Goal: Information Seeking & Learning: Learn about a topic

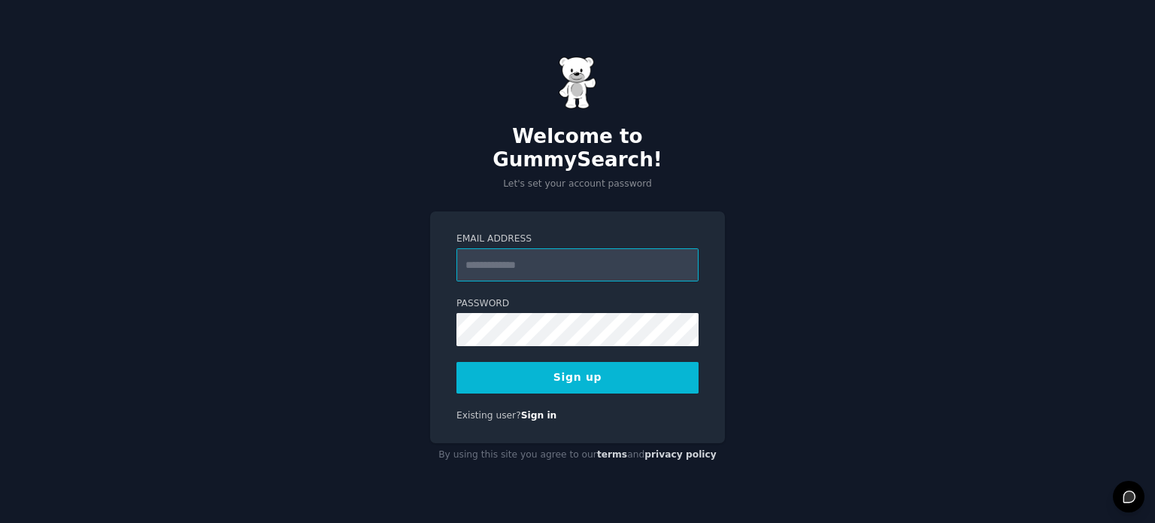
click at [516, 248] on input "Email Address" at bounding box center [577, 264] width 242 height 33
click at [550, 255] on input "Email Address" at bounding box center [577, 264] width 242 height 33
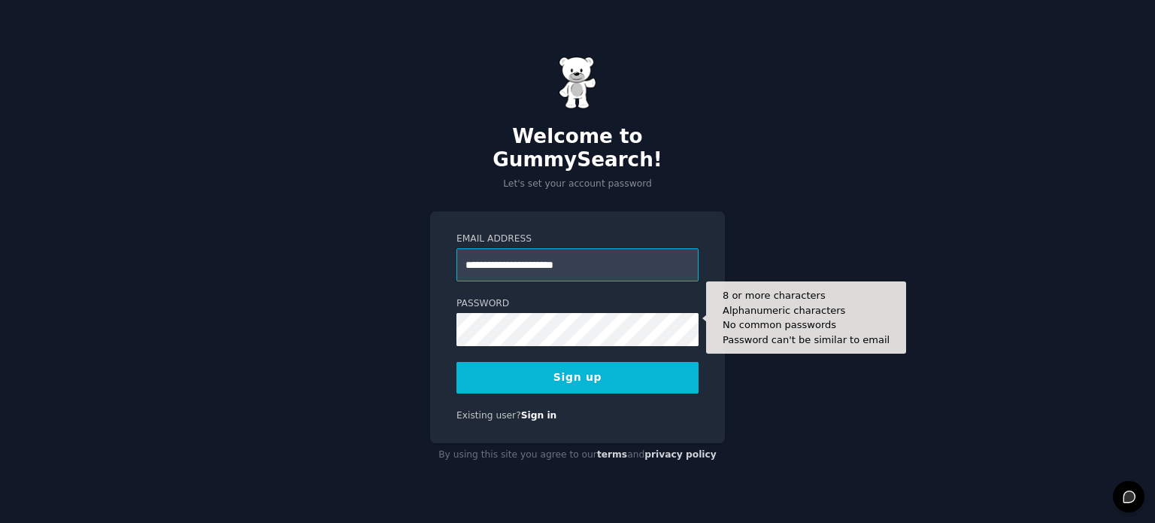
type input "**********"
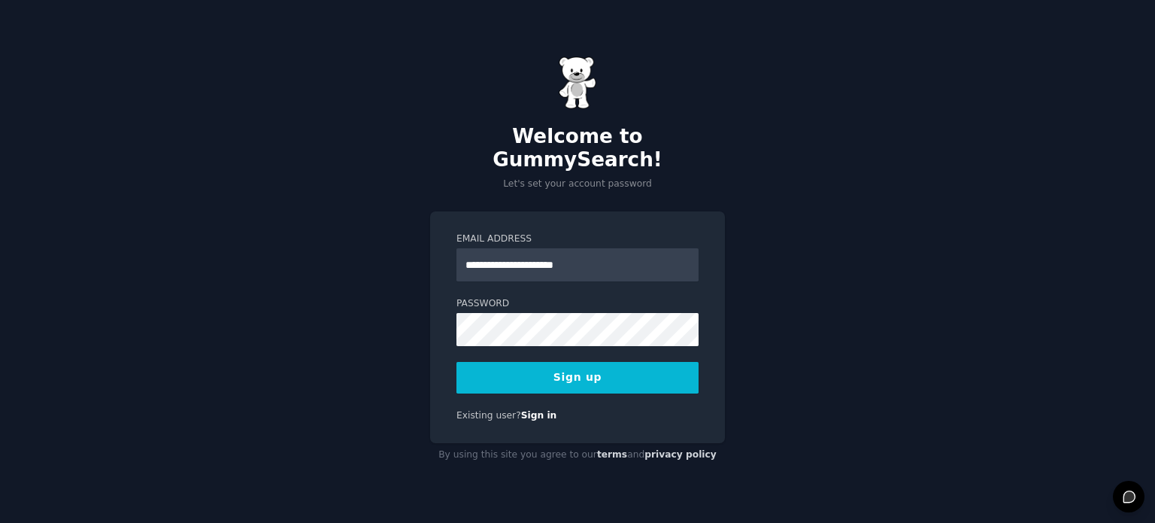
click at [712, 328] on div "**********" at bounding box center [577, 327] width 295 height 232
click at [656, 363] on button "Sign up" at bounding box center [577, 378] width 242 height 32
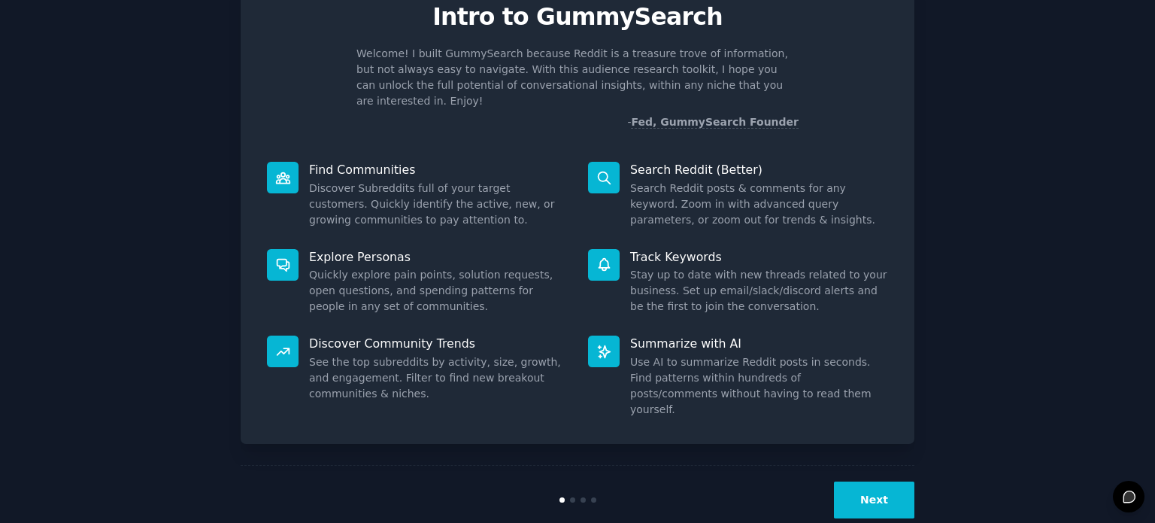
click at [886, 481] on button "Next" at bounding box center [874, 499] width 80 height 37
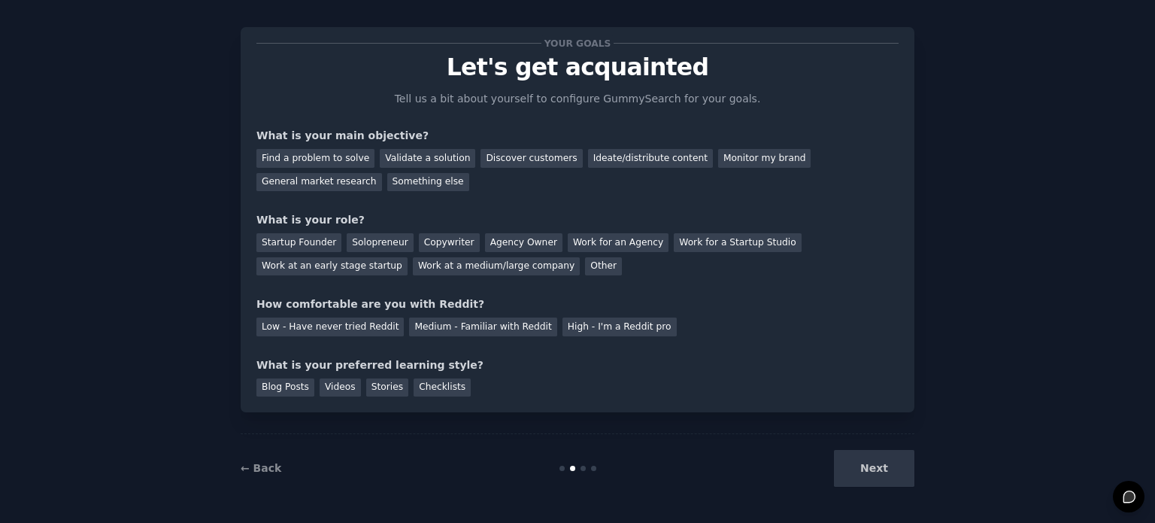
click at [885, 468] on div "Next" at bounding box center [801, 468] width 225 height 37
click at [337, 149] on div "Find a problem to solve" at bounding box center [315, 158] width 118 height 19
click at [385, 160] on div "Validate a solution" at bounding box center [427, 158] width 95 height 19
click at [305, 243] on div "Startup Founder" at bounding box center [298, 242] width 85 height 19
click at [412, 320] on div "Medium - Familiar with Reddit" at bounding box center [482, 326] width 147 height 19
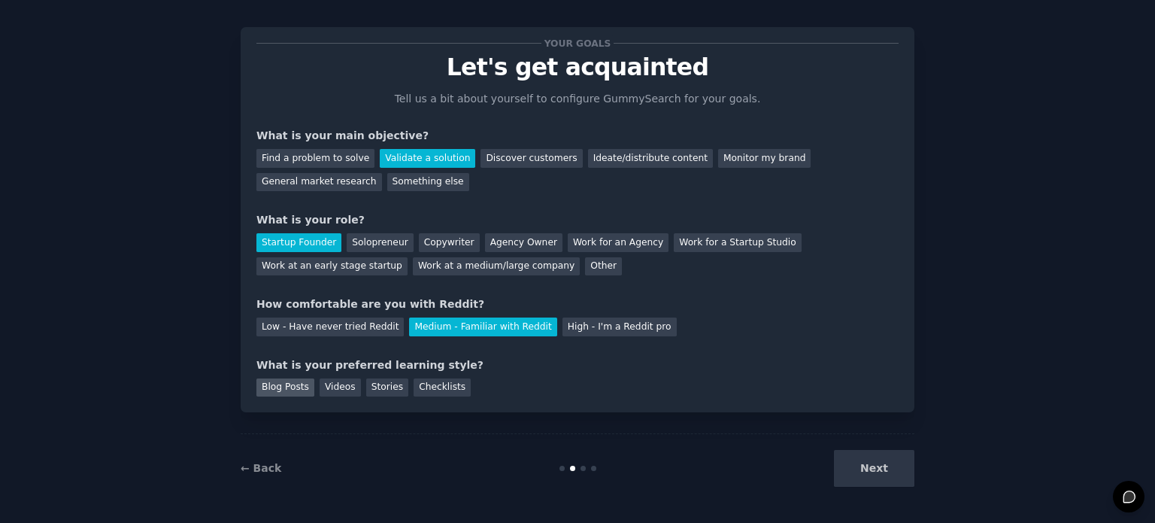
click at [277, 388] on div "Blog Posts" at bounding box center [285, 387] width 58 height 19
click at [875, 462] on button "Next" at bounding box center [874, 468] width 80 height 37
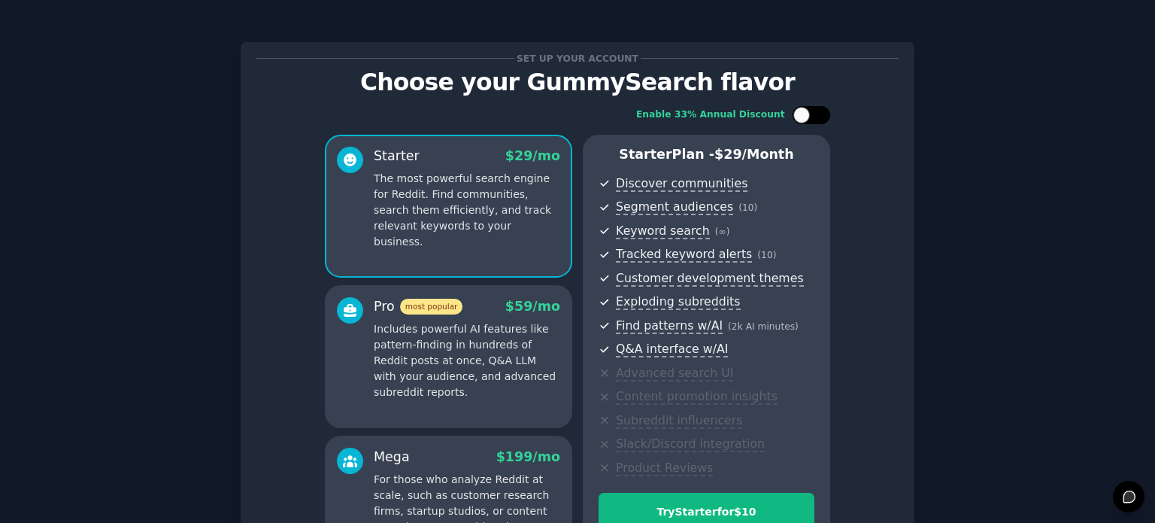
click at [815, 114] on div at bounding box center [819, 115] width 8 height 8
click at [813, 113] on div at bounding box center [821, 115] width 17 height 17
checkbox input "false"
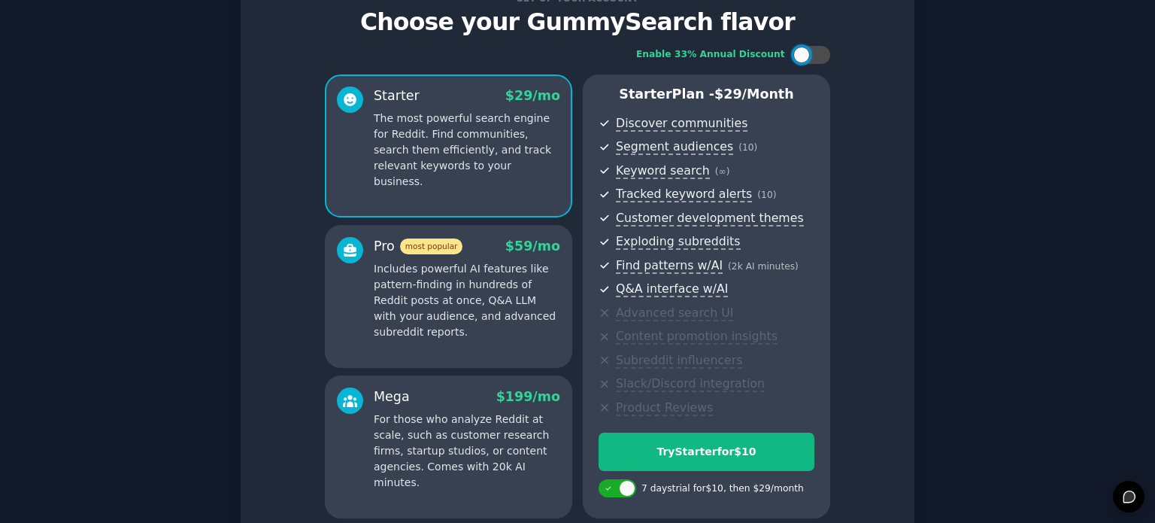
scroll to position [198, 0]
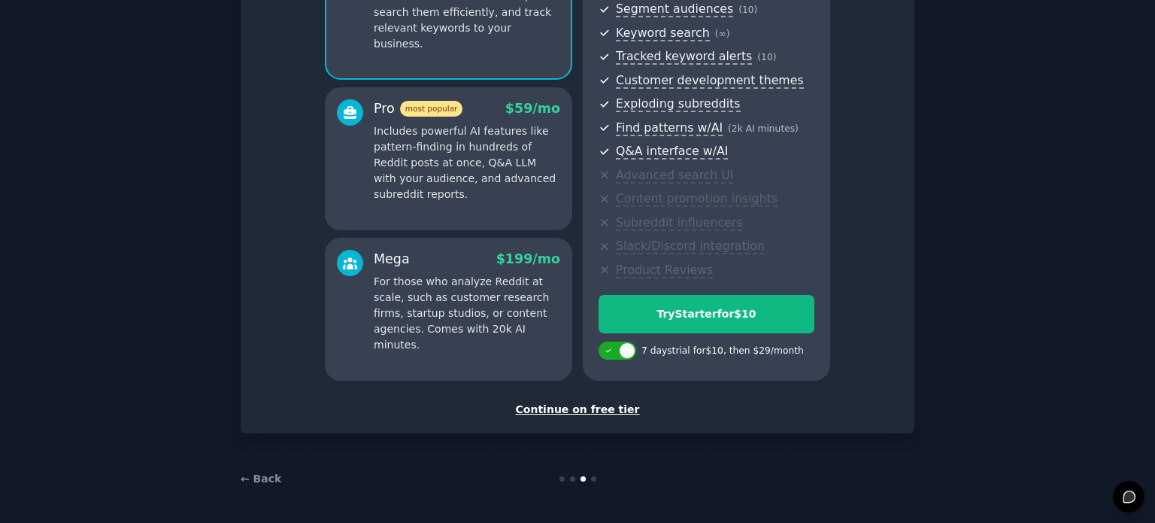
click at [579, 411] on div "Continue on free tier" at bounding box center [577, 410] width 642 height 16
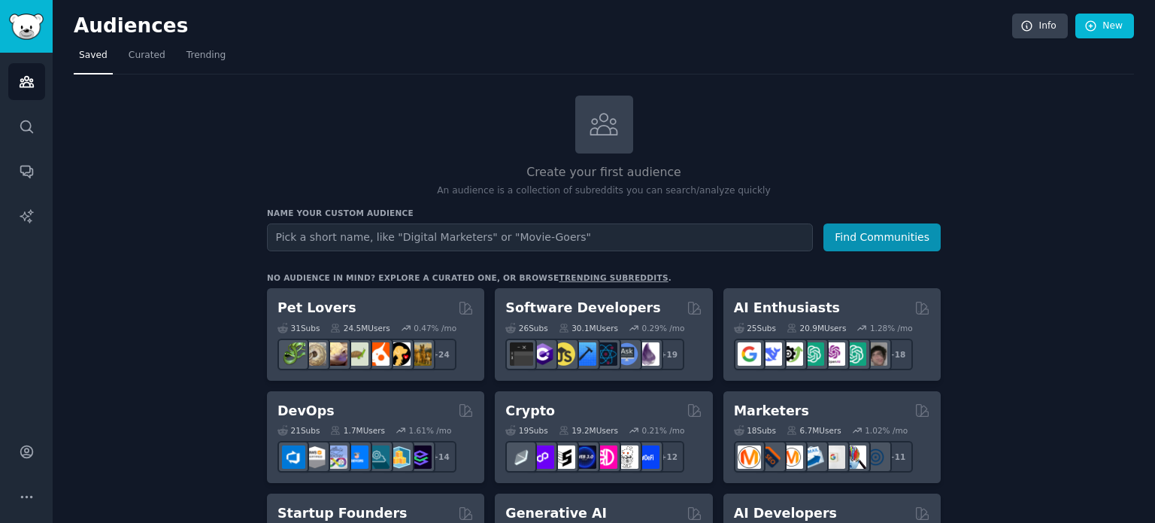
click at [365, 243] on input "text" at bounding box center [540, 237] width 546 height 28
type input "coach"
click at [823, 223] on button "Find Communities" at bounding box center [881, 237] width 117 height 28
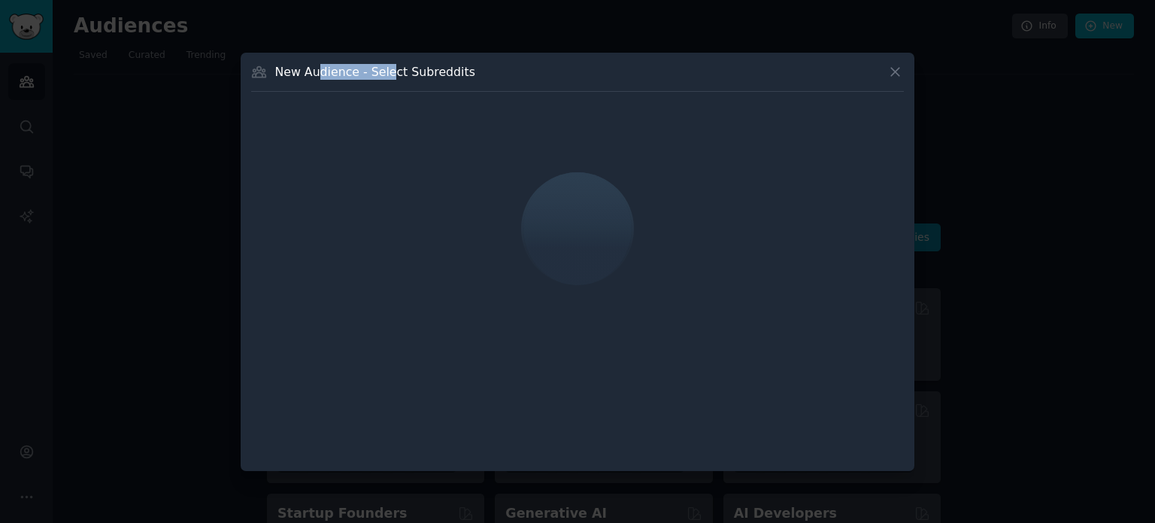
drag, startPoint x: 318, startPoint y: 71, endPoint x: 432, endPoint y: 76, distance: 114.4
click at [412, 76] on h3 "New Audience - Select Subreddits" at bounding box center [375, 72] width 200 height 16
click at [465, 79] on div "New Audience - Select Subreddits" at bounding box center [577, 77] width 653 height 29
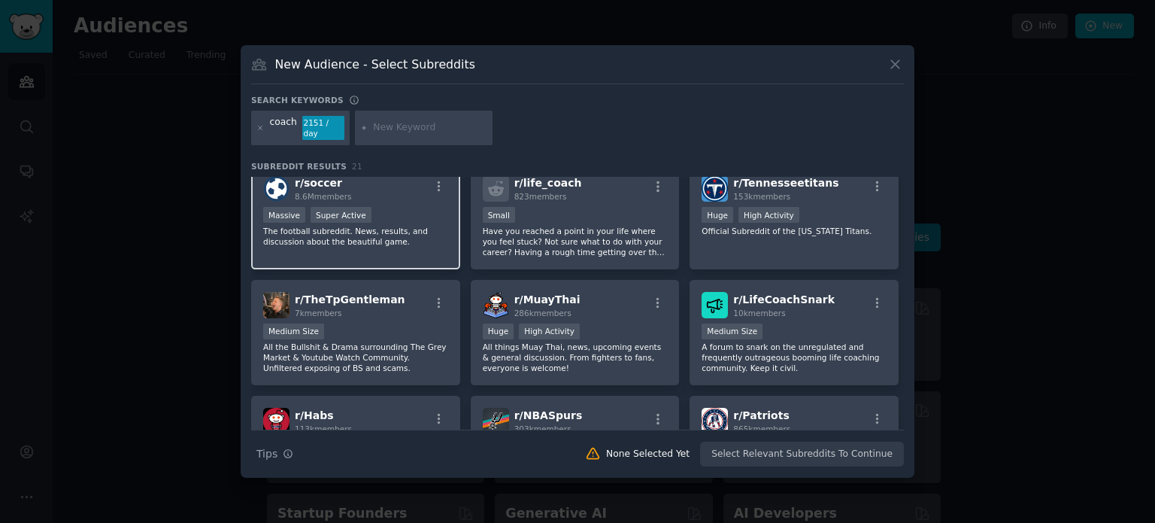
scroll to position [451, 0]
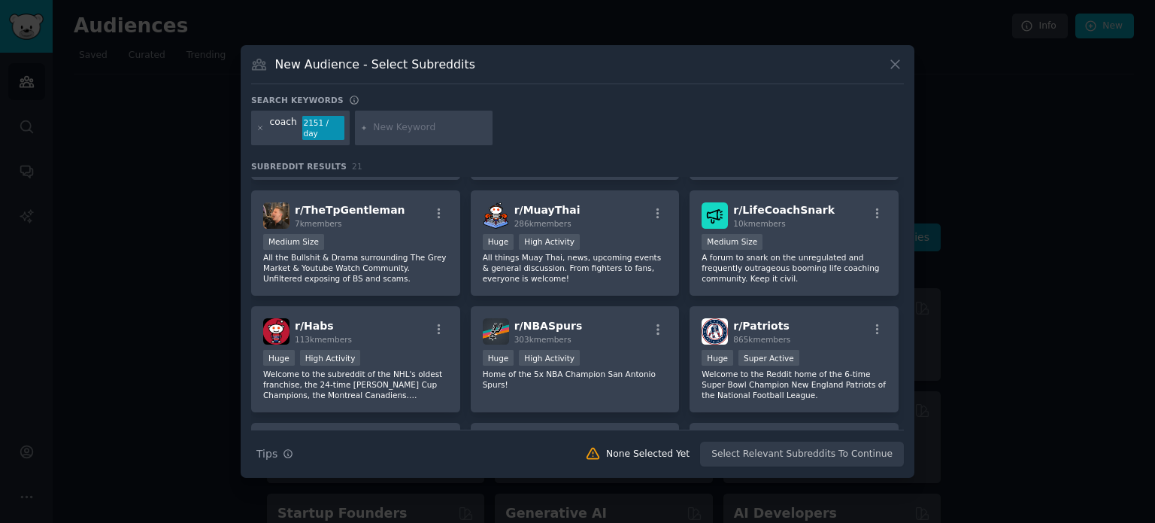
click at [250, 129] on div "New Audience - Select Subreddits Search keywords Try a 2-4 keywords your audien…" at bounding box center [578, 261] width 674 height 432
click at [265, 123] on div "coach 2151 / day" at bounding box center [300, 128] width 98 height 35
click at [259, 125] on icon at bounding box center [260, 128] width 8 height 8
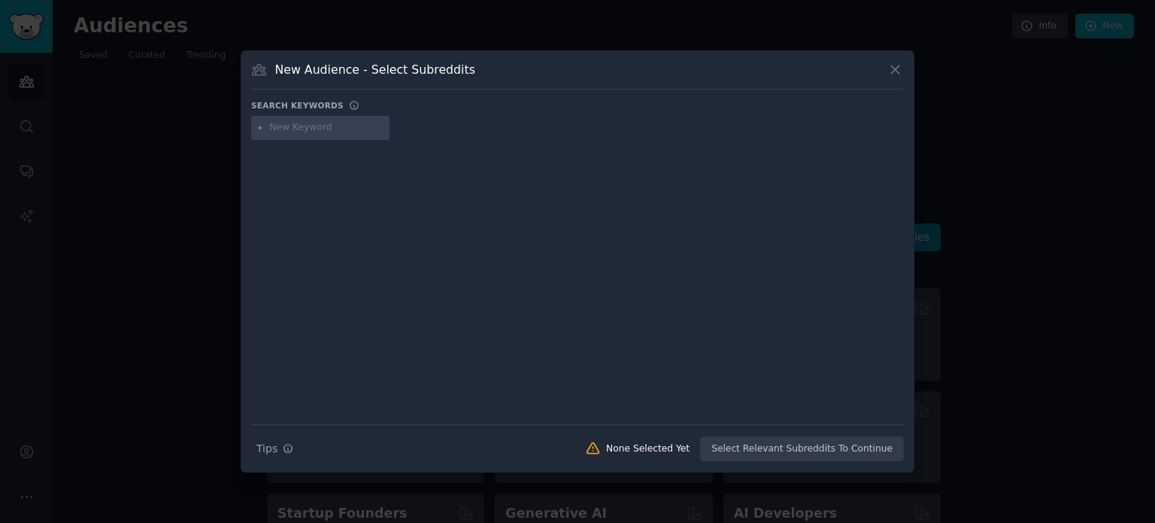
click at [316, 121] on input "text" at bounding box center [327, 128] width 114 height 14
type input "B"
type input "business coach"
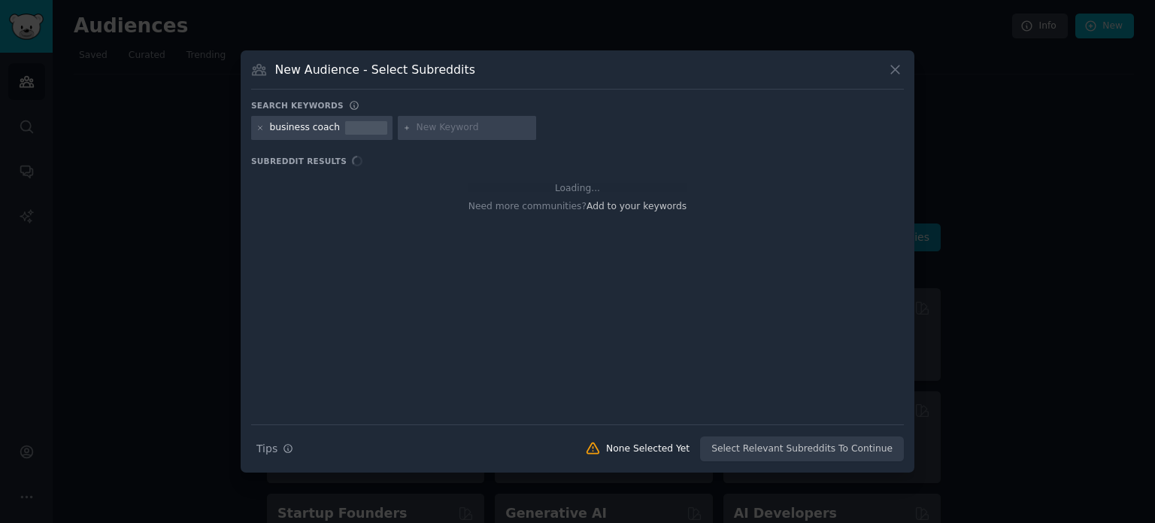
click at [666, 150] on div "Search keywords Try a 2-4 keywords your audience might mention business coach S…" at bounding box center [577, 281] width 653 height 362
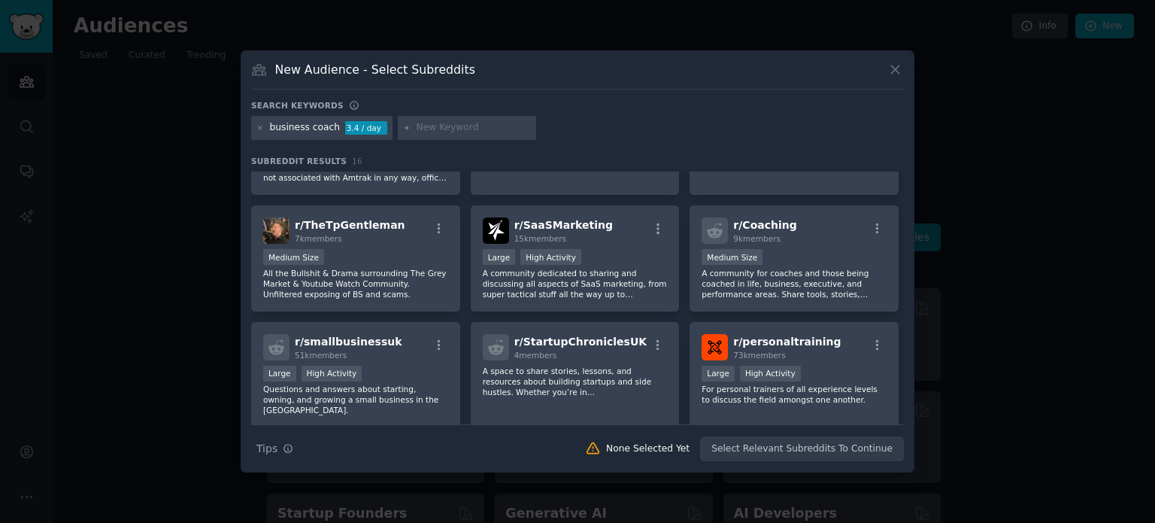
scroll to position [301, 0]
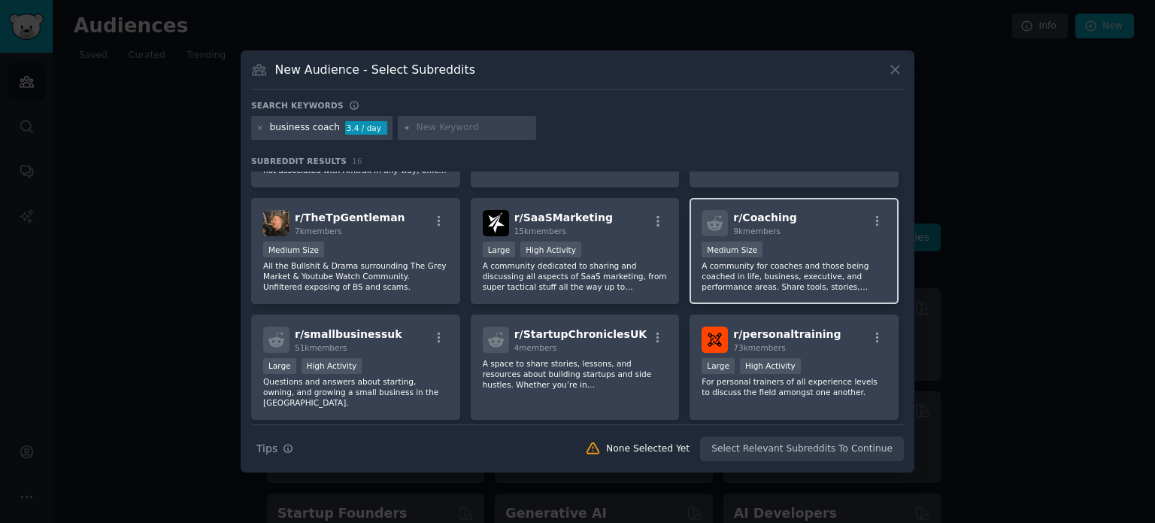
click at [764, 264] on p "A community for coaches and those being coached in life, business, executive, a…" at bounding box center [794, 276] width 185 height 32
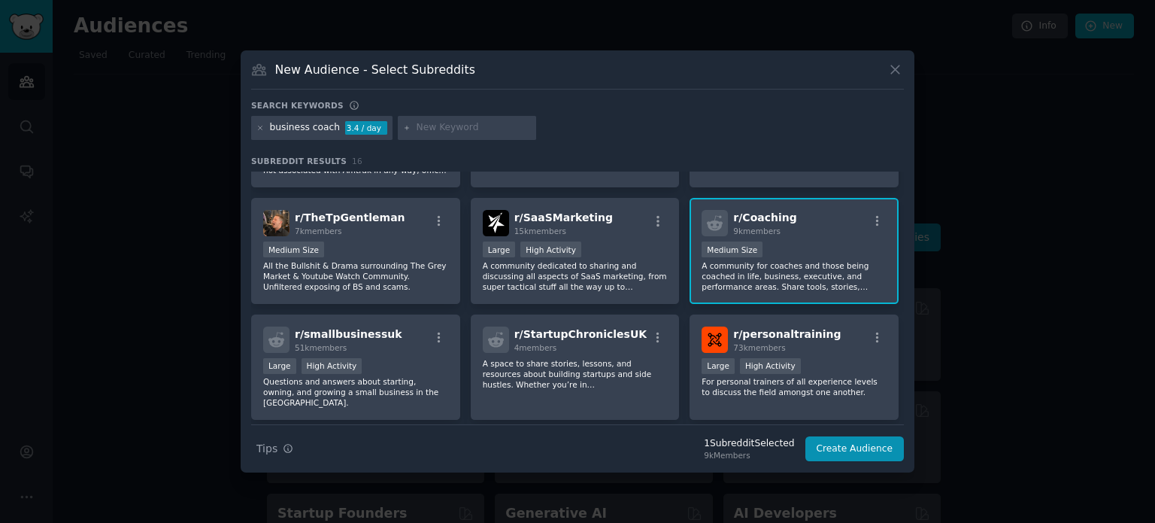
click at [771, 441] on div "1 Subreddit Selected" at bounding box center [749, 444] width 90 height 14
click at [851, 456] on button "Create Audience" at bounding box center [854, 449] width 99 height 26
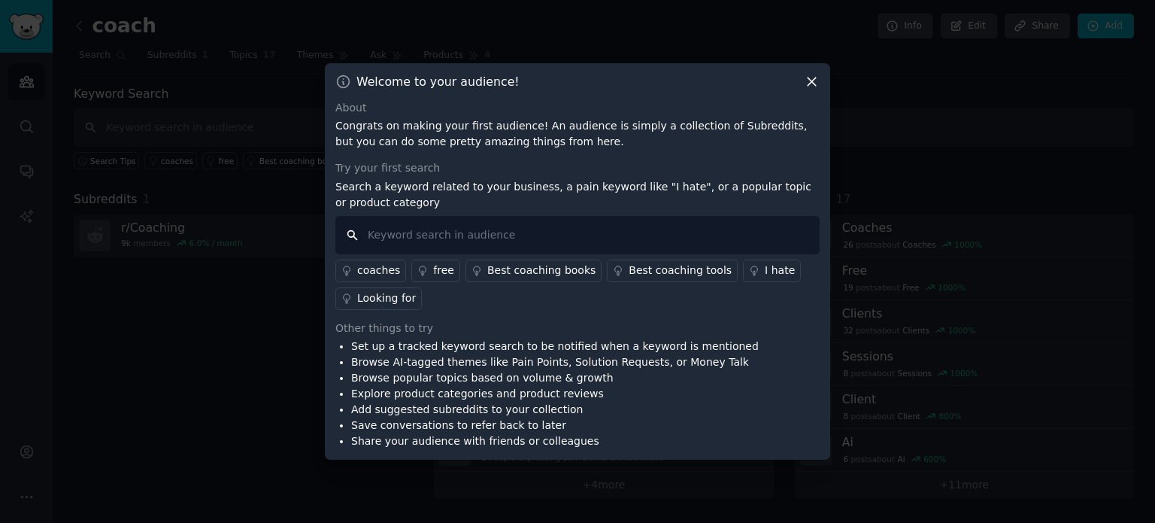
click at [406, 237] on input "text" at bounding box center [577, 235] width 484 height 38
click at [426, 367] on li "Browse AI-tagged themes like Pain Points, Solution Requests, or Money Talk" at bounding box center [555, 362] width 408 height 16
click at [809, 80] on icon at bounding box center [812, 82] width 16 height 16
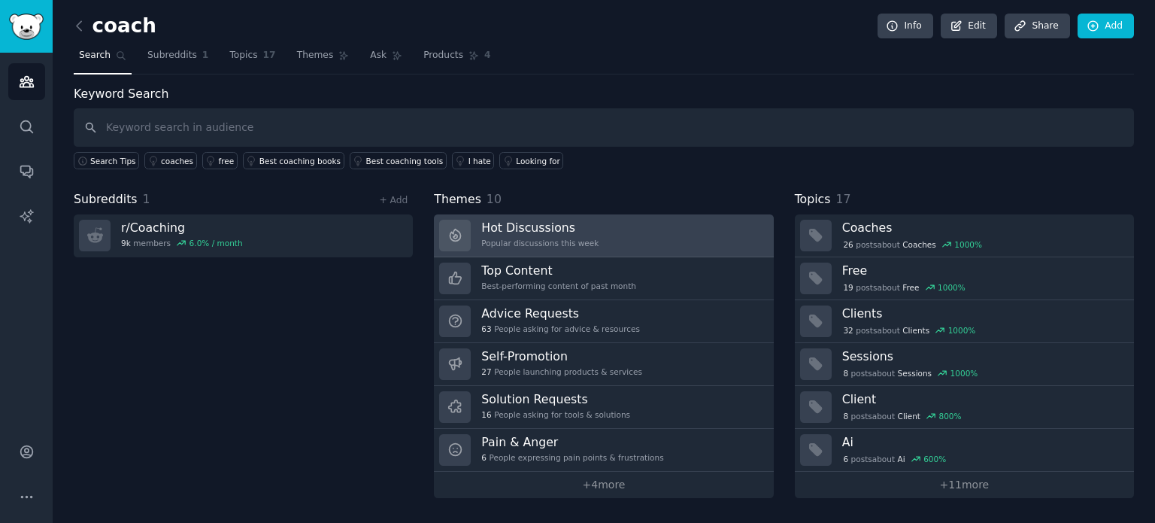
click at [649, 237] on link "Hot Discussions Popular discussions this week" at bounding box center [603, 235] width 339 height 43
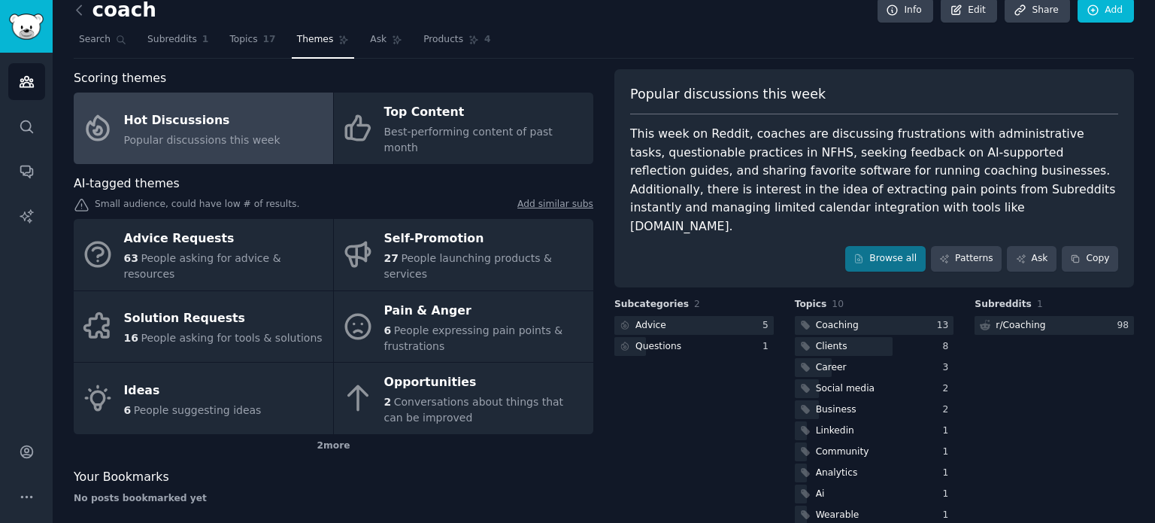
scroll to position [21, 0]
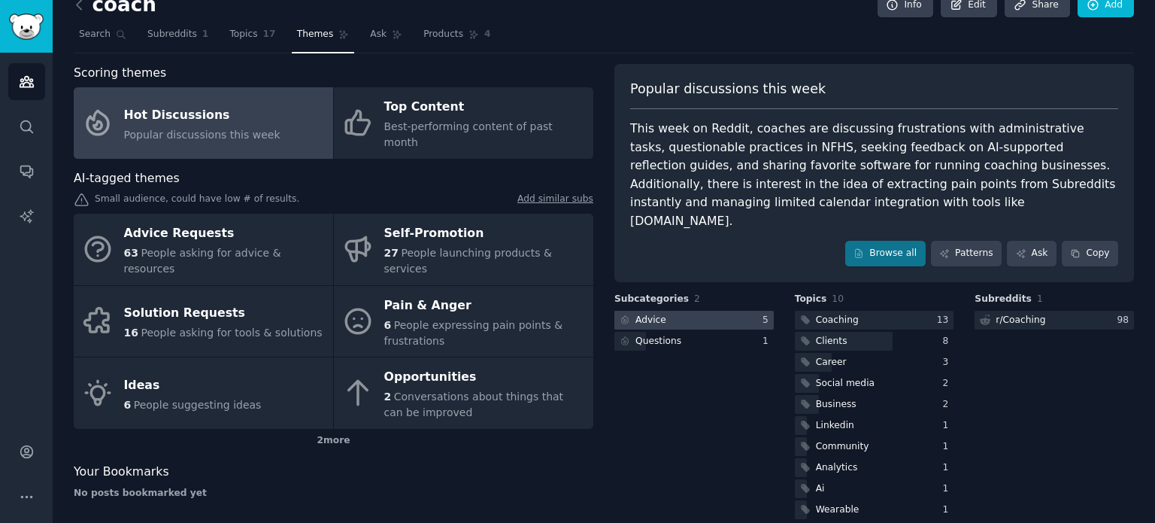
click at [693, 311] on div at bounding box center [693, 320] width 159 height 19
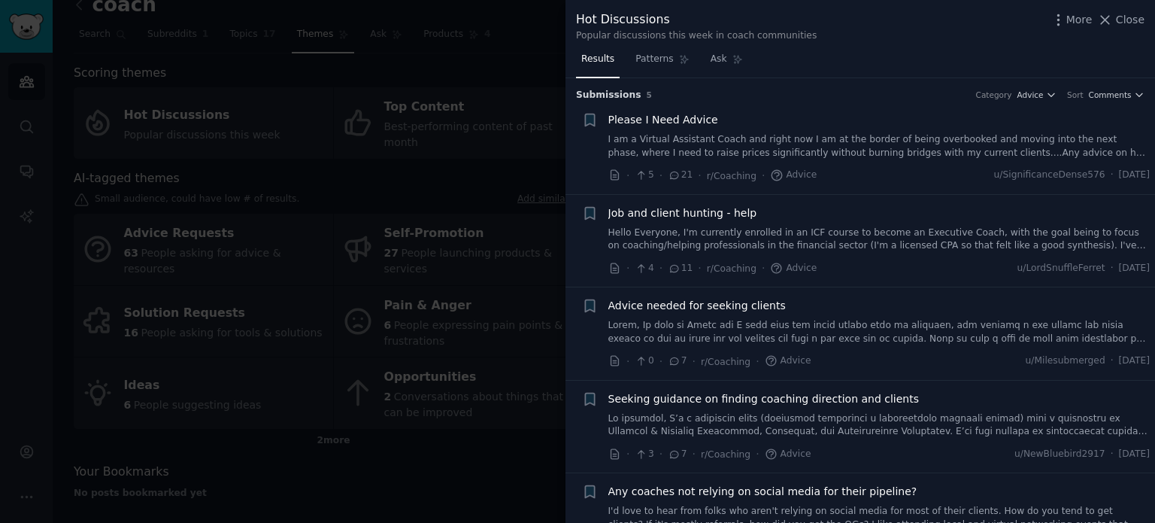
scroll to position [42, 0]
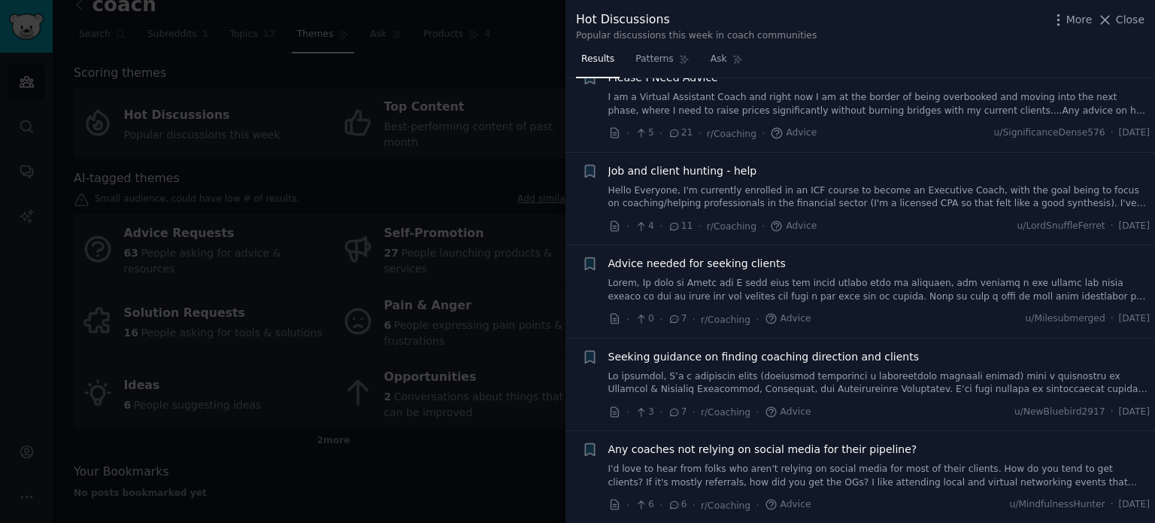
click at [1023, 469] on link "I'd love to hear from folks who aren't relying on social media for most of thei…" at bounding box center [879, 475] width 542 height 26
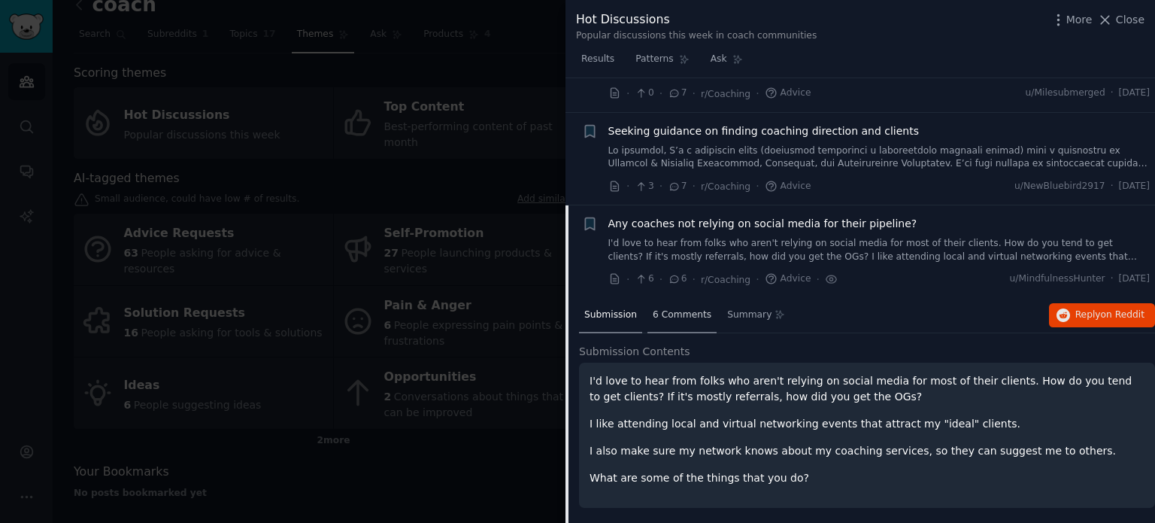
click at [668, 314] on span "6 Comments" at bounding box center [682, 315] width 59 height 14
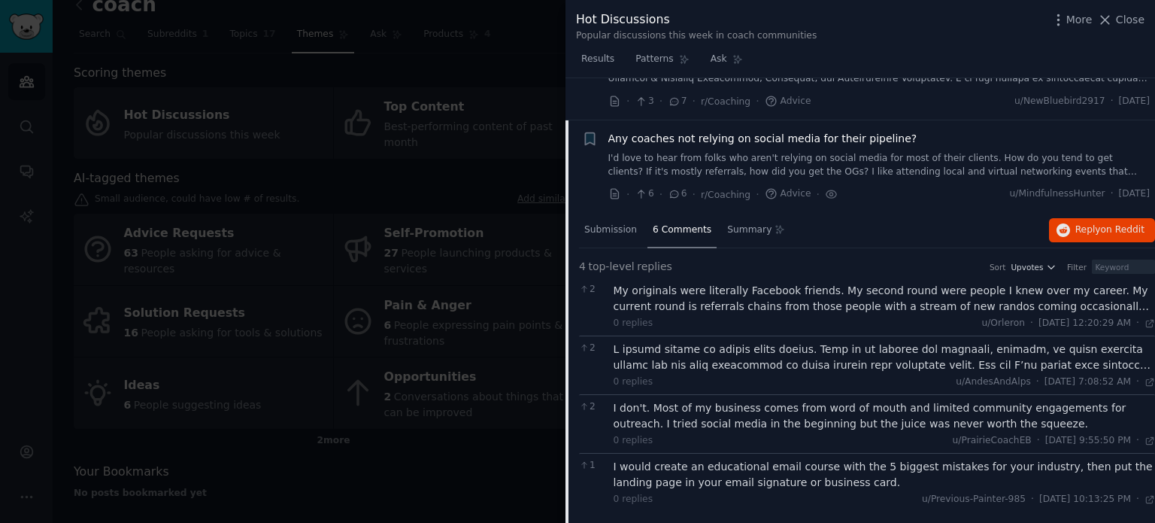
scroll to position [355, 0]
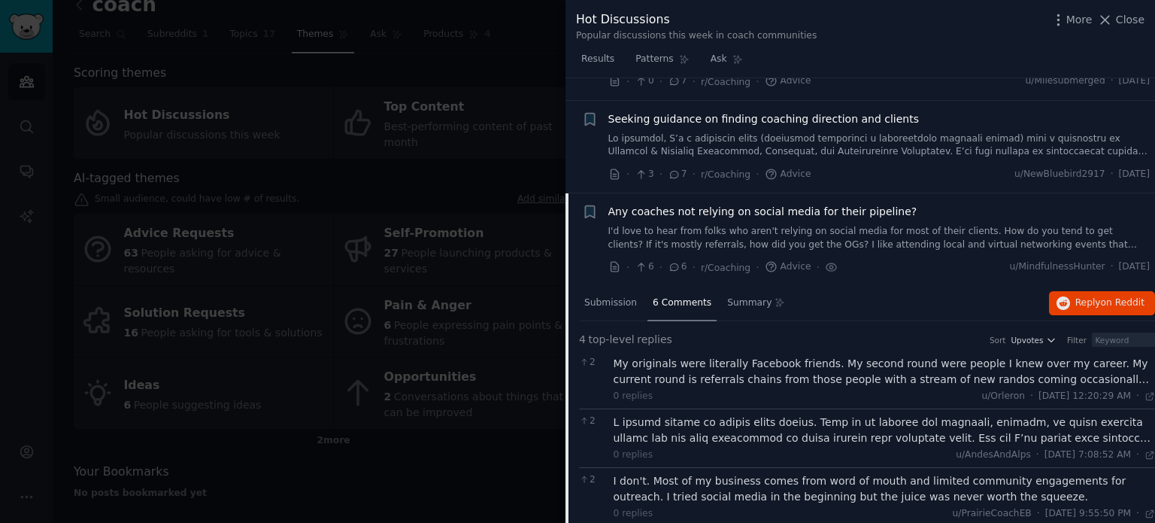
click at [582, 291] on div "Submission" at bounding box center [610, 304] width 63 height 36
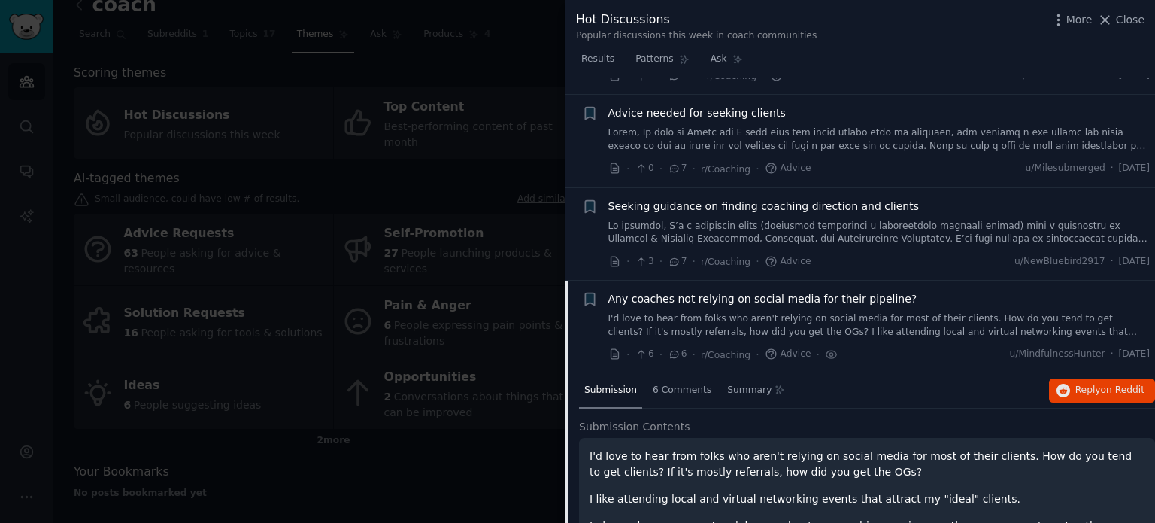
click at [690, 313] on link "I'd love to hear from folks who aren't relying on social media for most of thei…" at bounding box center [879, 325] width 542 height 26
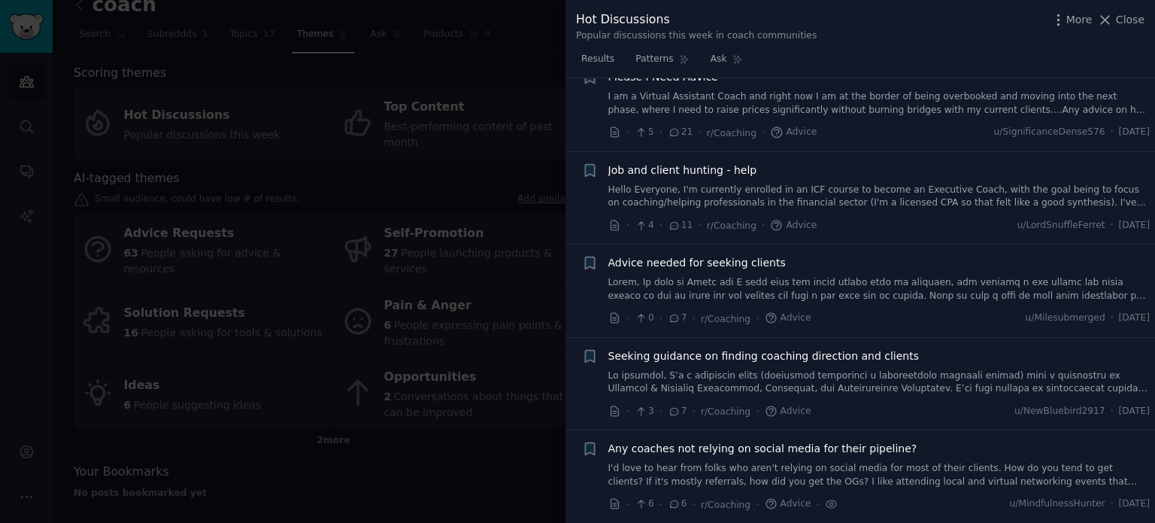
scroll to position [42, 0]
click at [832, 357] on span "Seeking guidance on finding coaching direction and clients" at bounding box center [763, 357] width 311 height 16
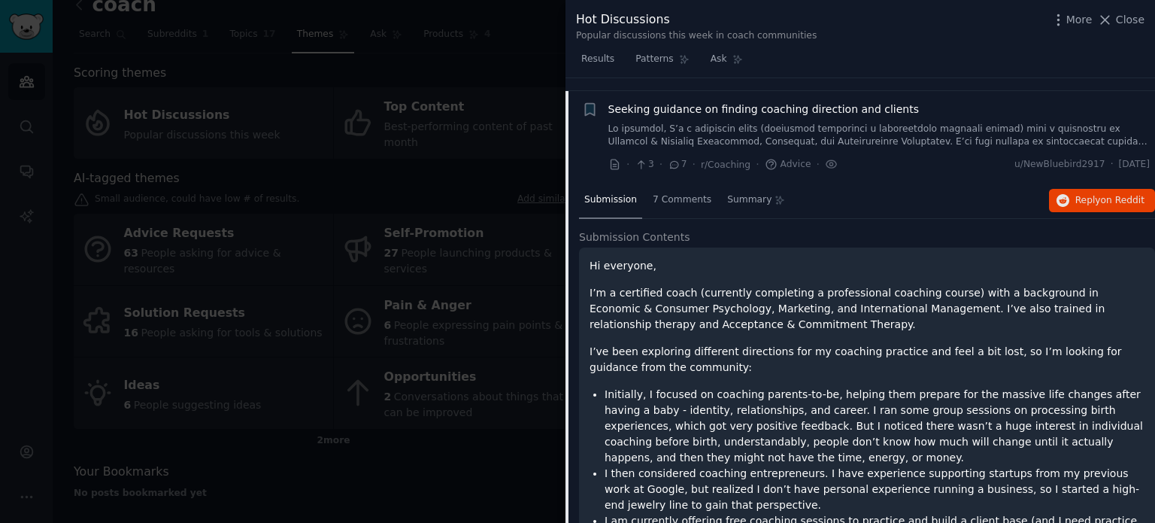
scroll to position [302, 0]
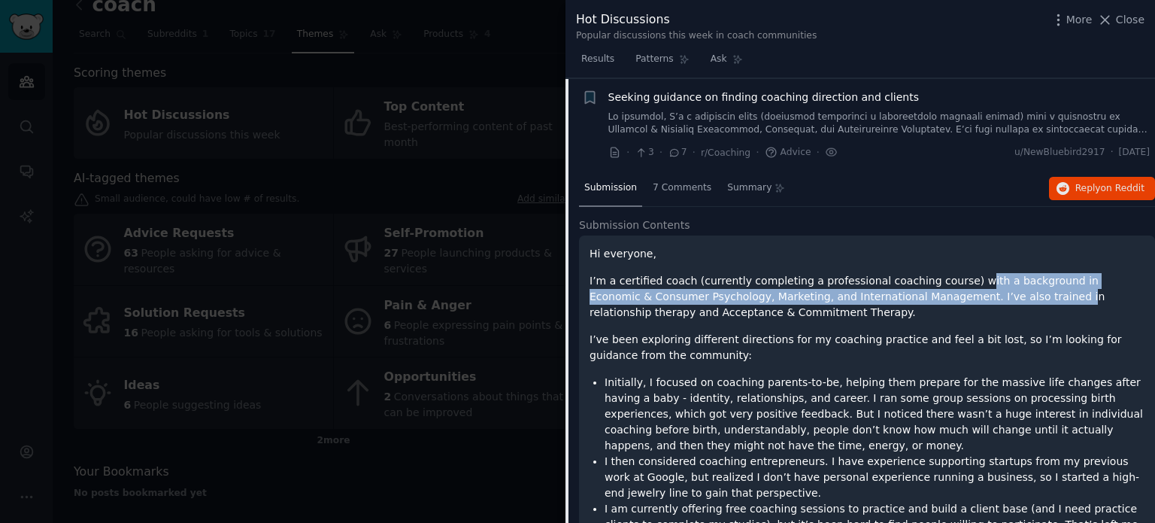
drag, startPoint x: 956, startPoint y: 282, endPoint x: 977, endPoint y: 298, distance: 26.3
click at [979, 297] on p "I’m a certified coach (currently completing a professional coaching course) wit…" at bounding box center [866, 296] width 555 height 47
click at [959, 302] on p "I’m a certified coach (currently completing a professional coaching course) wit…" at bounding box center [866, 296] width 555 height 47
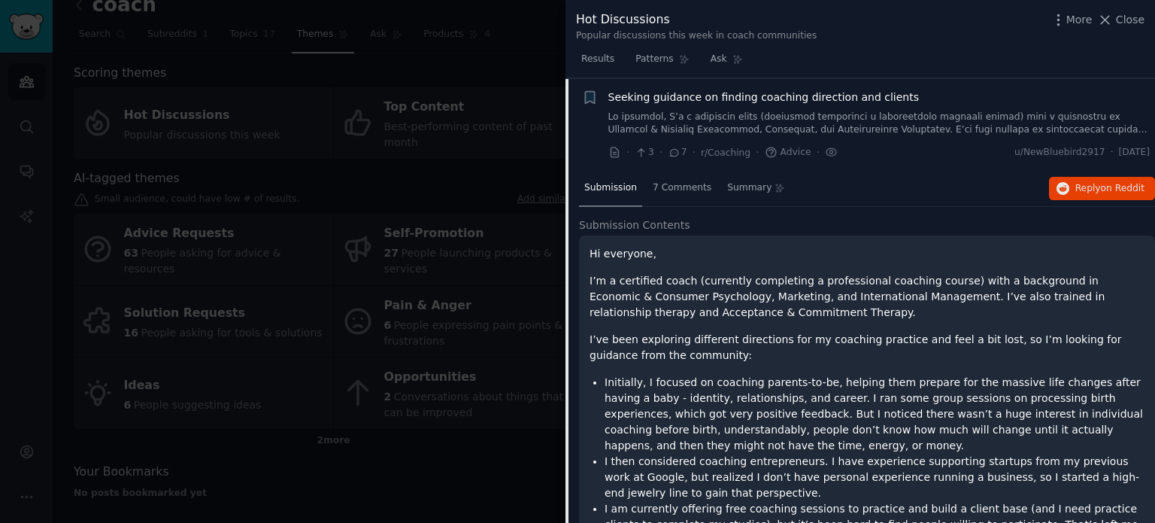
scroll to position [377, 0]
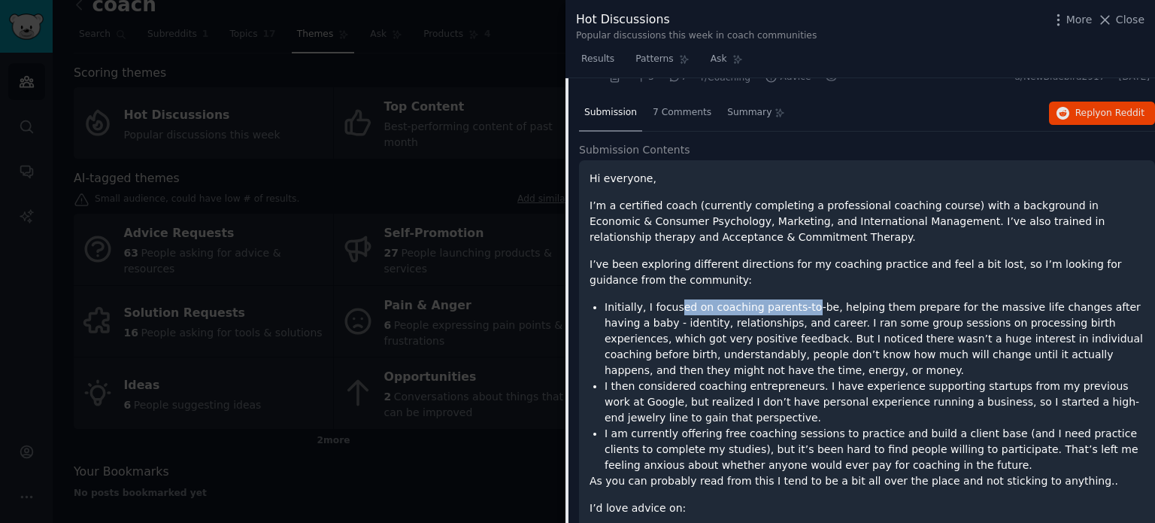
drag, startPoint x: 673, startPoint y: 297, endPoint x: 808, endPoint y: 308, distance: 135.0
click at [802, 308] on li "Initially, I focused on coaching parents-to-be, helping them prepare for the ma…" at bounding box center [875, 338] width 540 height 79
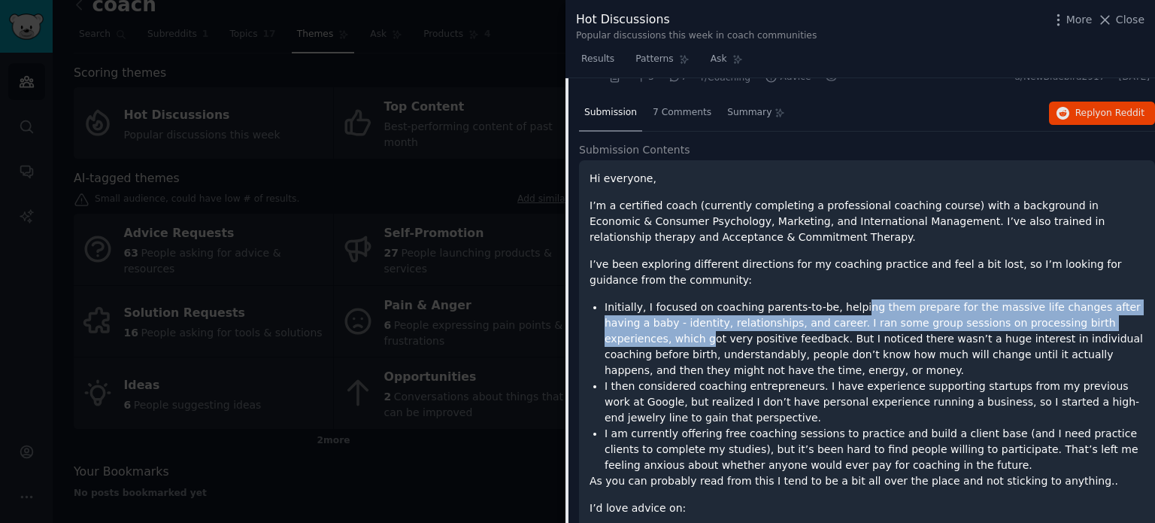
drag, startPoint x: 841, startPoint y: 308, endPoint x: 1109, endPoint y: 319, distance: 267.9
click at [1108, 318] on li "Initially, I focused on coaching parents-to-be, helping them prepare for the ma…" at bounding box center [875, 338] width 540 height 79
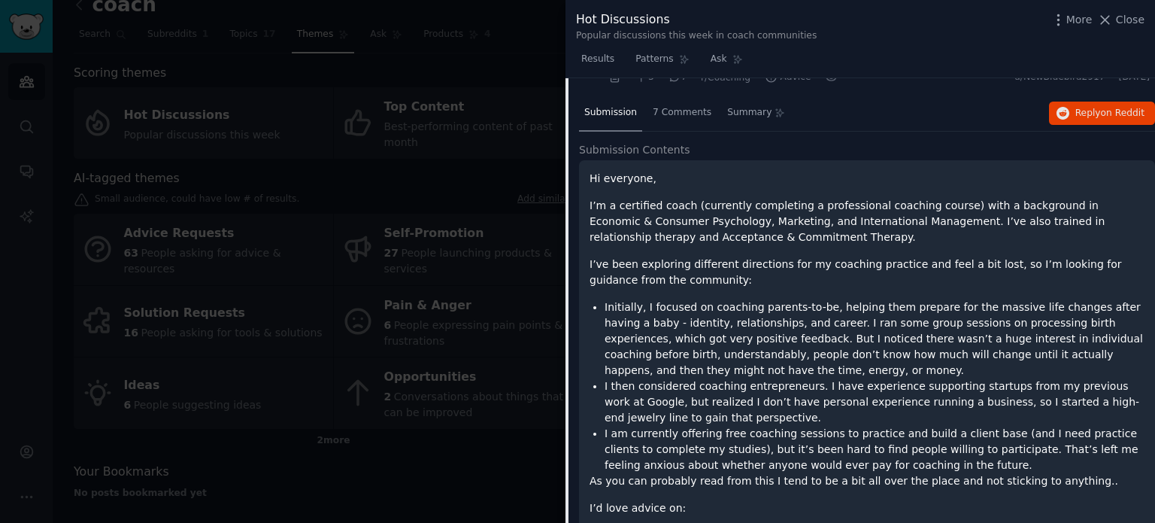
click at [1090, 334] on li "Initially, I focused on coaching parents-to-be, helping them prepare for the ma…" at bounding box center [875, 338] width 540 height 79
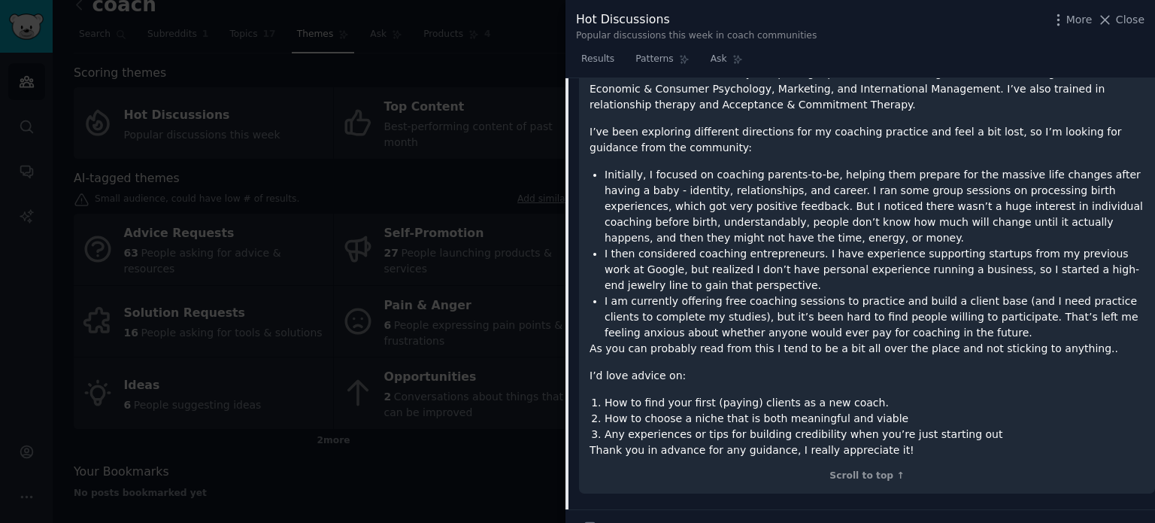
scroll to position [586, 0]
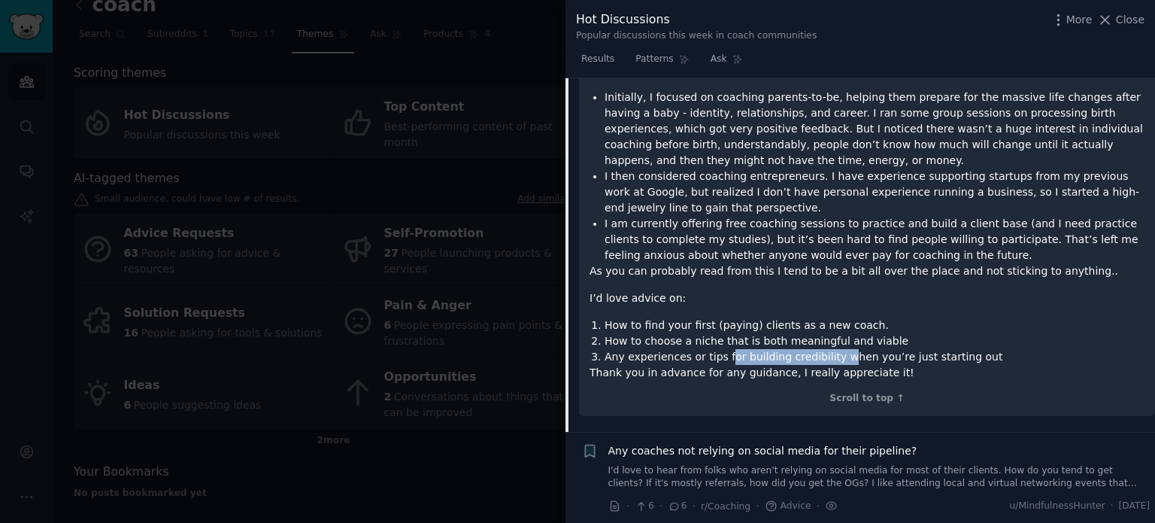
drag, startPoint x: 718, startPoint y: 356, endPoint x: 869, endPoint y: 358, distance: 151.1
click at [856, 357] on li "Any experiences or tips for building credibility when you’re just starting out" at bounding box center [875, 357] width 540 height 16
click at [834, 369] on p "Thank you in advance for any guidance, I really appreciate it!" at bounding box center [866, 373] width 555 height 16
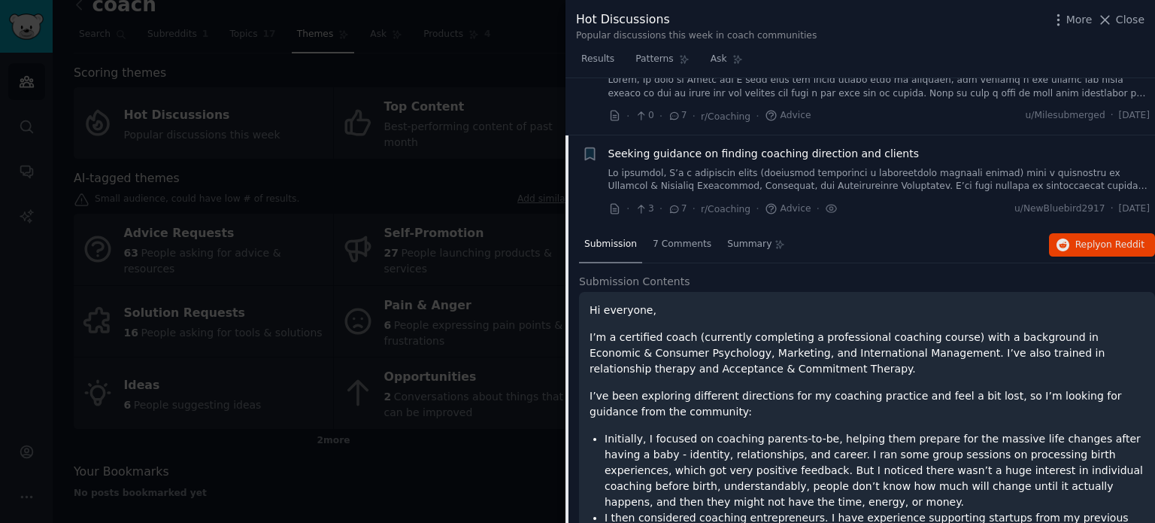
scroll to position [135, 0]
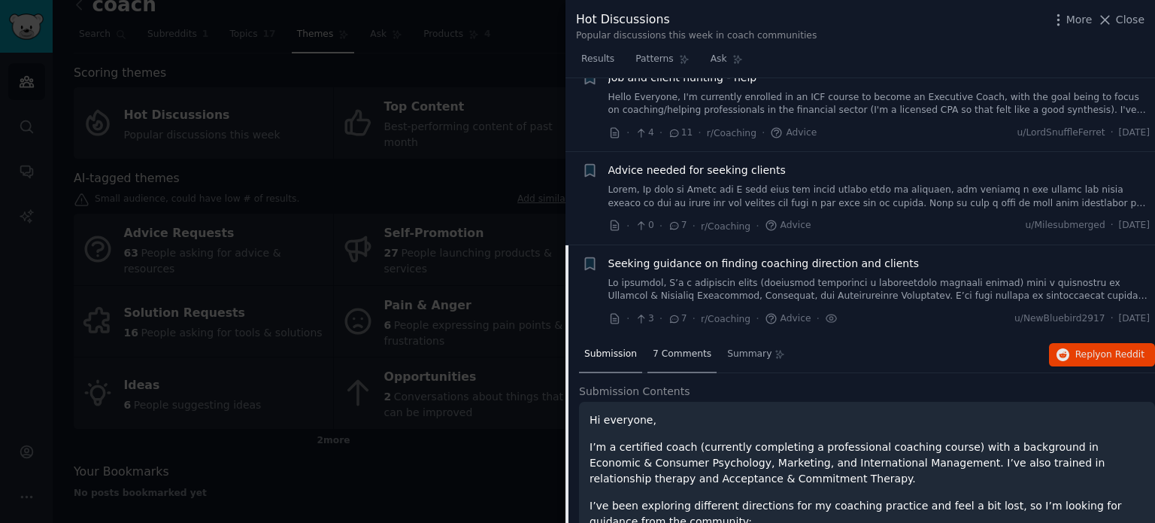
click at [668, 337] on div "7 Comments" at bounding box center [681, 355] width 69 height 36
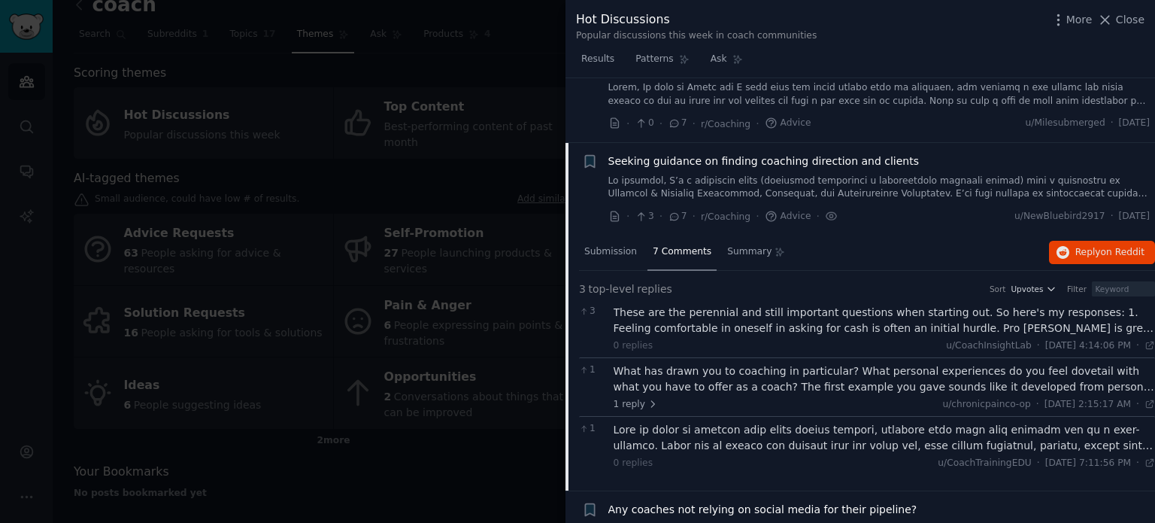
scroll to position [241, 0]
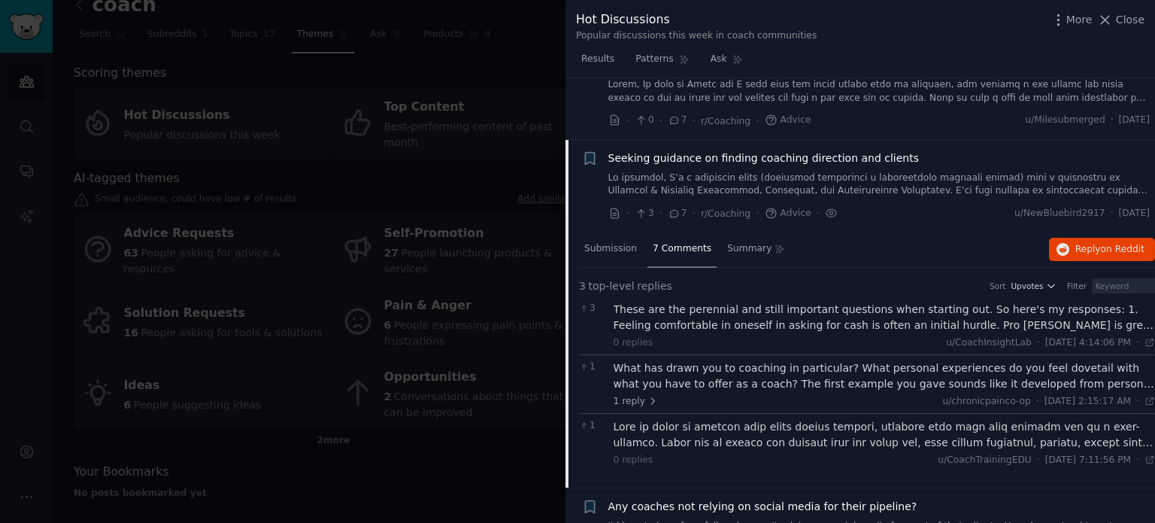
click at [978, 312] on div "These are the perennial and still important questions when starting out. So her…" at bounding box center [885, 318] width 542 height 32
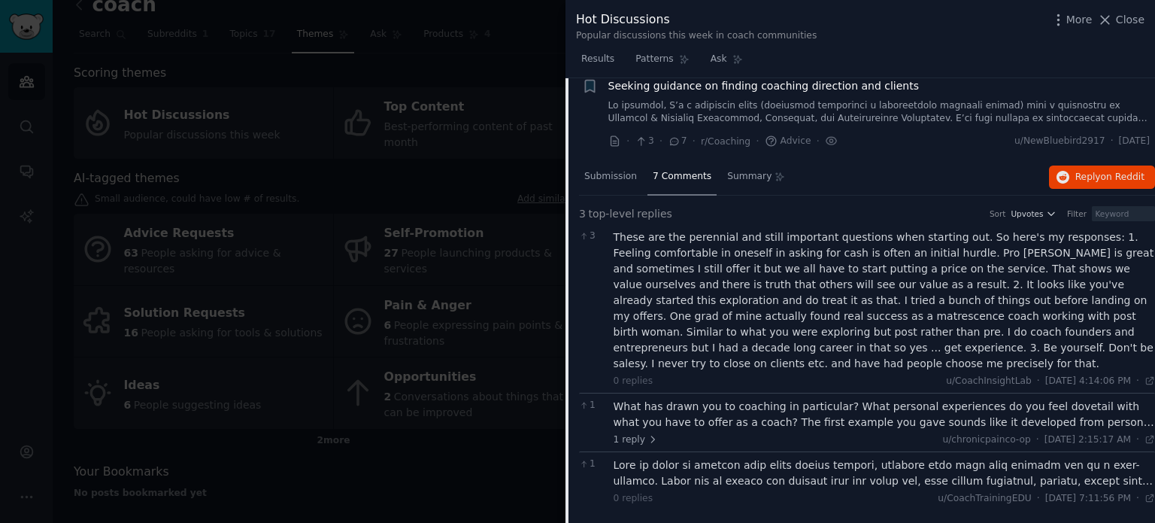
scroll to position [317, 0]
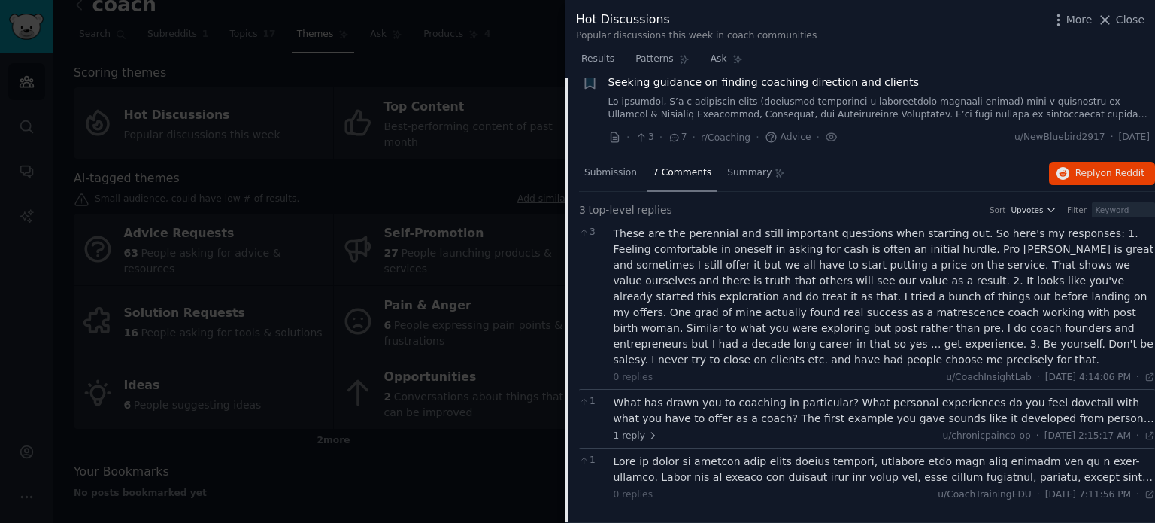
click at [714, 400] on div "What has drawn you to coaching in particular? What personal experiences do you …" at bounding box center [885, 411] width 542 height 32
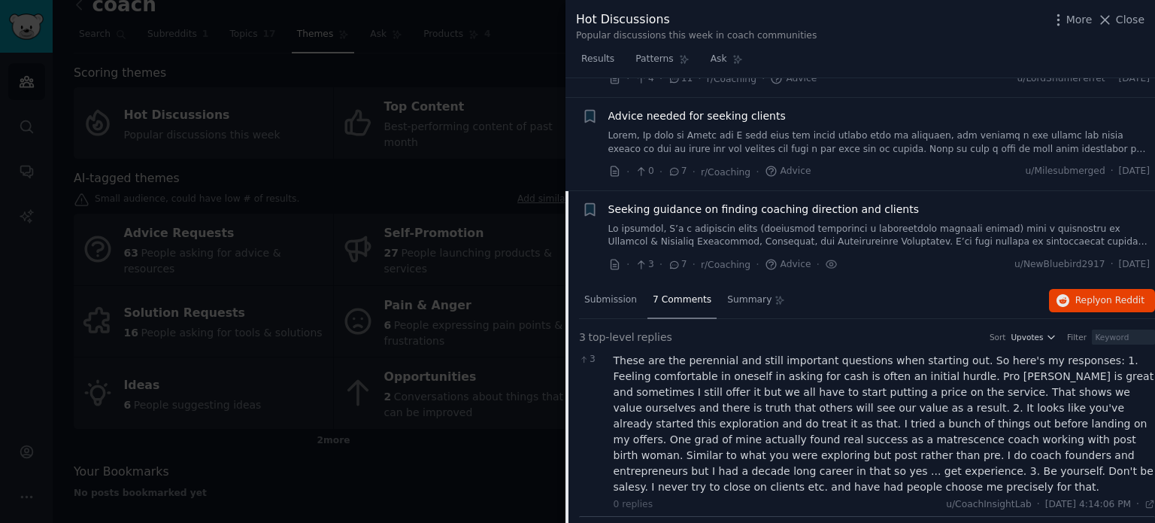
scroll to position [183, 0]
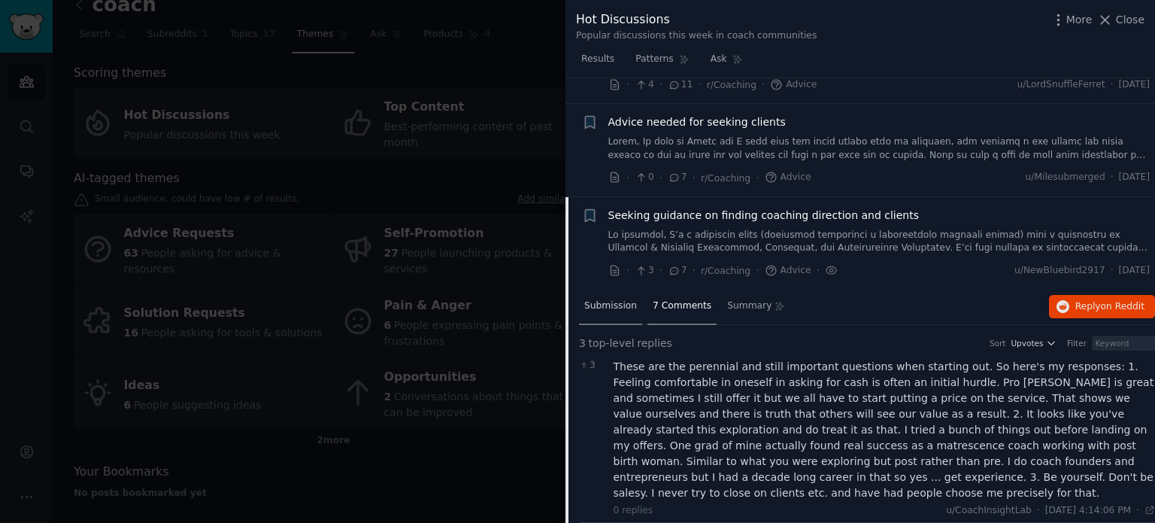
click at [623, 305] on span "Submission" at bounding box center [610, 306] width 53 height 14
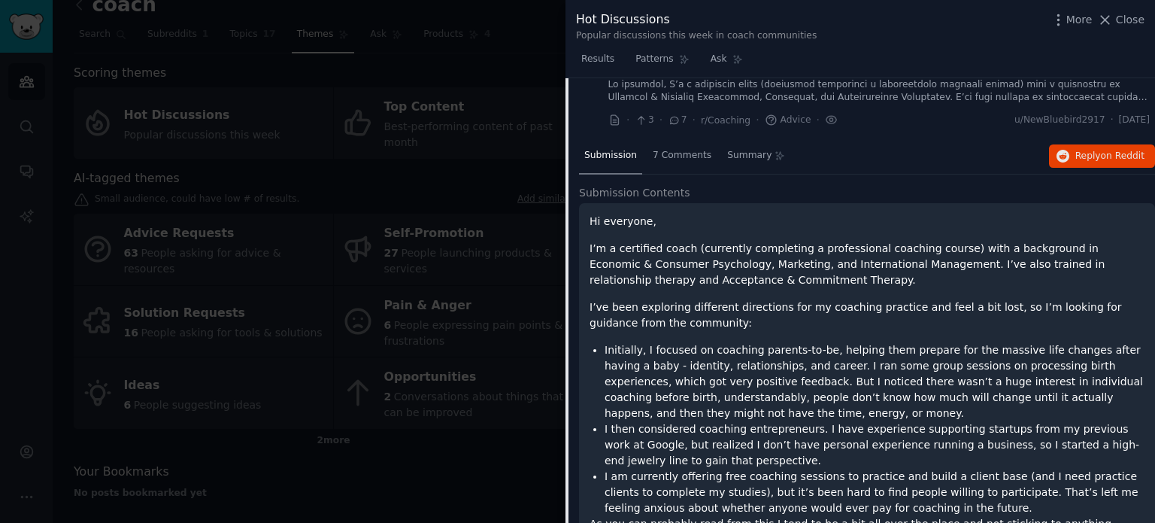
scroll to position [335, 0]
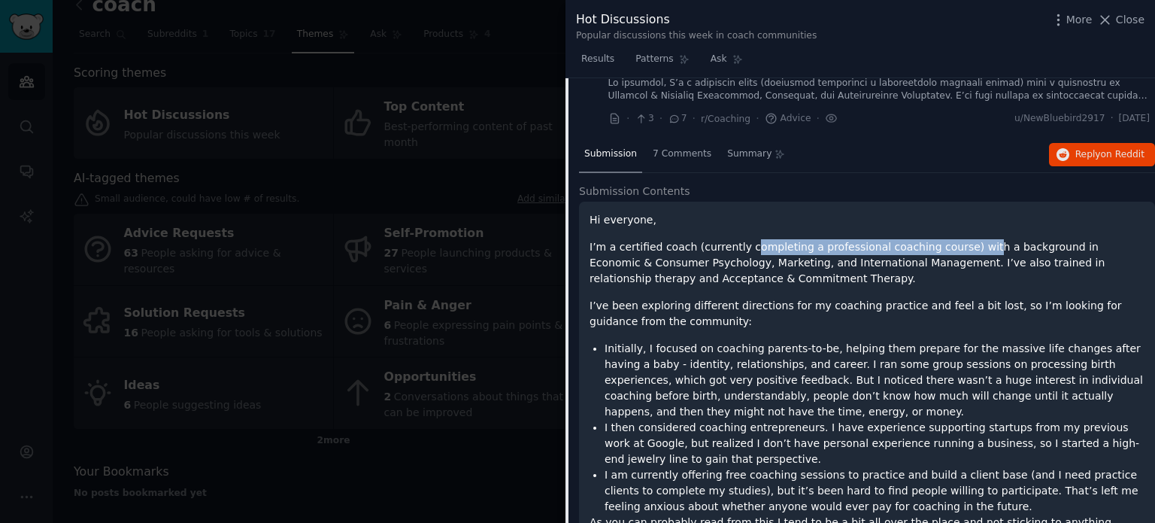
drag, startPoint x: 735, startPoint y: 247, endPoint x: 952, endPoint y: 236, distance: 216.8
click at [952, 236] on div "Hi everyone, I’m a certified coach (currently completing a professional coachin…" at bounding box center [866, 422] width 555 height 420
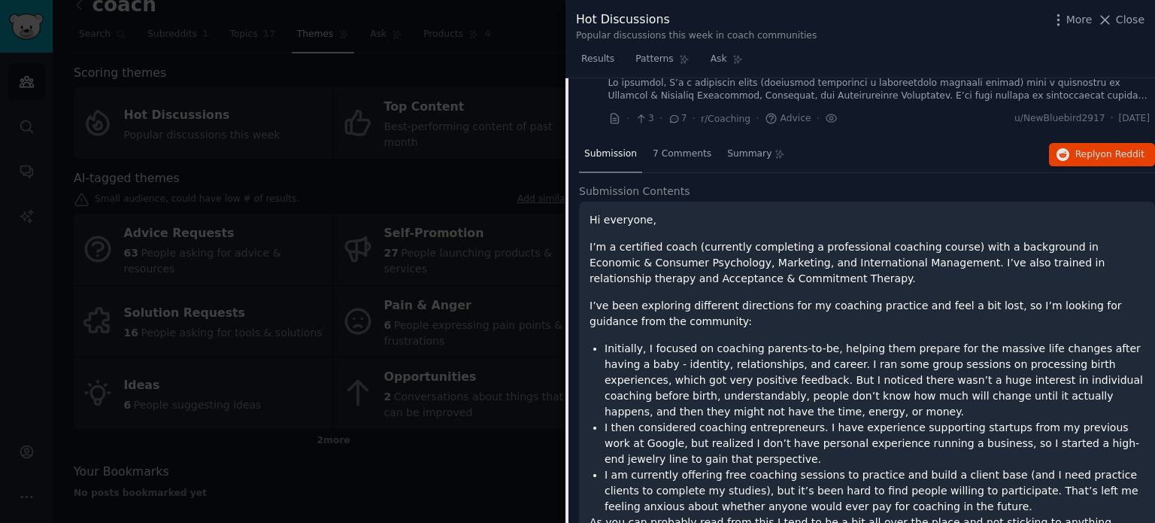
click at [969, 250] on p "I’m a certified coach (currently completing a professional coaching course) wit…" at bounding box center [866, 262] width 555 height 47
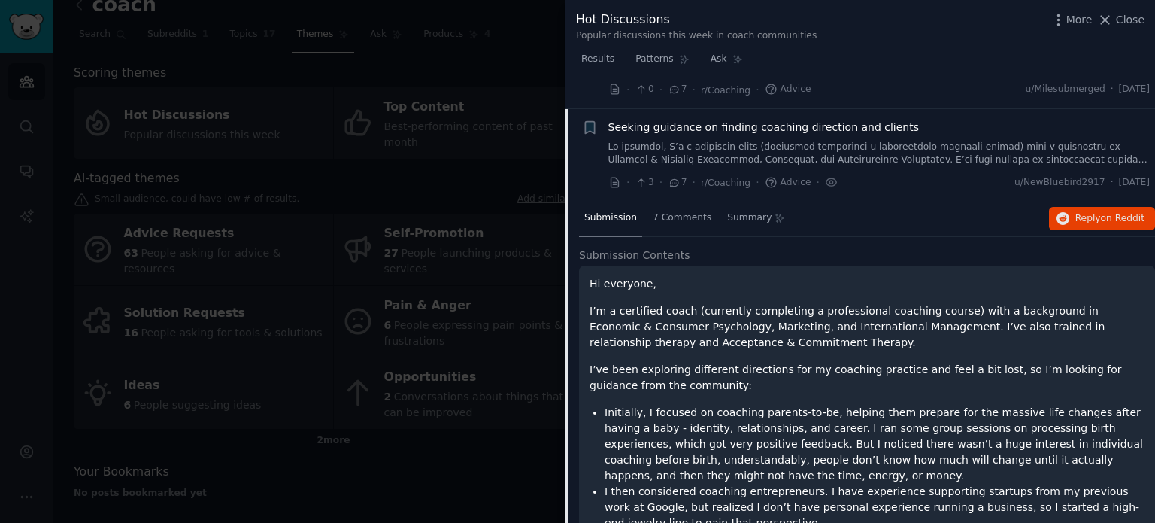
scroll to position [274, 0]
click at [683, 126] on span "Seeking guidance on finding coaching direction and clients" at bounding box center [763, 125] width 311 height 16
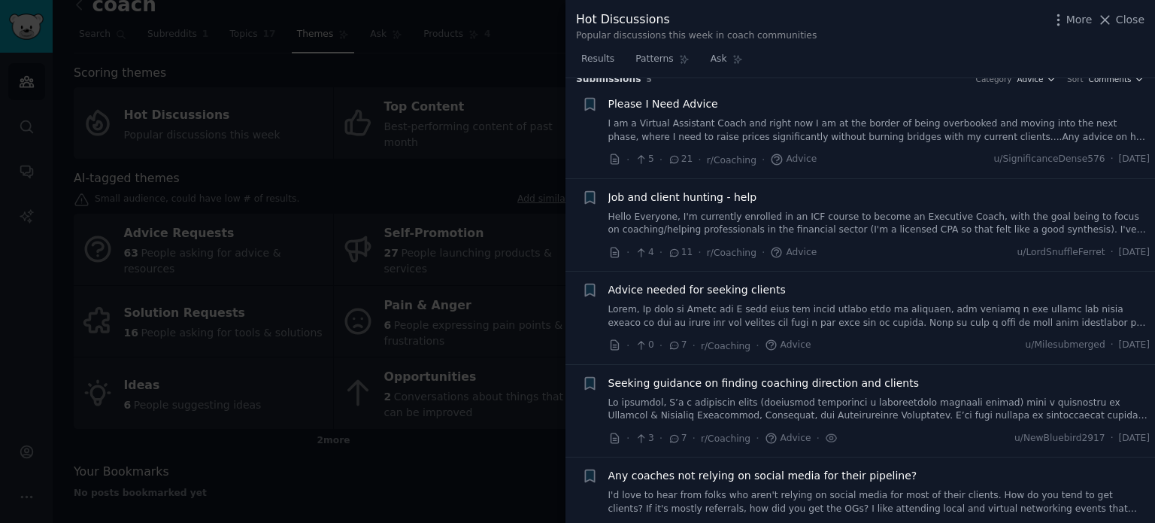
scroll to position [15, 0]
click at [735, 297] on div "Advice needed for seeking clients" at bounding box center [879, 306] width 542 height 47
click at [738, 287] on span "Advice needed for seeking clients" at bounding box center [696, 291] width 177 height 16
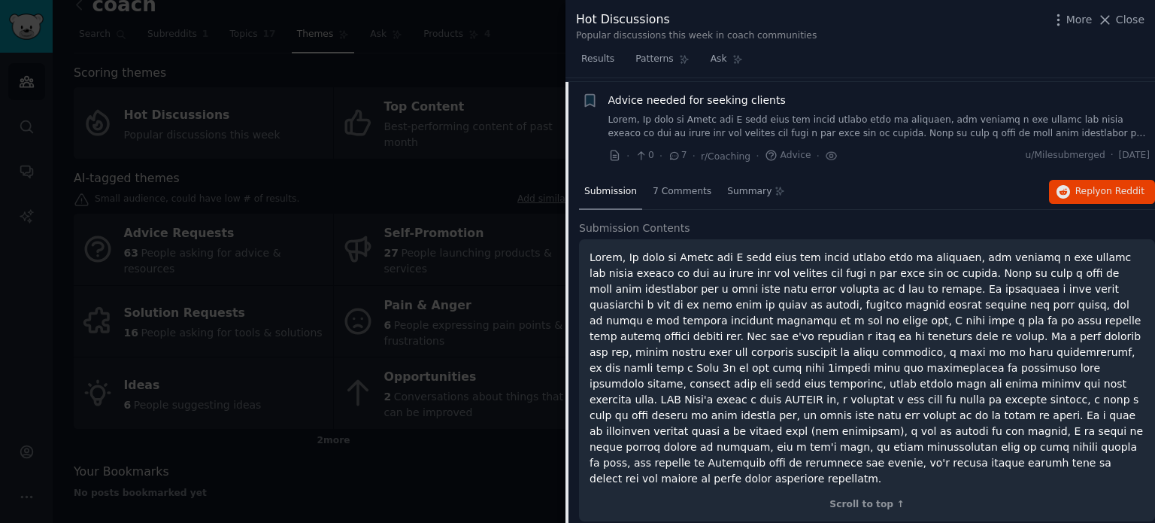
scroll to position [209, 0]
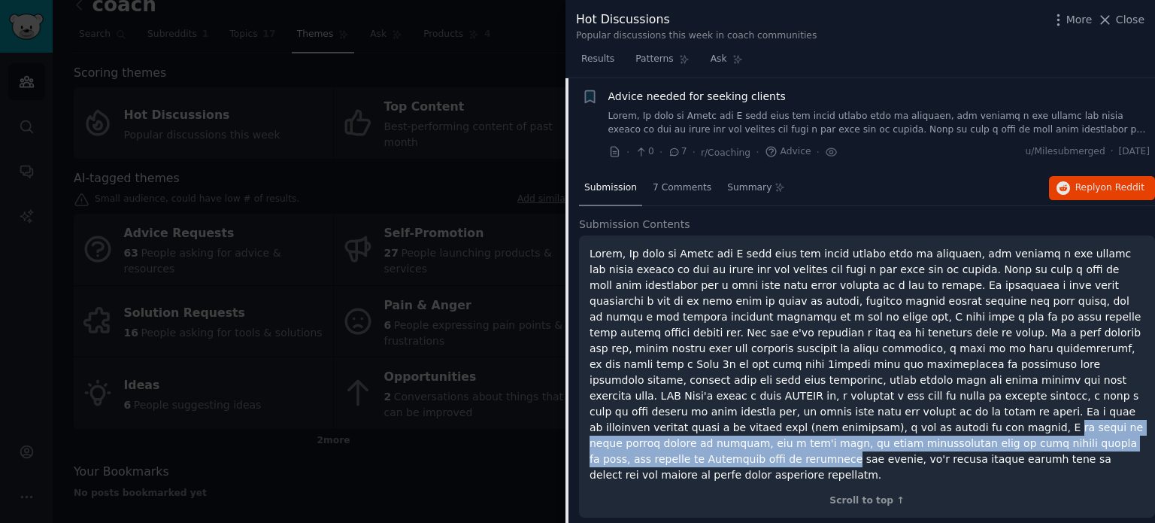
drag, startPoint x: 665, startPoint y: 409, endPoint x: 868, endPoint y: 424, distance: 203.6
click at [868, 424] on p at bounding box center [866, 364] width 555 height 237
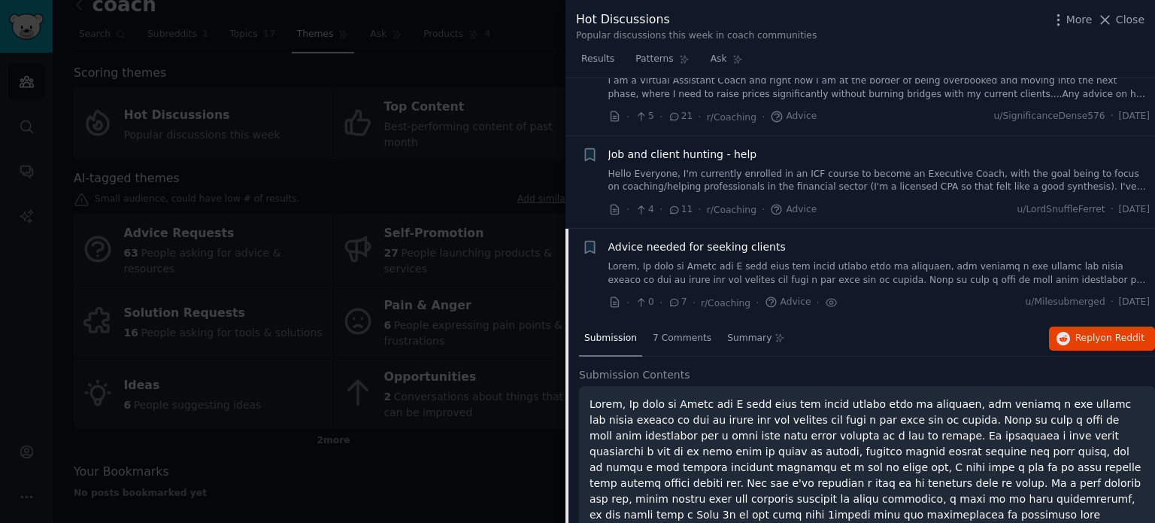
click at [726, 251] on span "Advice needed for seeking clients" at bounding box center [696, 247] width 177 height 16
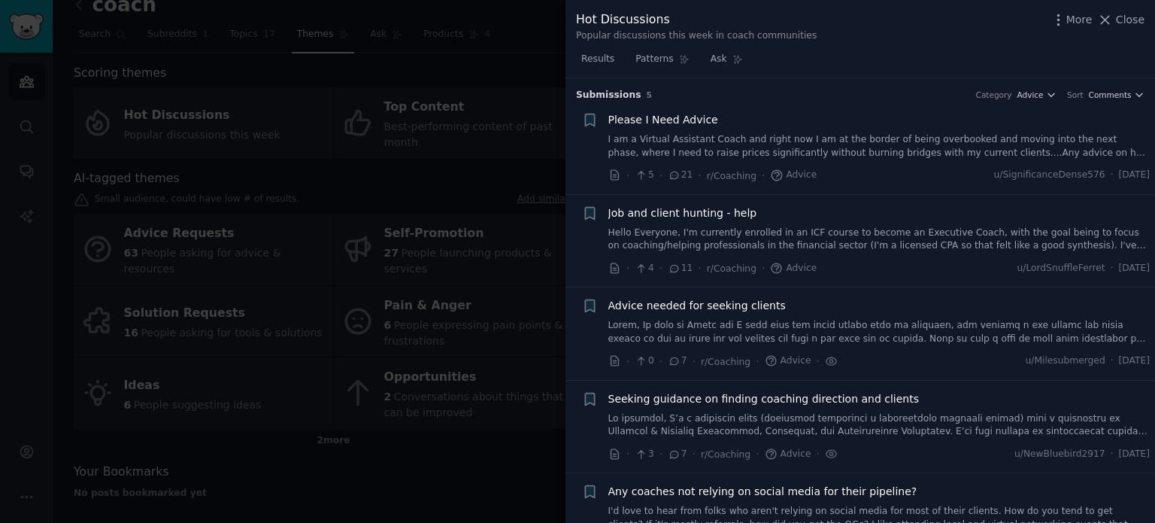
click at [670, 117] on span "Please I Need Advice" at bounding box center [663, 120] width 110 height 16
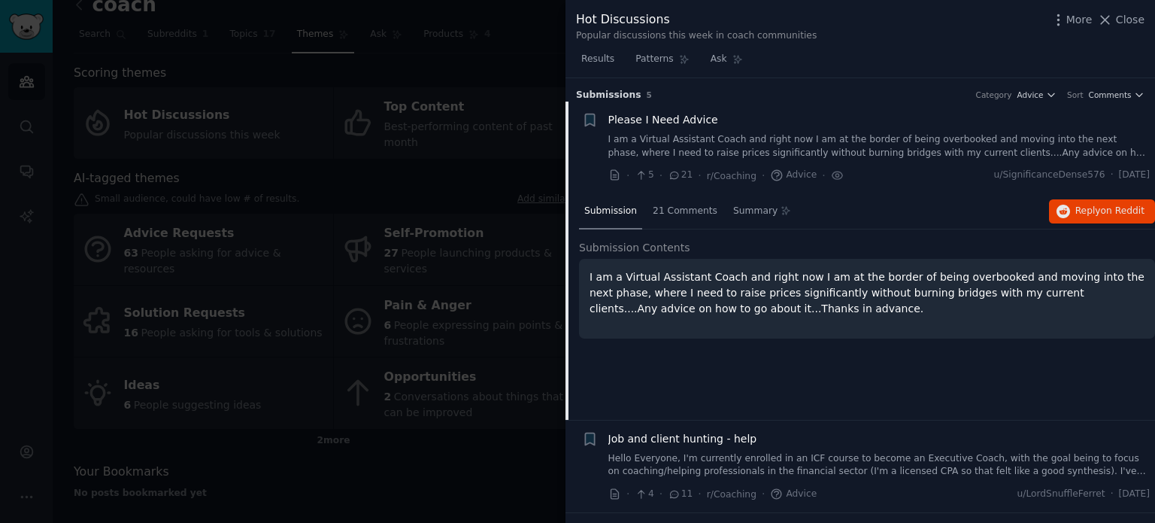
scroll to position [23, 0]
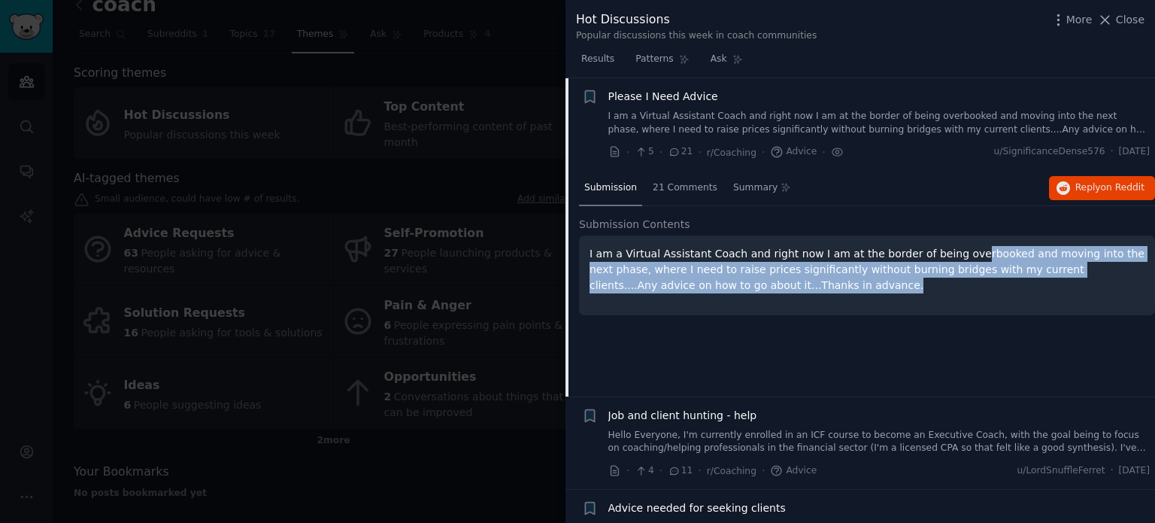
drag, startPoint x: 941, startPoint y: 244, endPoint x: 1008, endPoint y: 282, distance: 76.8
click at [1011, 280] on p "I am a Virtual Assistant Coach and right now I am at the border of being overbo…" at bounding box center [866, 269] width 555 height 47
click at [1008, 283] on p "I am a Virtual Assistant Coach and right now I am at the border of being overbo…" at bounding box center [866, 269] width 555 height 47
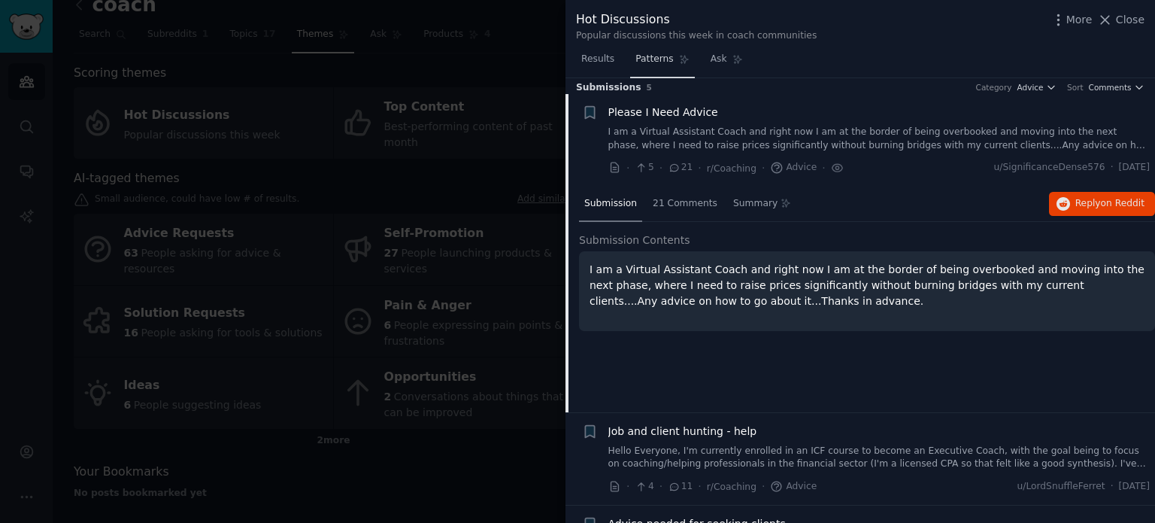
scroll to position [0, 0]
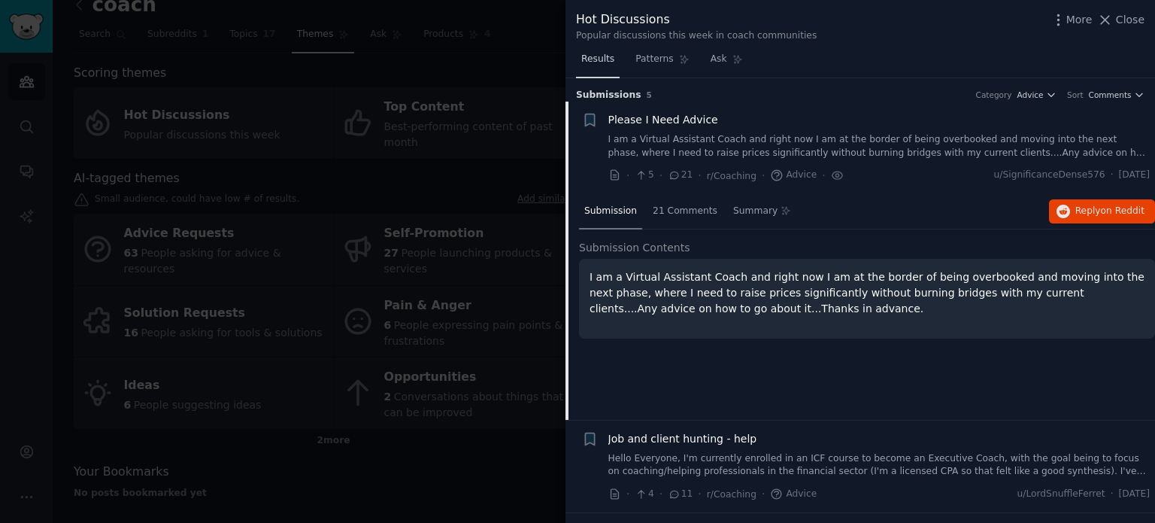
click at [592, 53] on span "Results" at bounding box center [597, 60] width 33 height 14
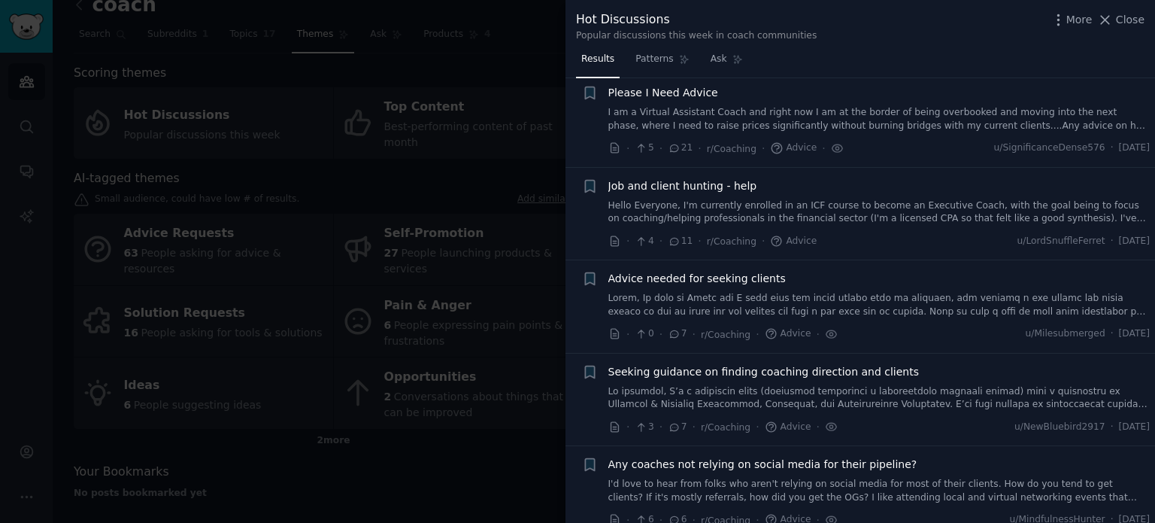
scroll to position [42, 0]
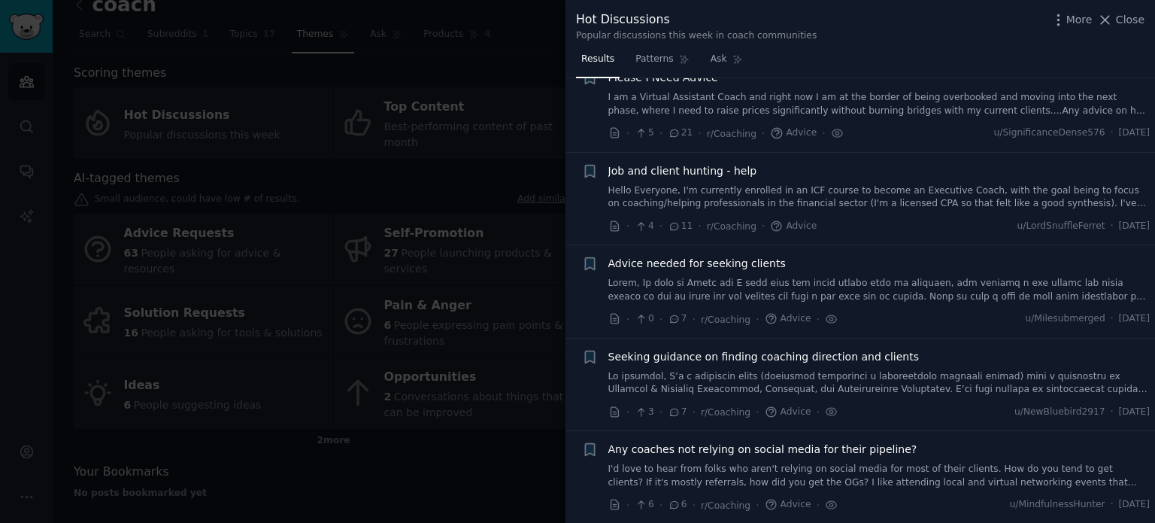
click at [274, 379] on div at bounding box center [577, 261] width 1155 height 523
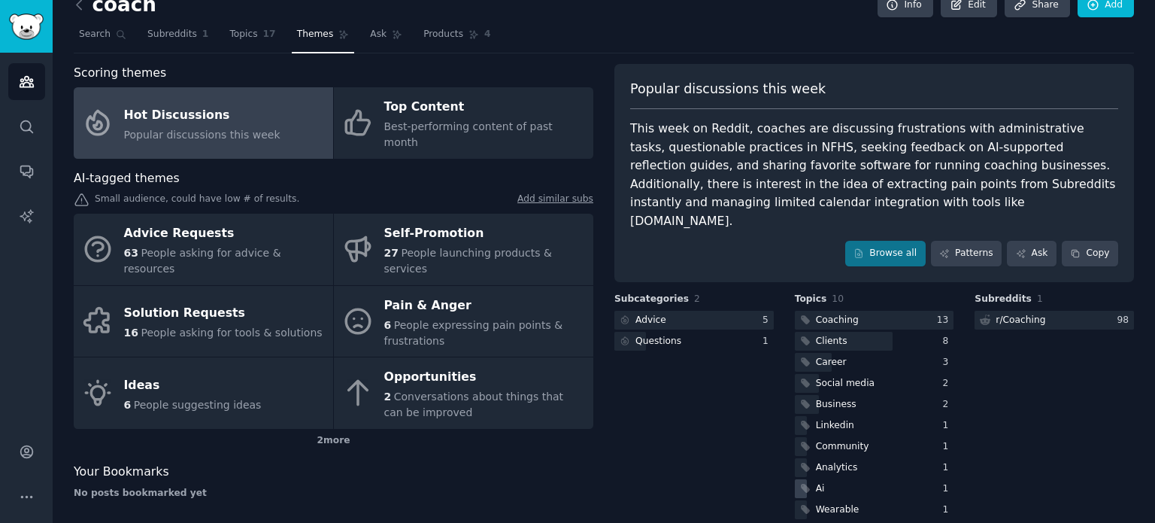
click at [866, 479] on div "Ai" at bounding box center [874, 488] width 159 height 19
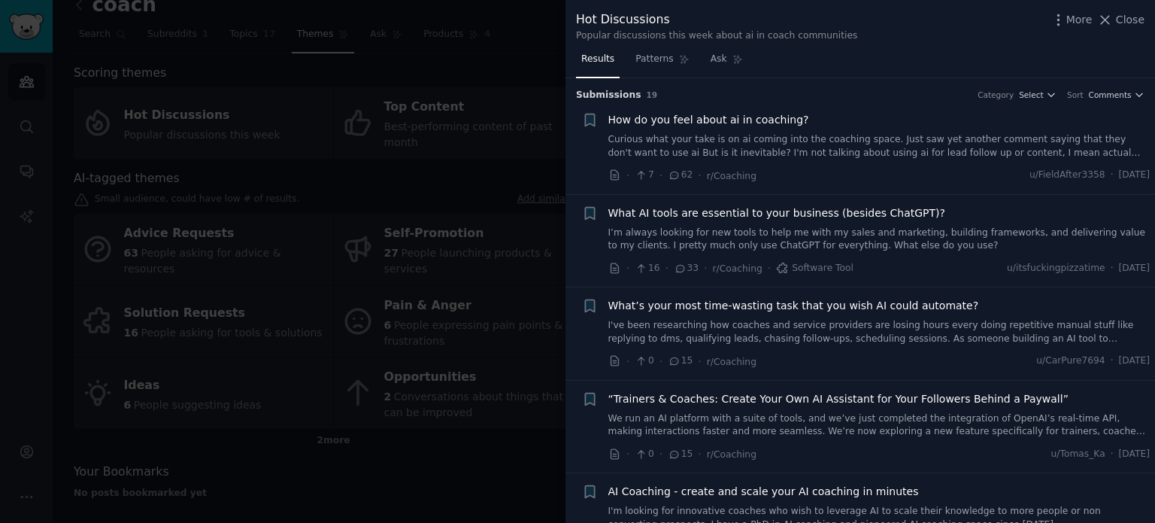
click at [868, 135] on link "Curious what your take is on ai coming into the coaching space. Just saw yet an…" at bounding box center [879, 146] width 542 height 26
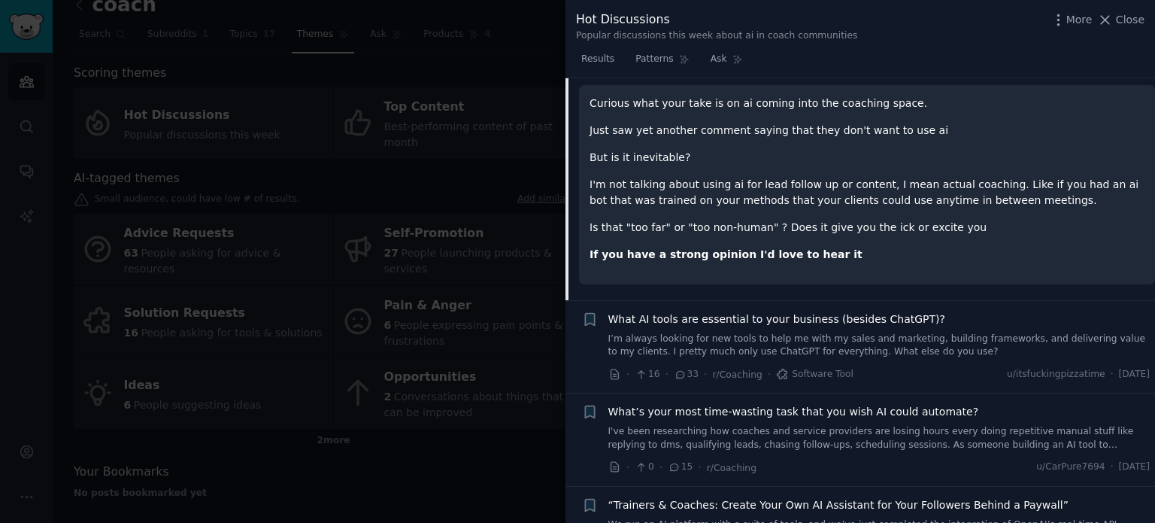
scroll to position [98, 0]
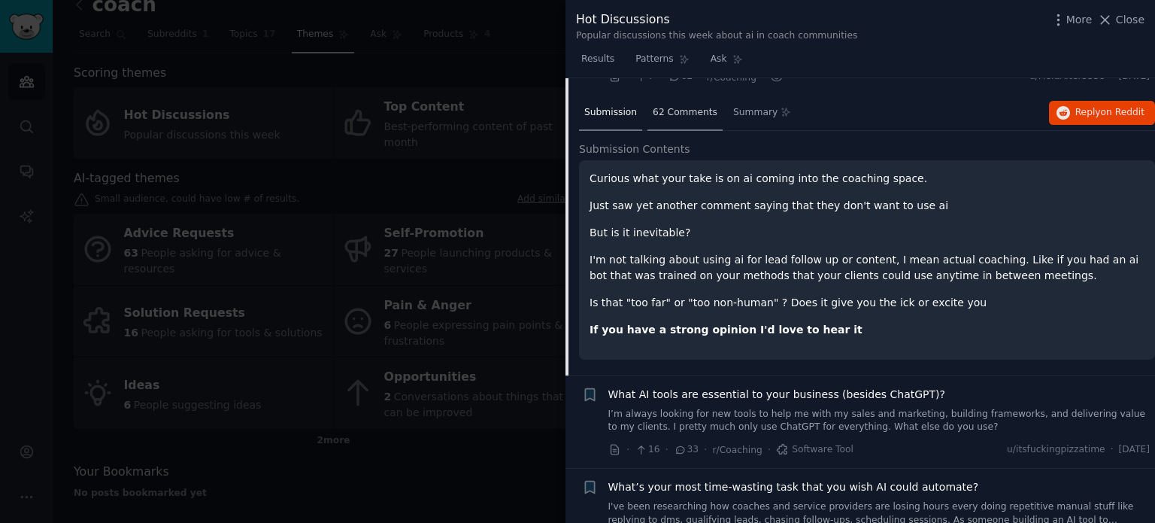
click at [660, 114] on span "62 Comments" at bounding box center [685, 113] width 65 height 14
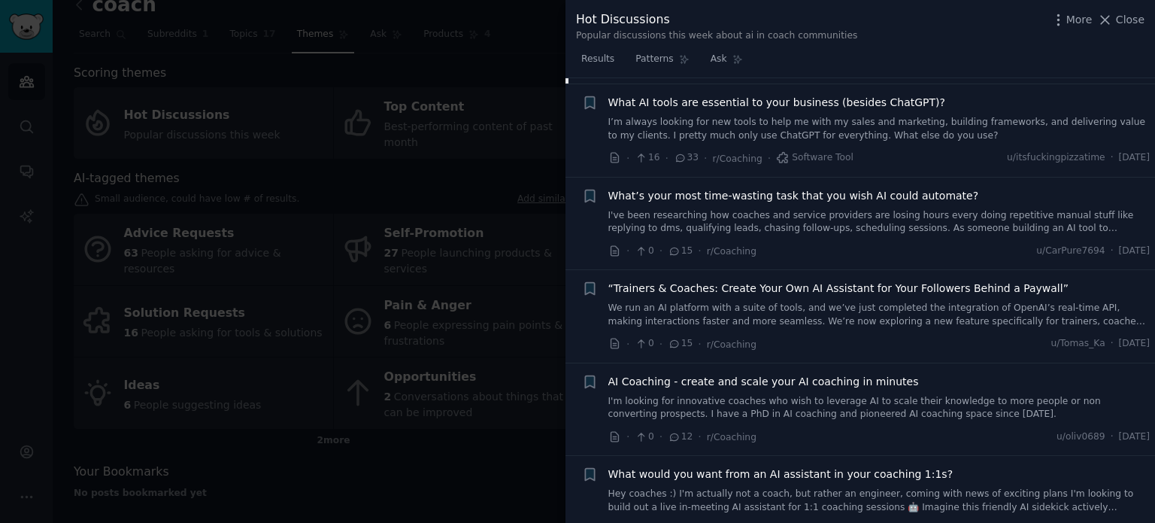
scroll to position [1579, 0]
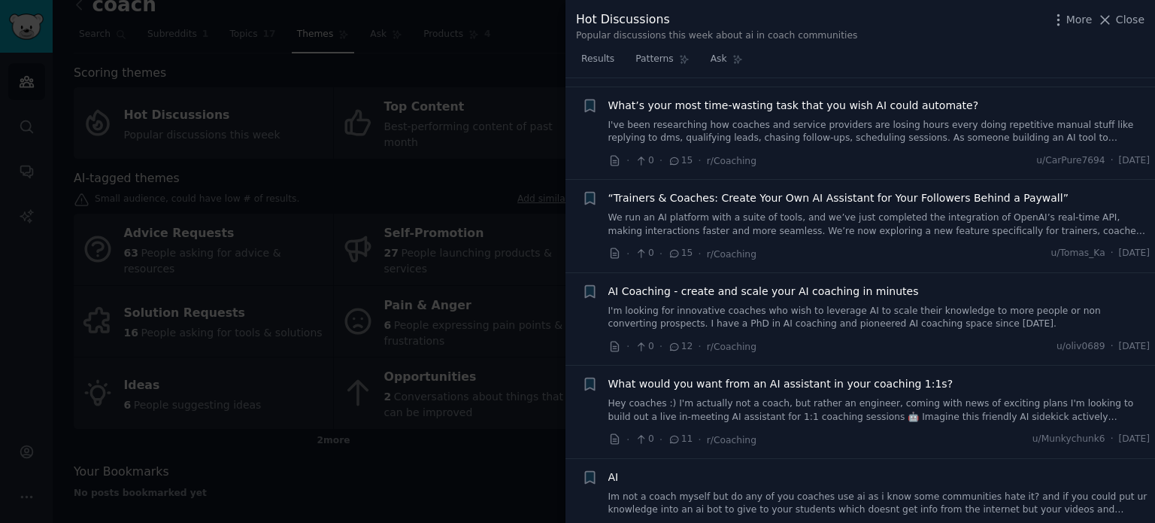
click at [794, 288] on span "AI Coaching - create and scale your AI coaching in minutes" at bounding box center [763, 291] width 311 height 16
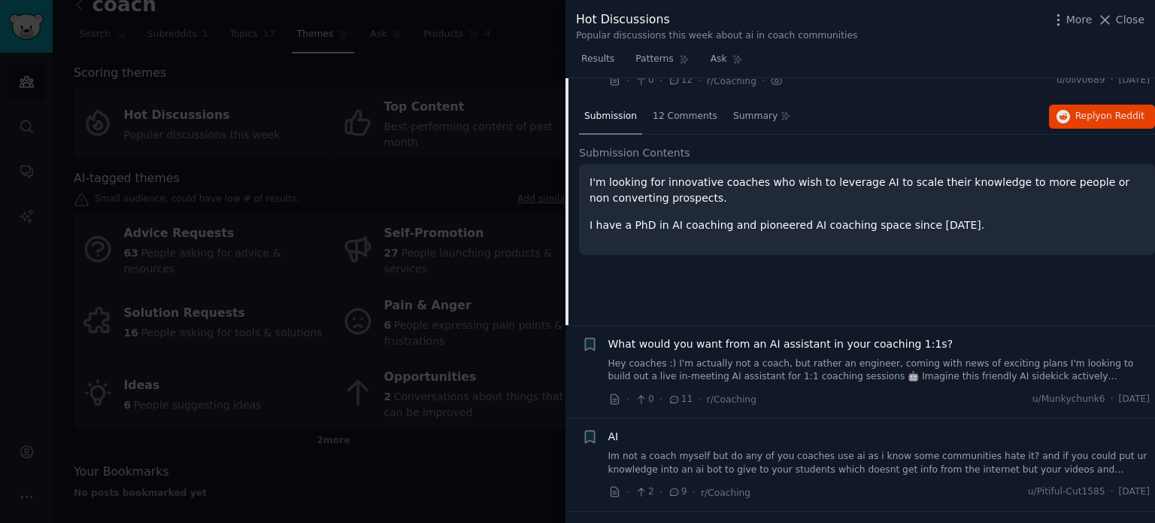
scroll to position [469, 0]
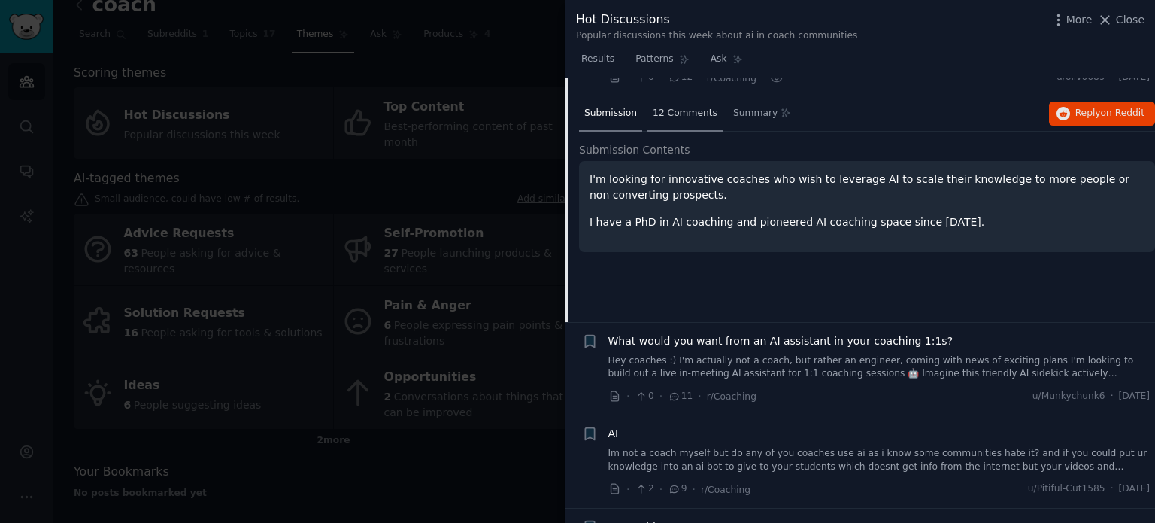
click at [671, 110] on span "12 Comments" at bounding box center [685, 114] width 65 height 14
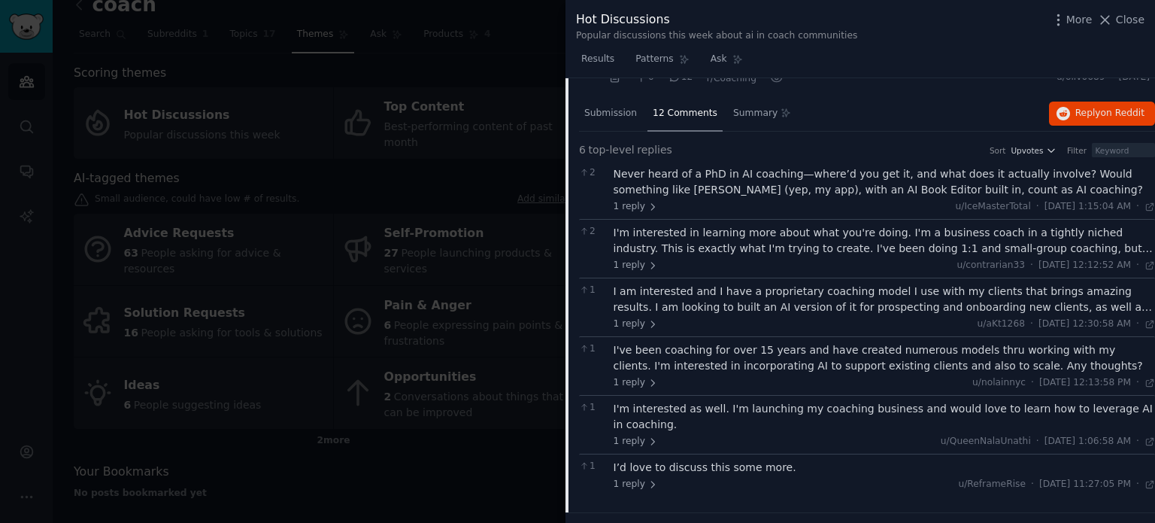
click at [846, 235] on div "I'm interested in learning more about what you're doing. I'm a business coach i…" at bounding box center [885, 241] width 542 height 32
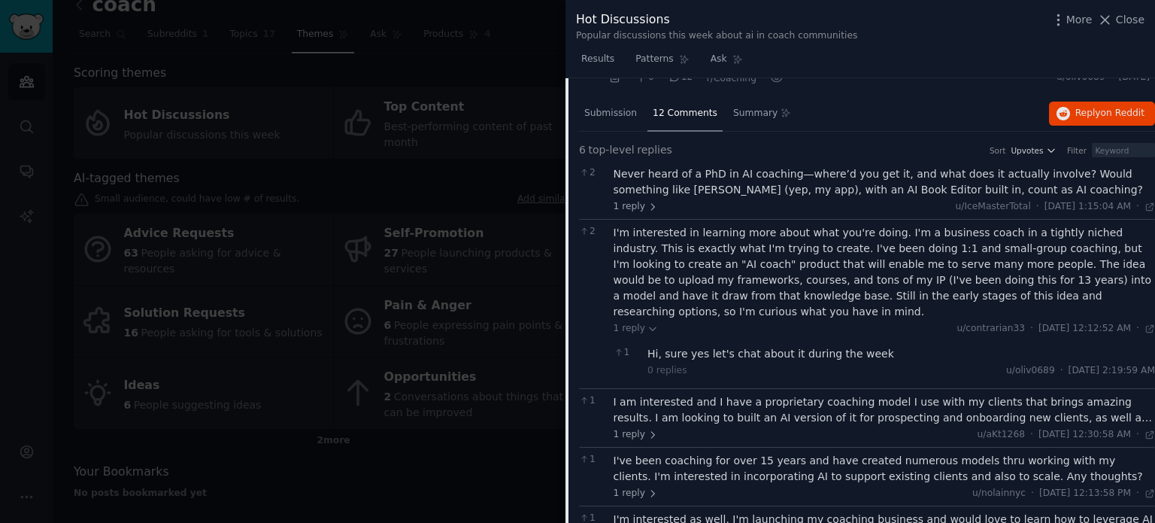
click at [650, 241] on div "I'm interested in learning more about what you're doing. I'm a business coach i…" at bounding box center [885, 272] width 542 height 95
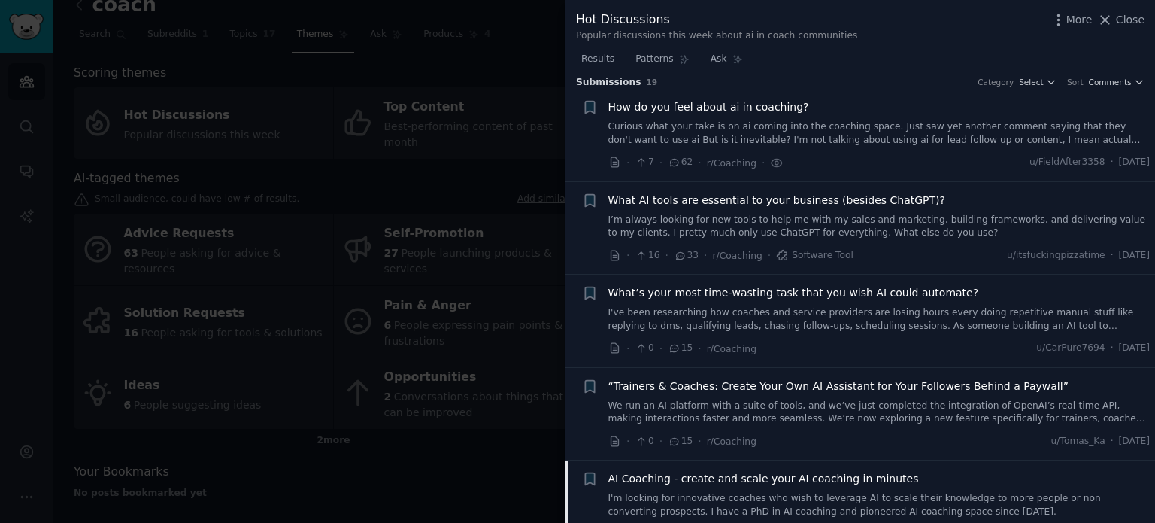
scroll to position [0, 0]
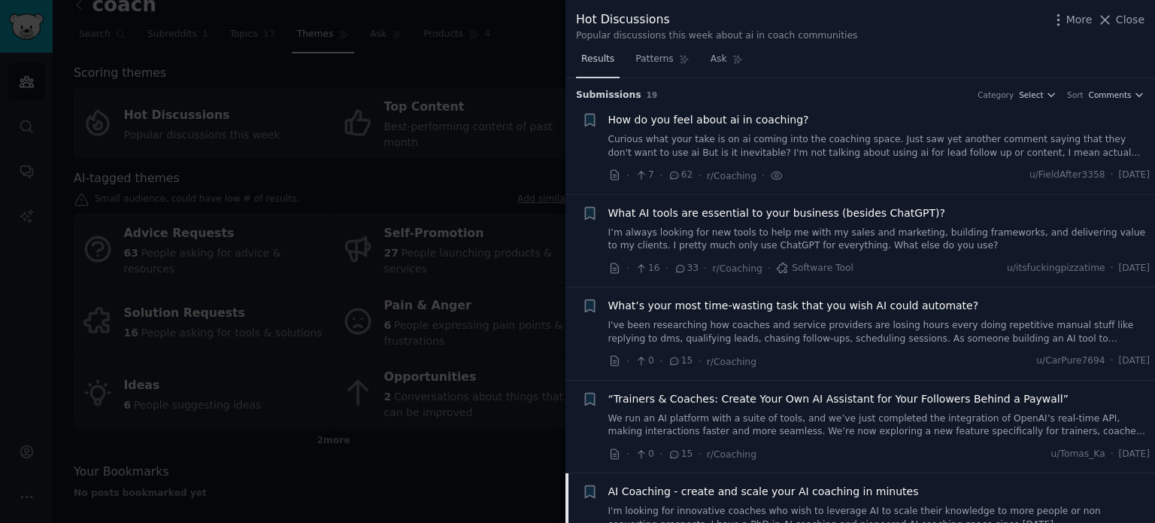
click at [592, 62] on span "Results" at bounding box center [597, 60] width 33 height 14
click at [1113, 22] on icon at bounding box center [1105, 20] width 16 height 16
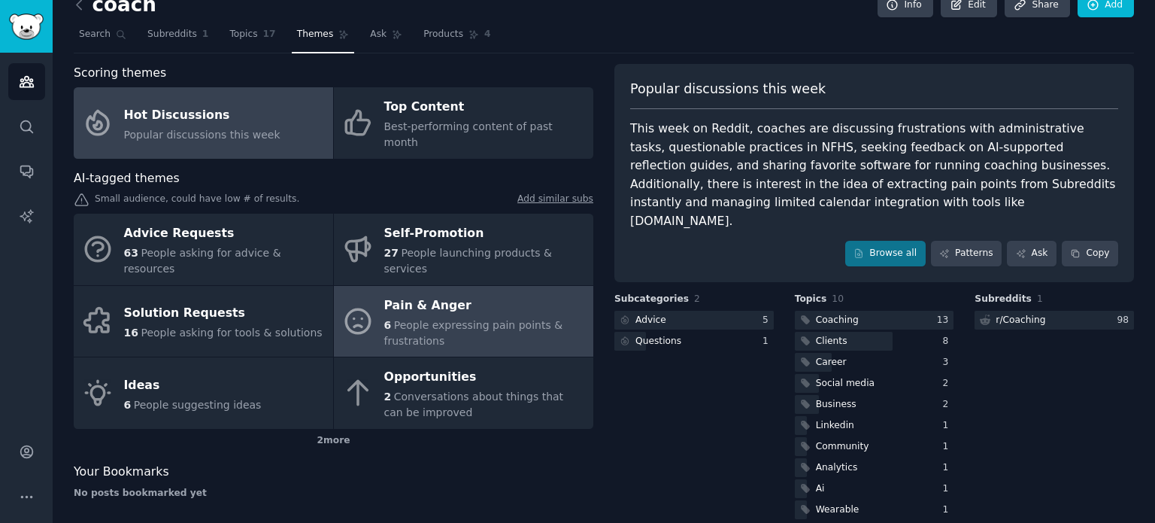
click at [482, 319] on span "People expressing pain points & frustrations" at bounding box center [473, 333] width 179 height 28
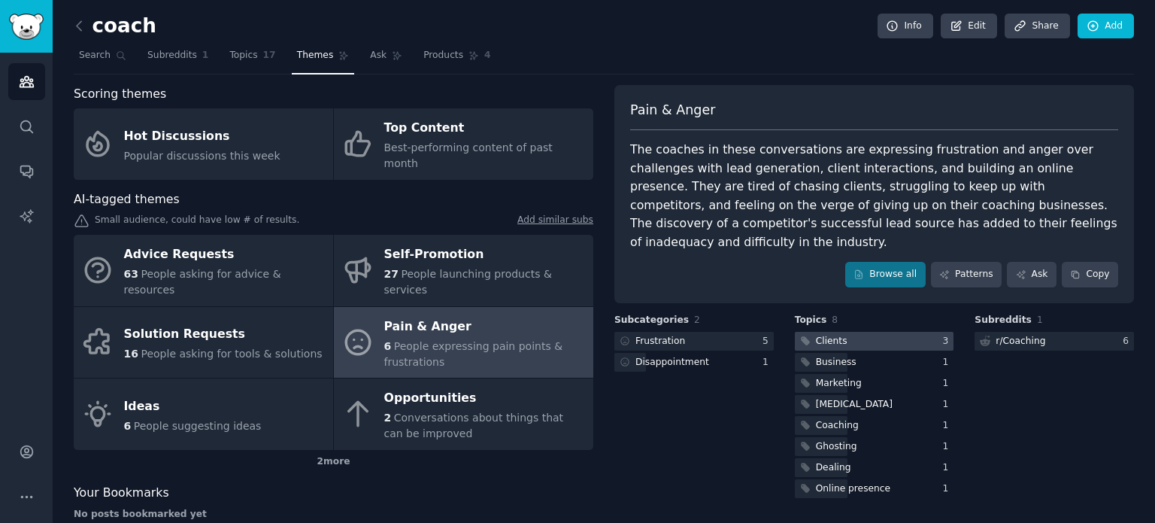
click at [854, 332] on div at bounding box center [874, 341] width 159 height 19
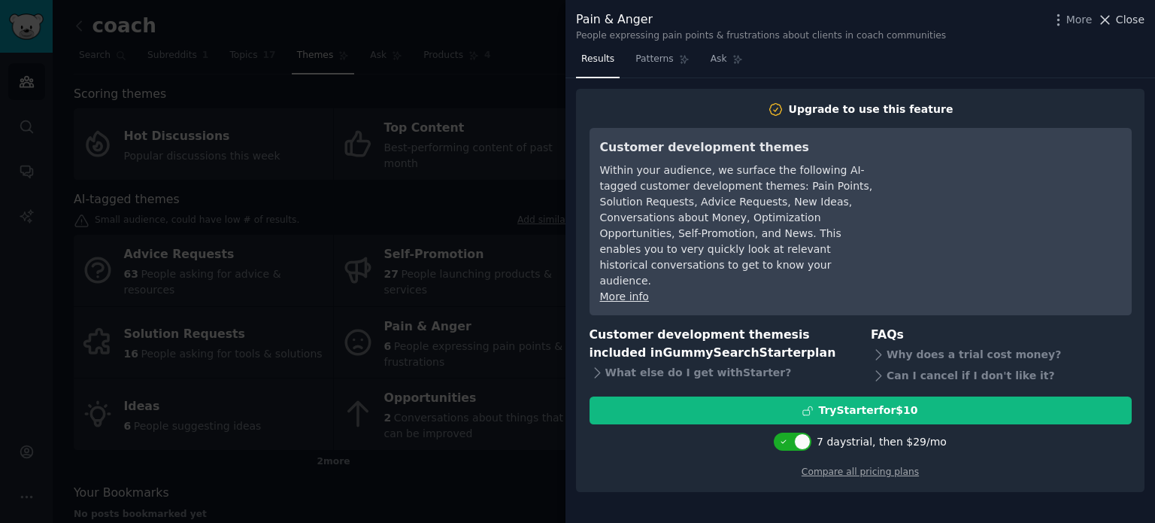
click at [1128, 21] on span "Close" at bounding box center [1130, 20] width 29 height 16
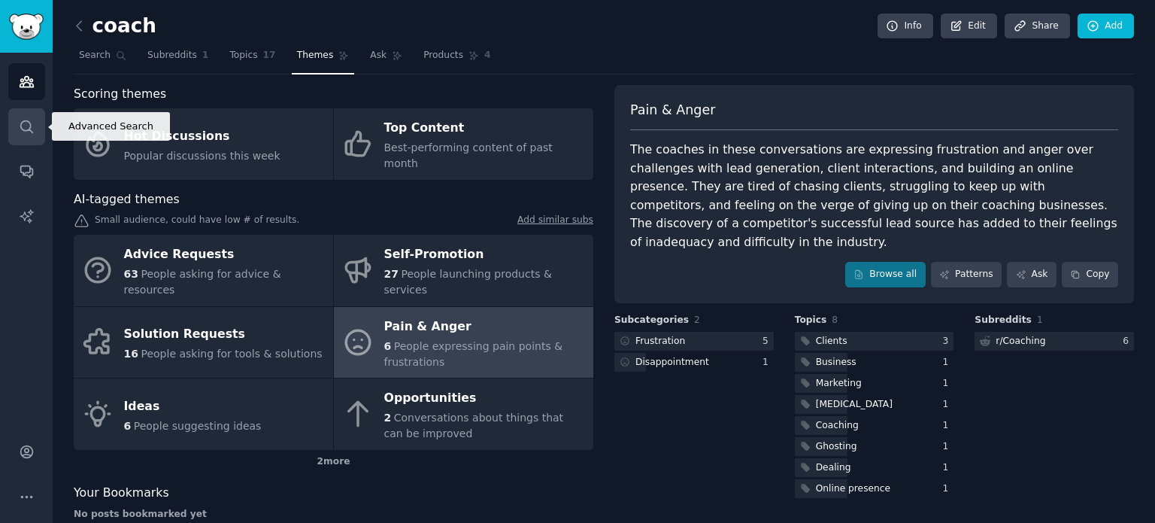
click at [15, 135] on link "Search" at bounding box center [26, 126] width 37 height 37
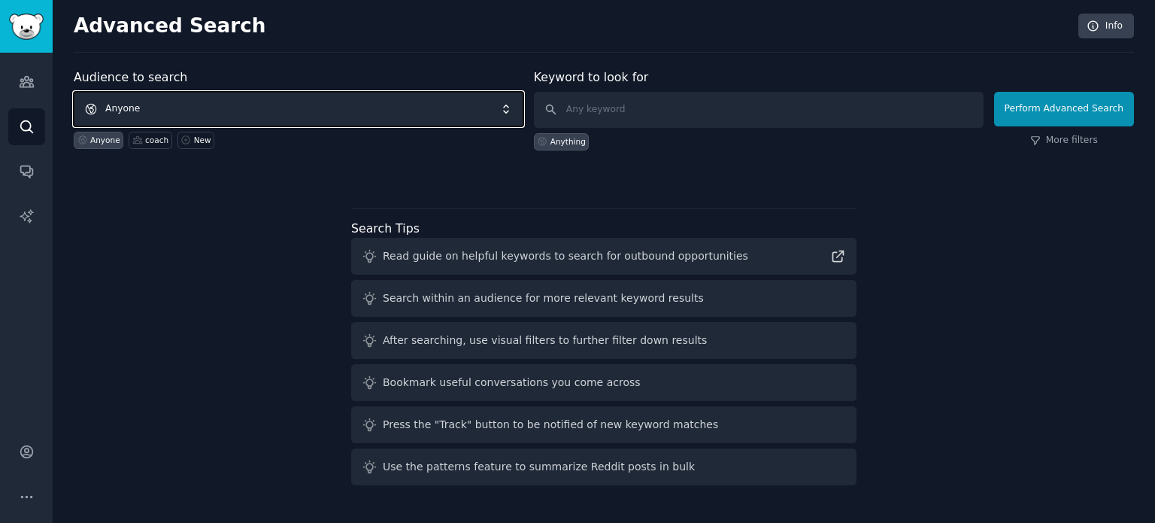
click at [241, 107] on span "Anyone" at bounding box center [299, 109] width 450 height 35
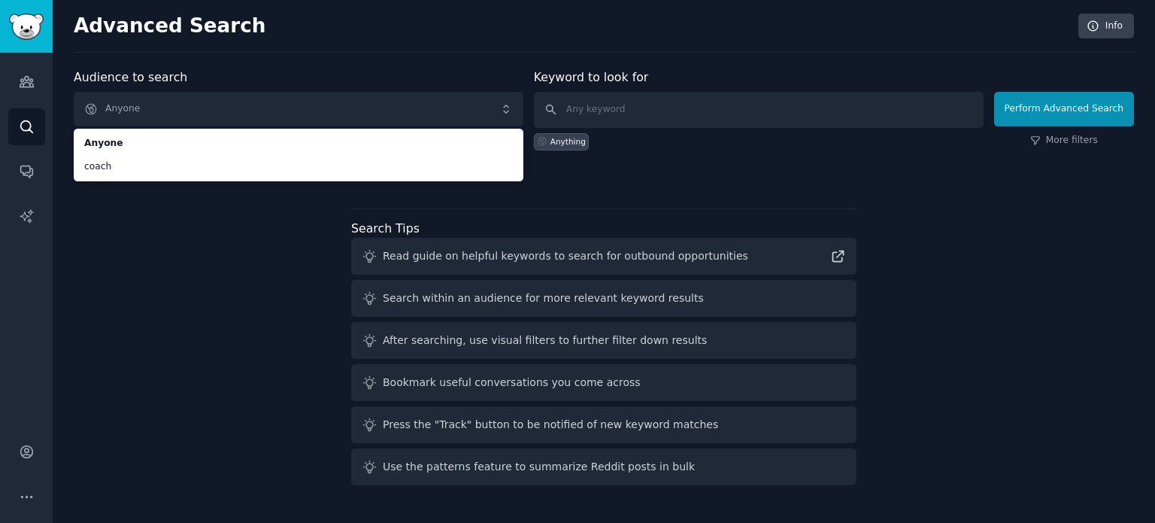
click at [186, 233] on div "Audience to search Anyone Anyone coach Anyone coach New Keyword to look for Any…" at bounding box center [604, 279] width 1060 height 423
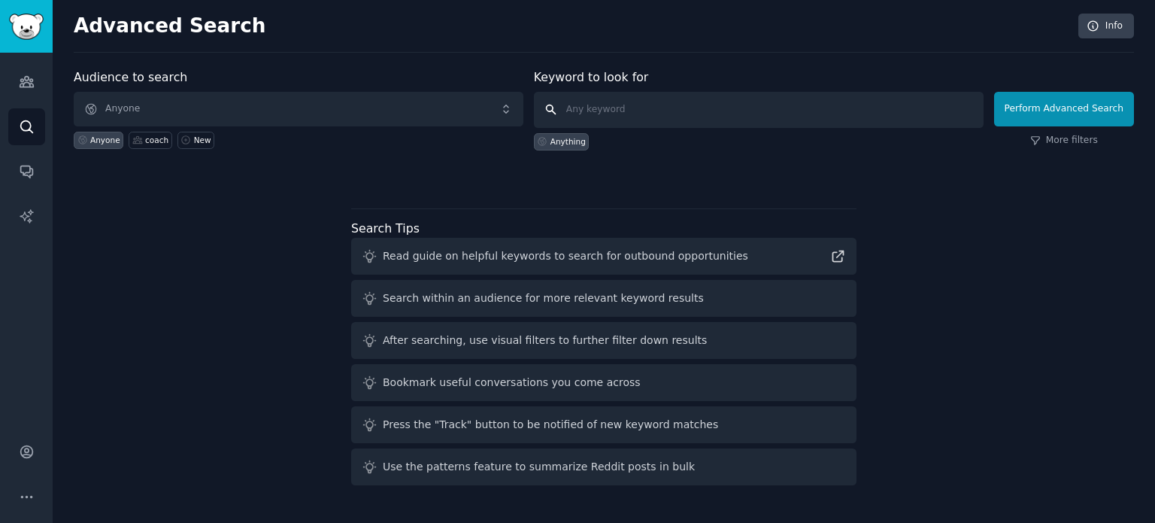
click at [642, 113] on input "text" at bounding box center [759, 110] width 450 height 36
click at [638, 111] on input "text" at bounding box center [759, 110] width 450 height 36
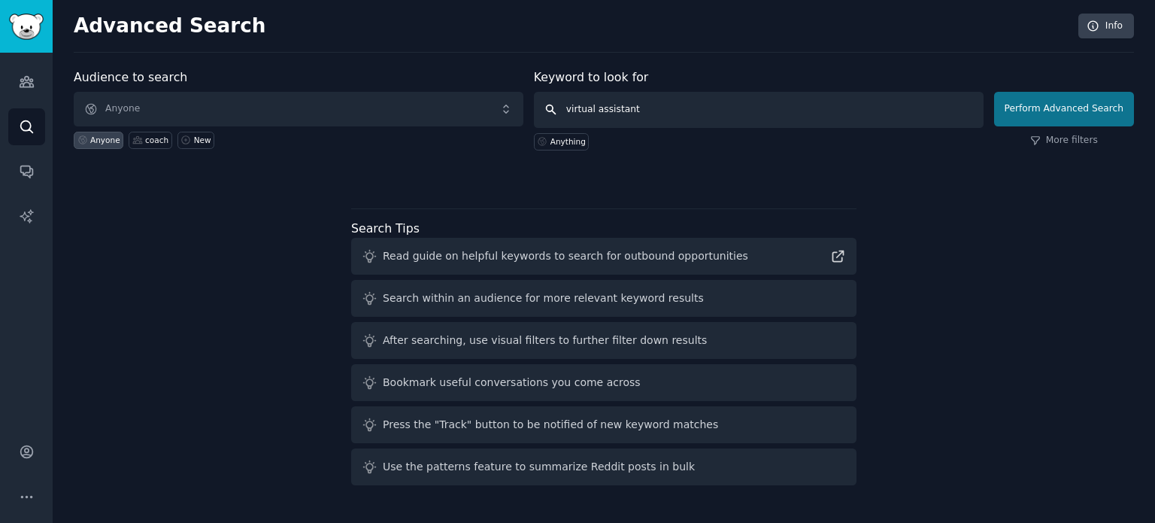
type input "virtual assistant"
click at [1065, 110] on button "Perform Advanced Search" at bounding box center [1064, 109] width 140 height 35
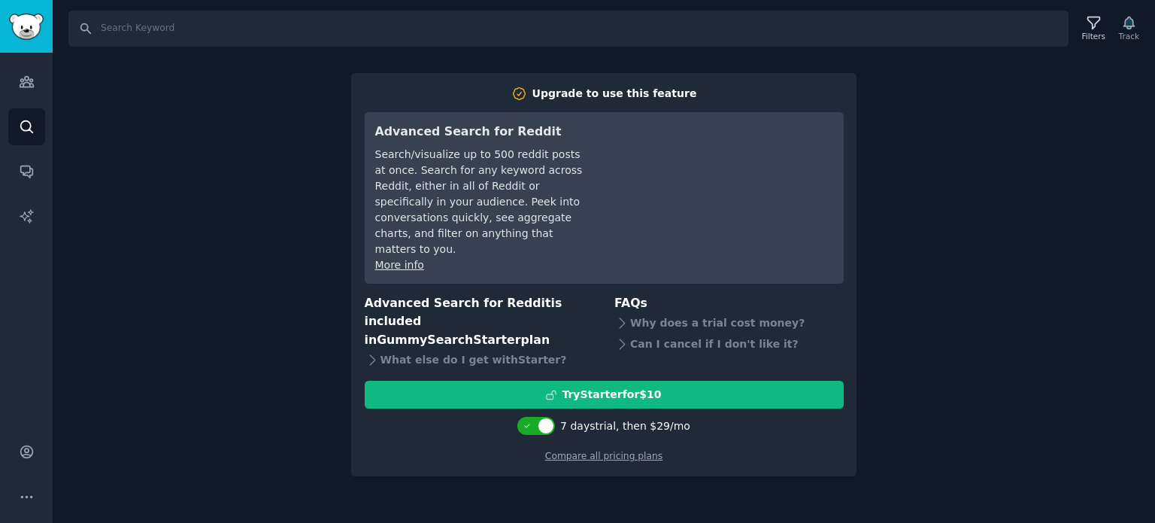
click at [192, 229] on div "Search Filters Track Upgrade to use this feature Advanced Search for Reddit Sea…" at bounding box center [604, 261] width 1102 height 523
click at [12, 134] on link "Search" at bounding box center [26, 126] width 37 height 37
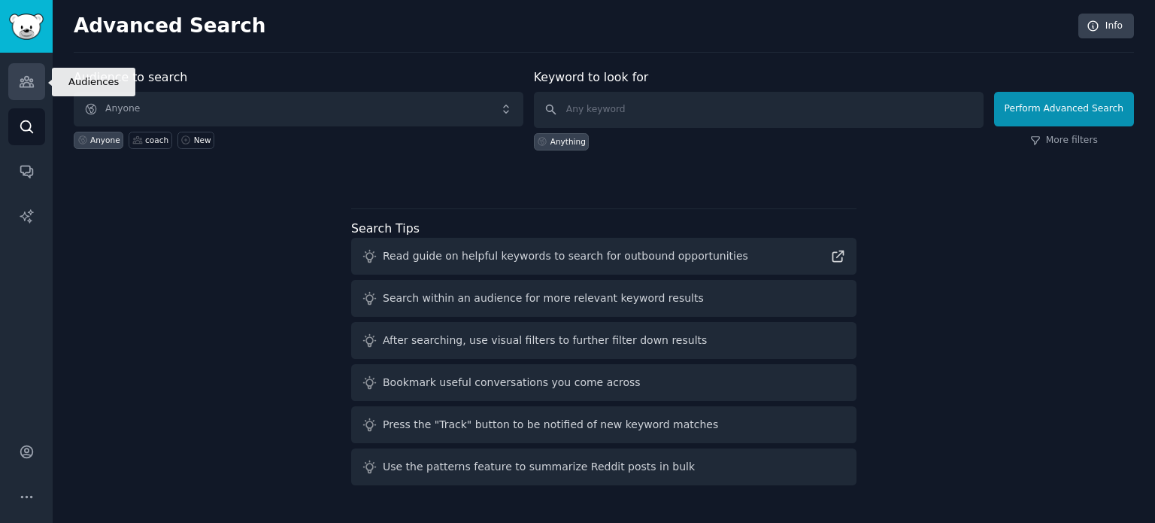
click at [26, 86] on icon "Sidebar" at bounding box center [27, 82] width 14 height 11
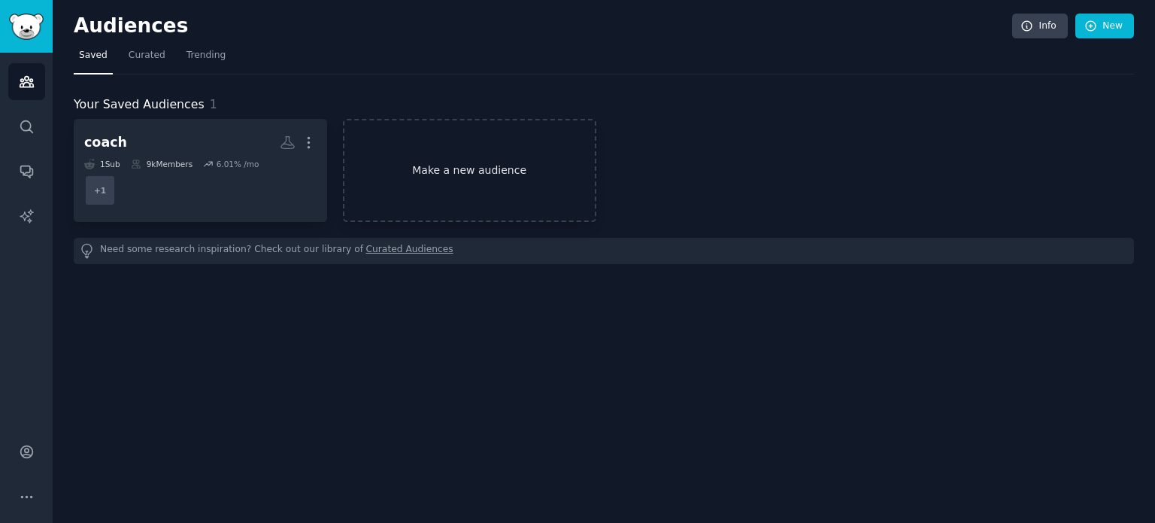
click at [465, 186] on link "Make a new audience" at bounding box center [469, 170] width 253 height 103
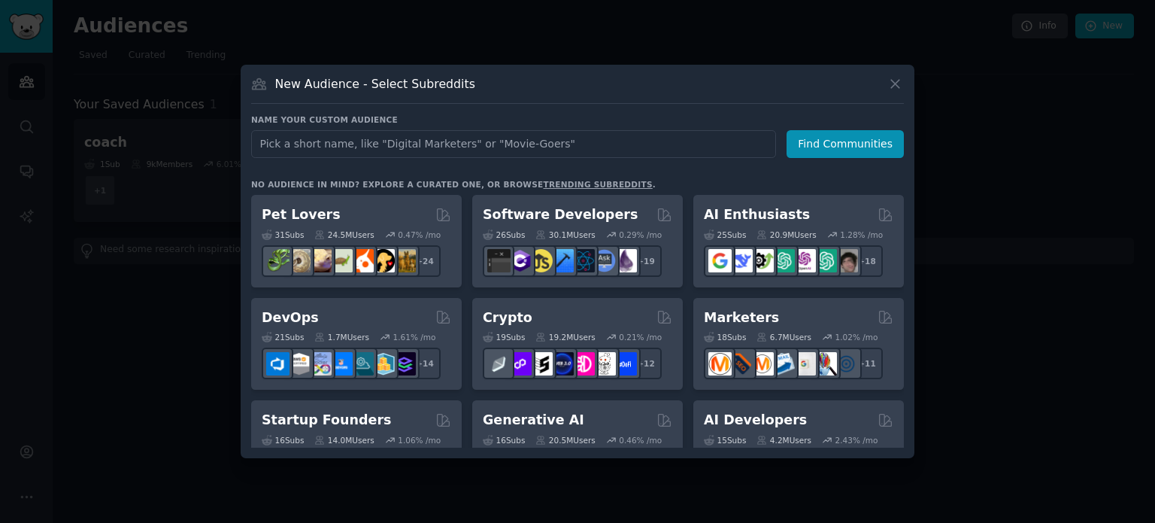
click at [375, 143] on input "text" at bounding box center [513, 144] width 525 height 28
type input "AI coach"
click at [817, 150] on button "Find Communities" at bounding box center [844, 144] width 117 height 28
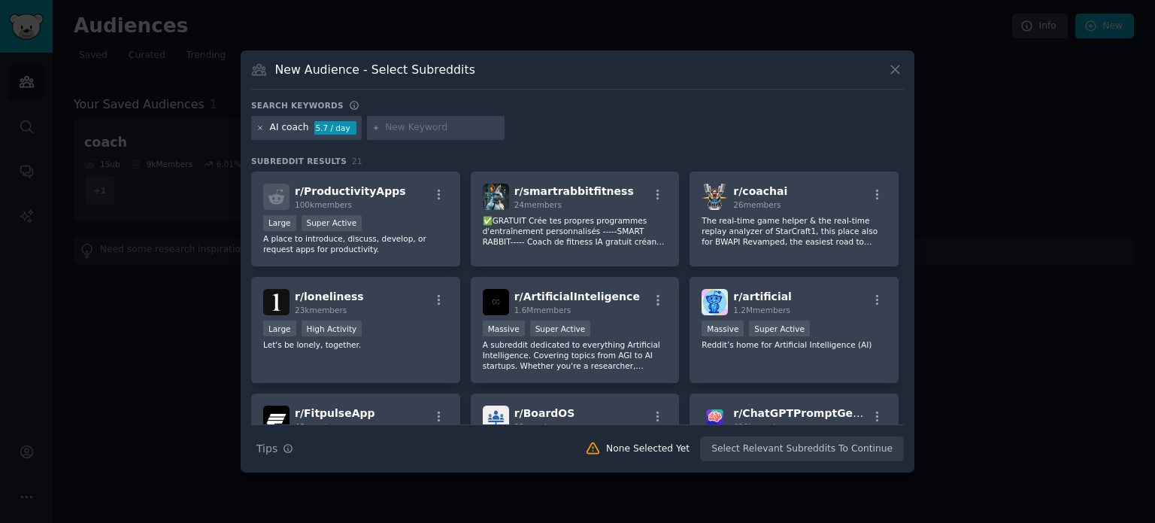
click at [256, 126] on icon at bounding box center [260, 128] width 8 height 8
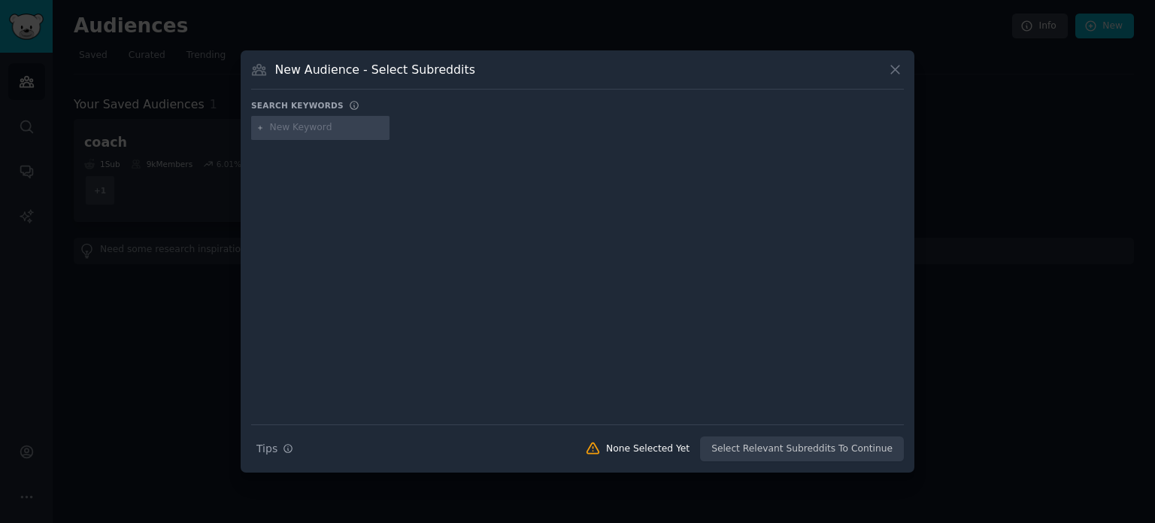
click at [311, 124] on input "text" at bounding box center [327, 128] width 114 height 14
type input "virtual assistant"
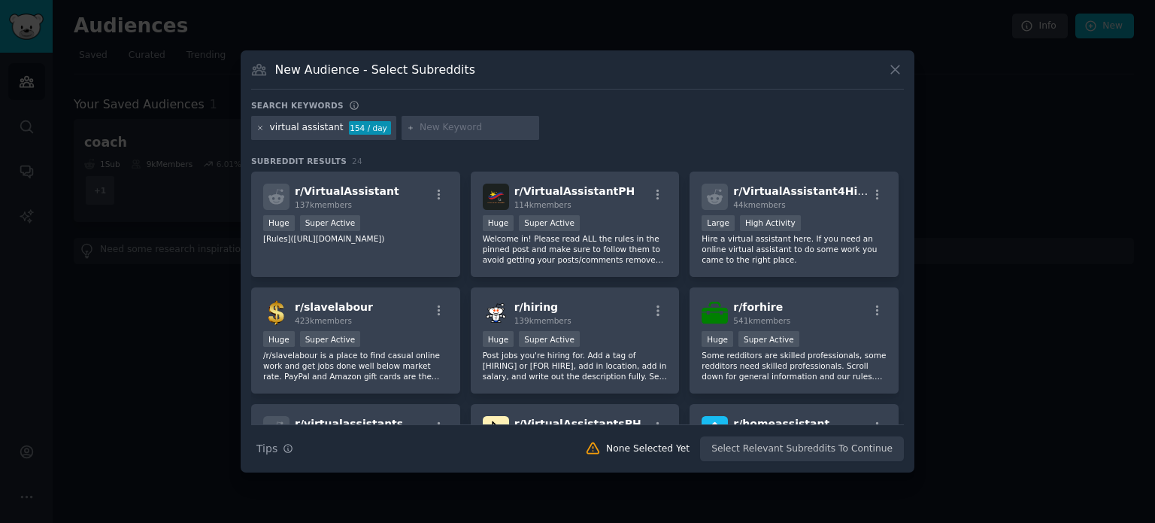
click at [259, 129] on div at bounding box center [260, 128] width 8 height 14
click at [259, 128] on icon at bounding box center [260, 128] width 8 height 8
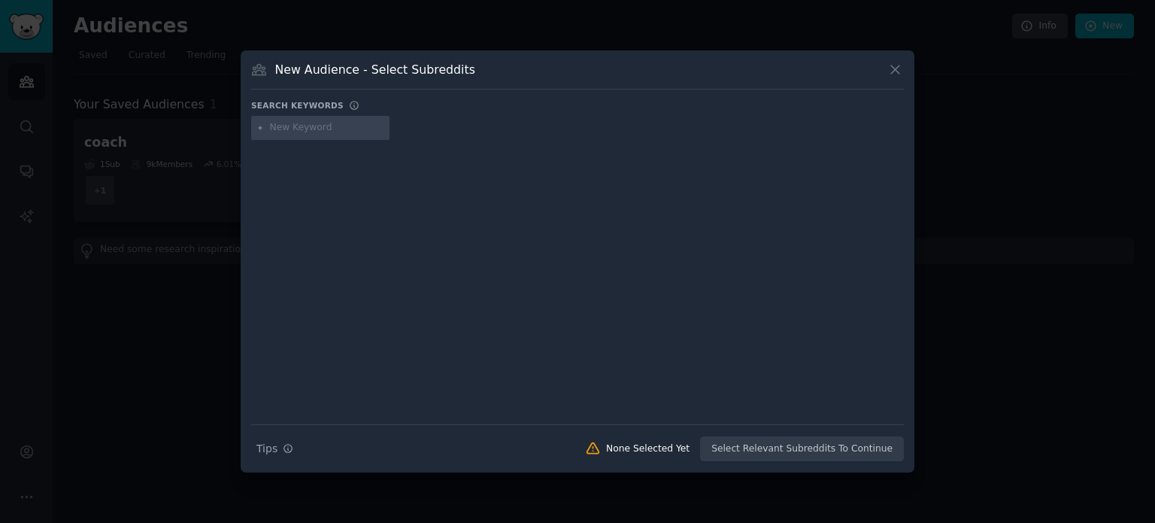
click at [288, 129] on input "text" at bounding box center [327, 128] width 114 height 14
type input "digital marketing"
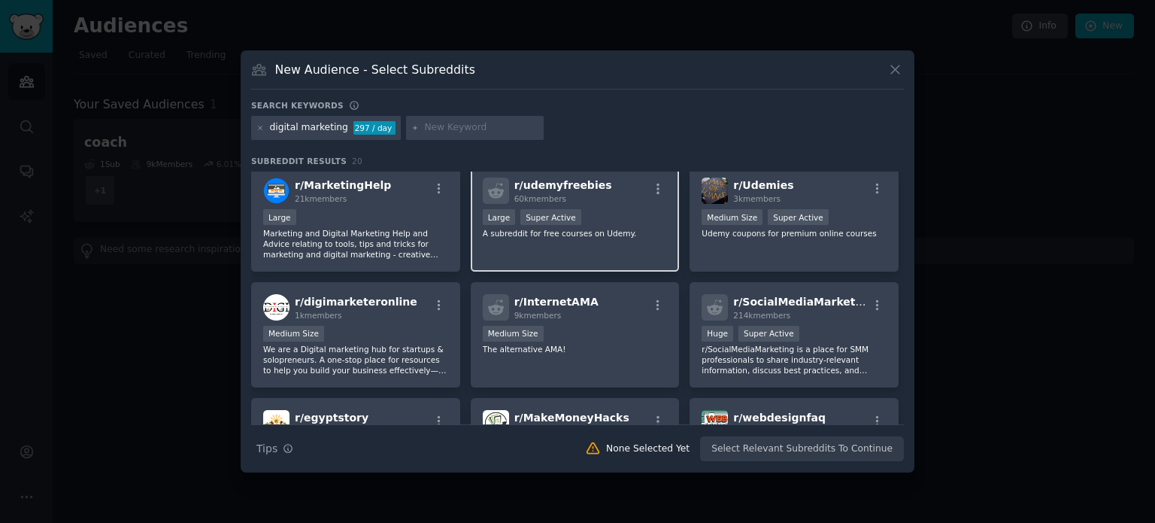
scroll to position [356, 0]
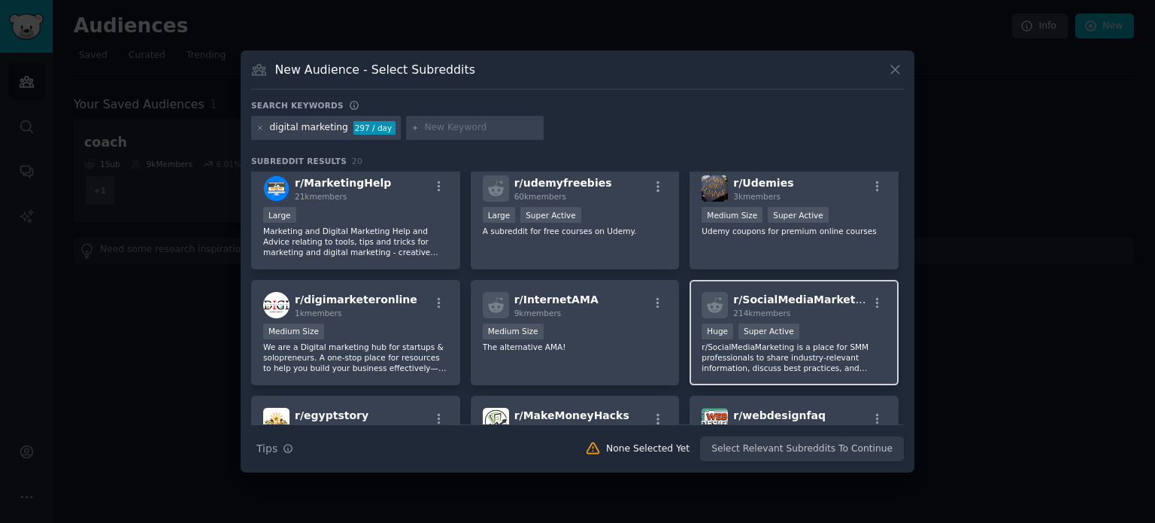
click at [808, 318] on div "r/ SocialMediaMarketing 214k members Huge Super Active r/SocialMediaMarketing i…" at bounding box center [793, 333] width 209 height 106
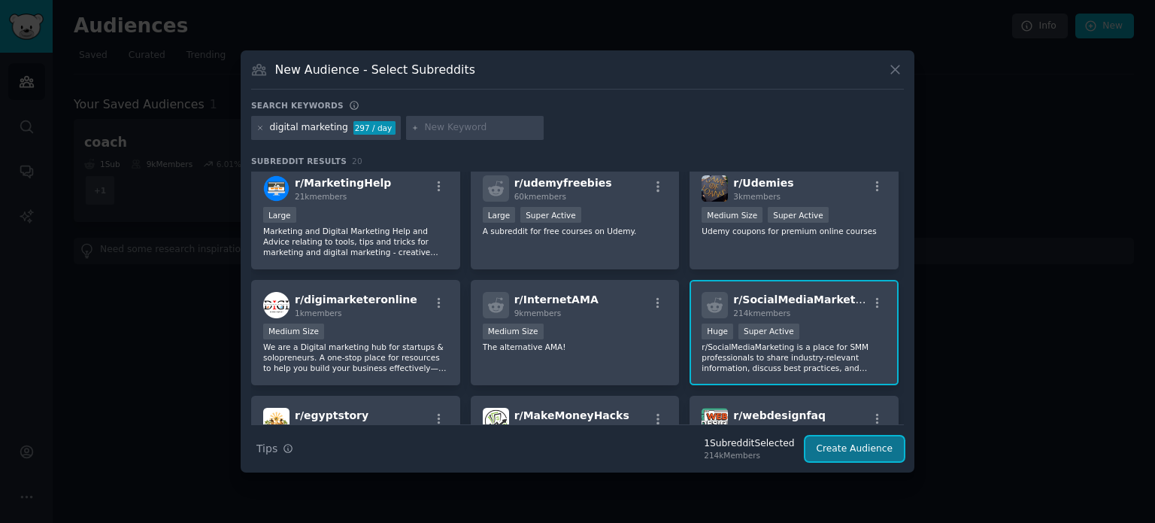
click at [865, 447] on button "Create Audience" at bounding box center [854, 449] width 99 height 26
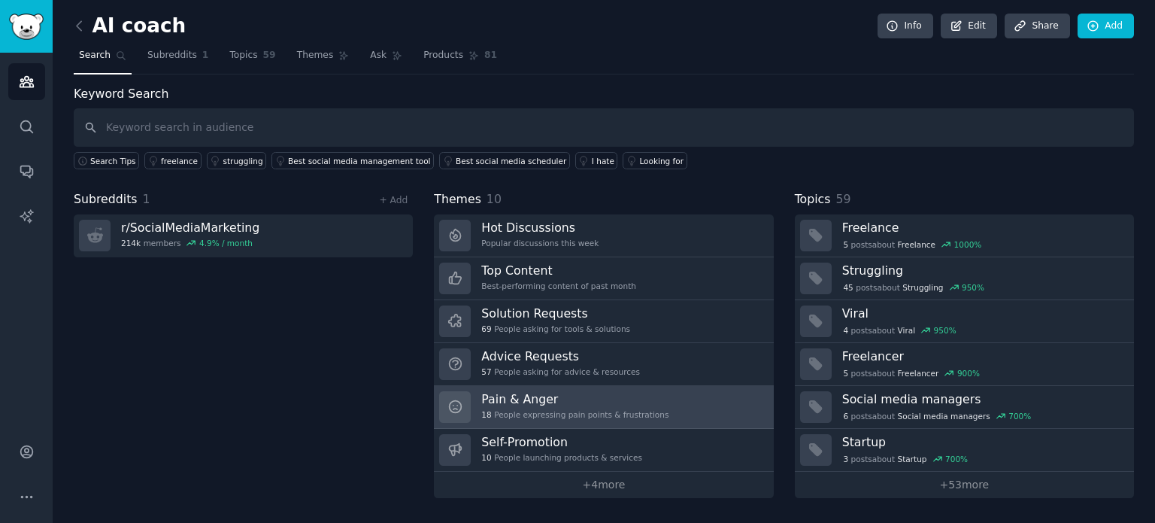
click at [609, 417] on div "18 People expressing pain points & frustrations" at bounding box center [574, 414] width 187 height 11
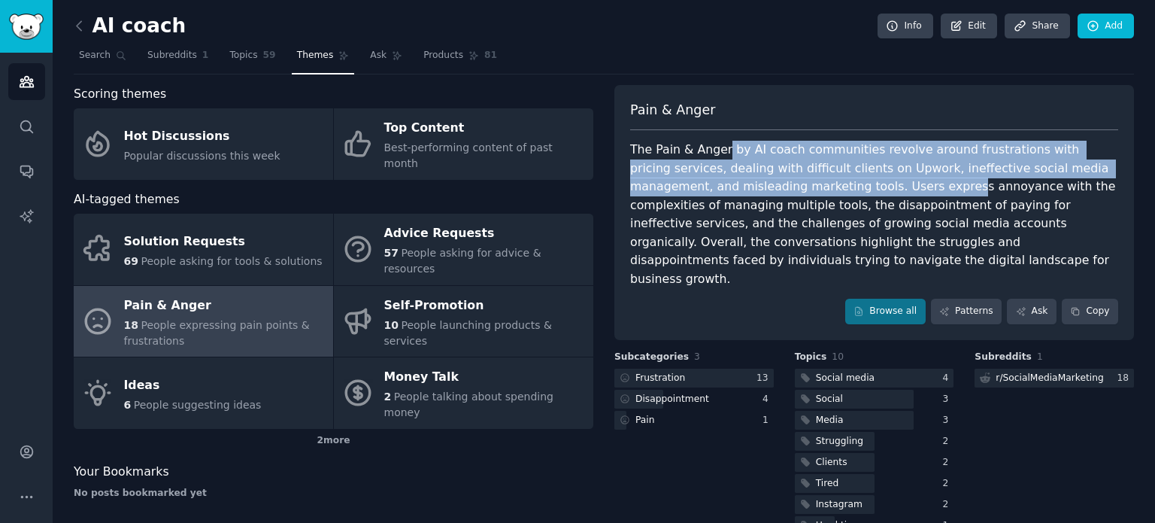
drag, startPoint x: 721, startPoint y: 153, endPoint x: 841, endPoint y: 188, distance: 124.5
click at [841, 188] on div "The Pain & Anger by AI coach communities revolve around frustrations with prici…" at bounding box center [874, 214] width 488 height 147
click at [744, 174] on div "The Pain & Anger by AI coach communities revolve around frustrations with prici…" at bounding box center [874, 214] width 488 height 147
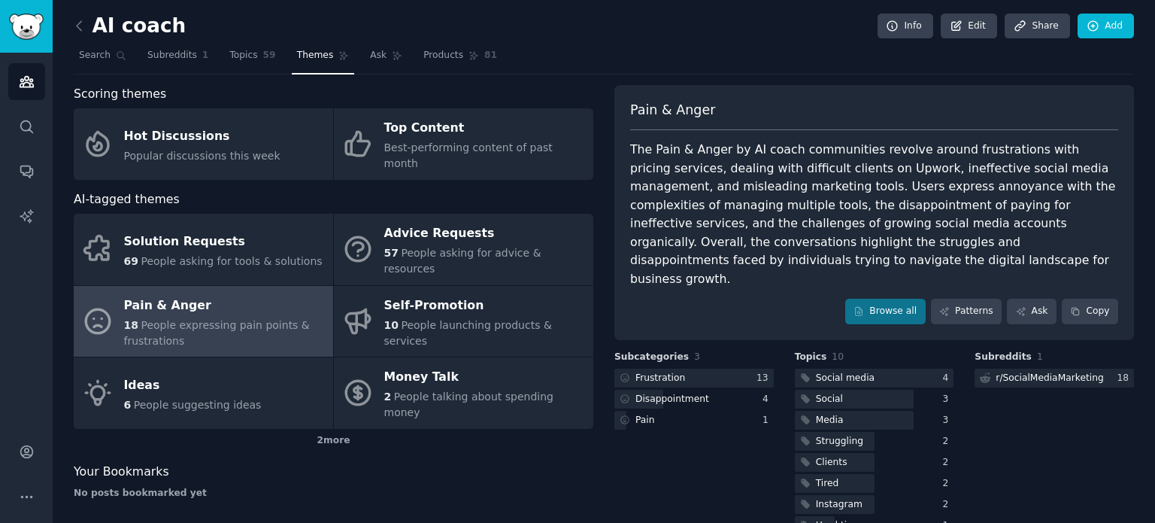
click at [148, 36] on h2 "AI coach" at bounding box center [130, 26] width 112 height 24
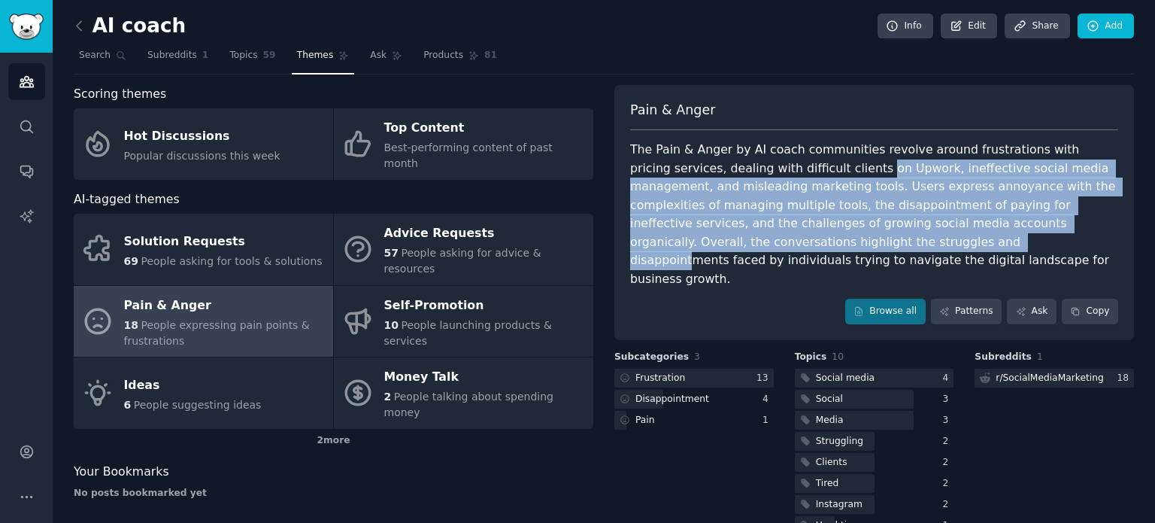
drag, startPoint x: 775, startPoint y: 165, endPoint x: 710, endPoint y: 243, distance: 102.0
click at [710, 243] on div "The Pain & Anger by AI coach communities revolve around frustrations with prici…" at bounding box center [874, 214] width 488 height 147
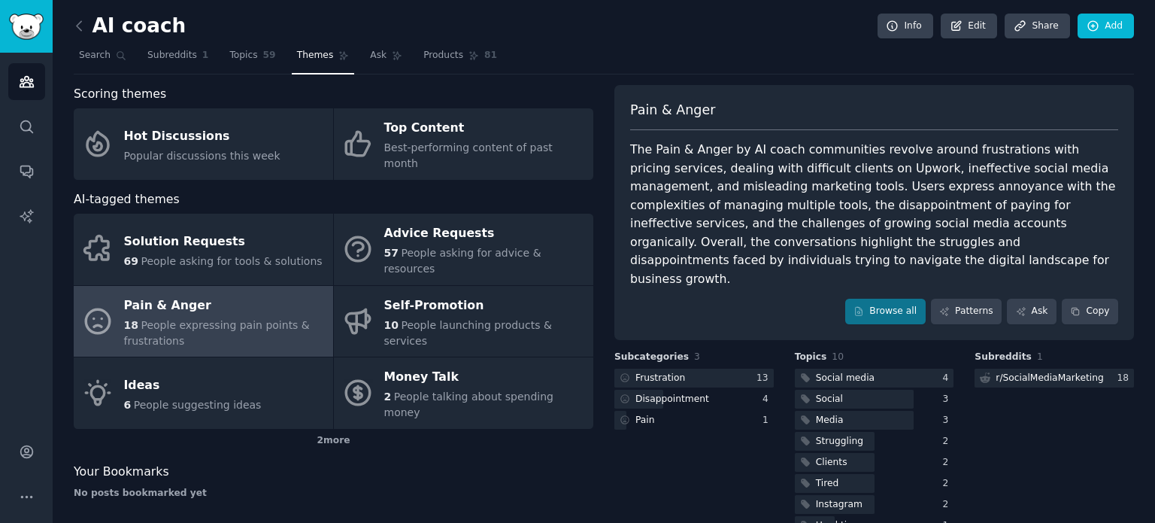
click at [676, 156] on div "The Pain & Anger by AI coach communities revolve around frustrations with prici…" at bounding box center [874, 214] width 488 height 147
click at [181, 65] on link "Subreddits 1" at bounding box center [177, 59] width 71 height 31
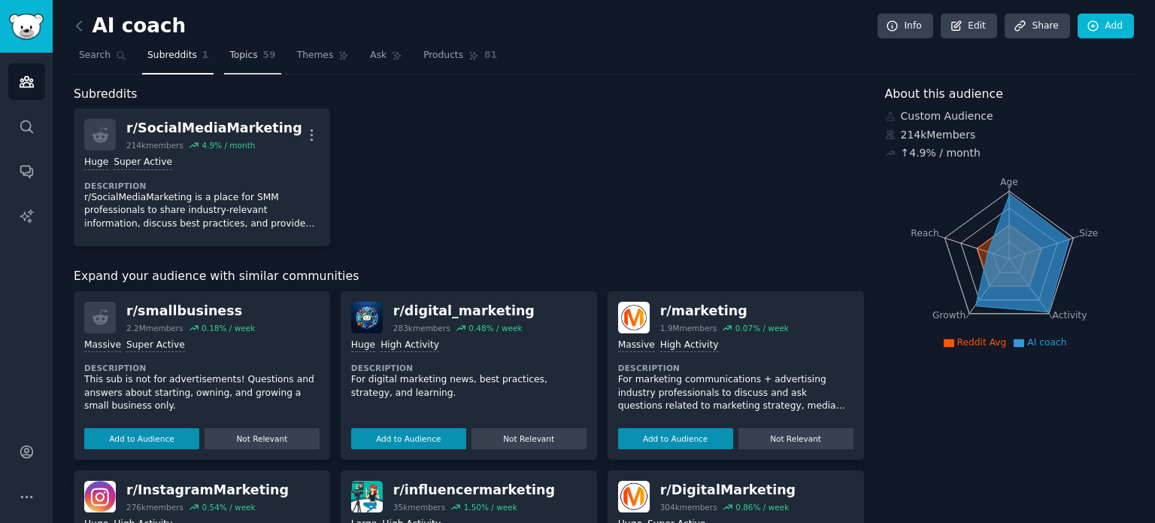
click at [250, 61] on link "Topics 59" at bounding box center [252, 59] width 56 height 31
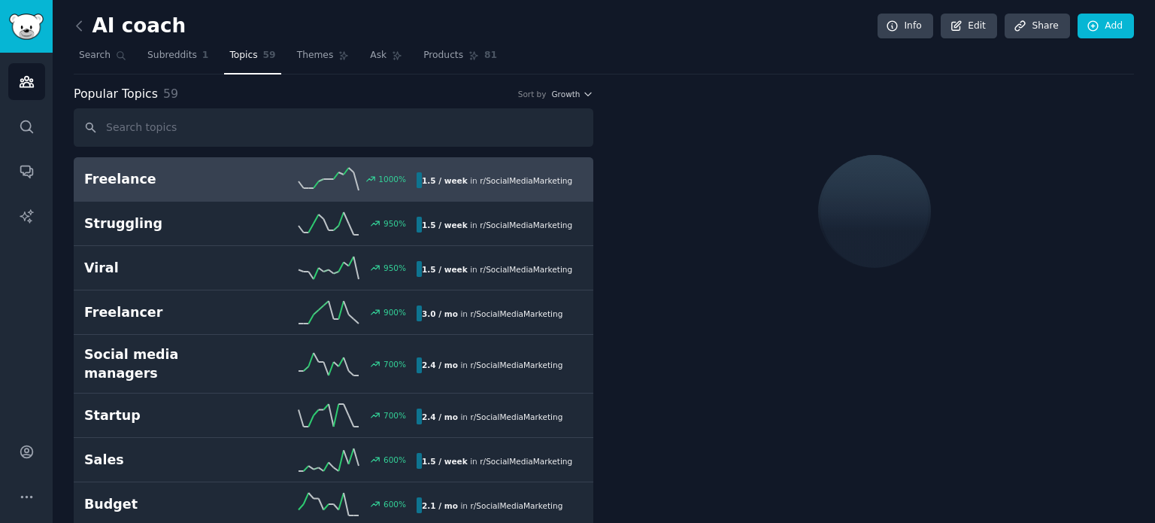
click at [162, 29] on h2 "AI coach" at bounding box center [130, 26] width 112 height 24
click at [171, 29] on h2 "AI coach" at bounding box center [130, 26] width 112 height 24
click at [970, 29] on link "Edit" at bounding box center [969, 27] width 56 height 26
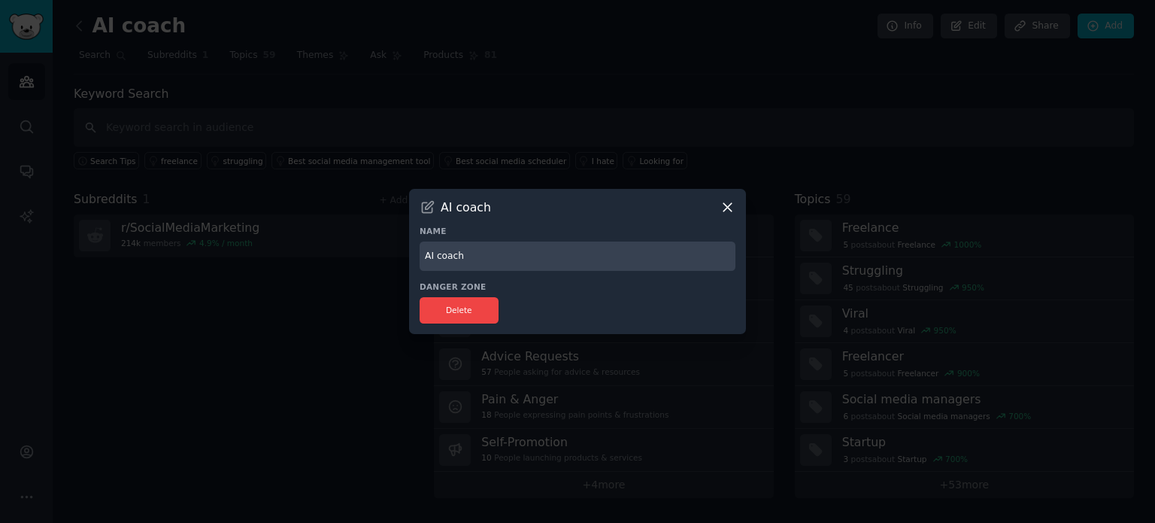
drag, startPoint x: 529, startPoint y: 247, endPoint x: 375, endPoint y: 267, distance: 155.5
click at [375, 267] on div "​ AI coach Name AI coach Danger Zone Delete" at bounding box center [577, 261] width 1144 height 523
click at [602, 255] on input "Social Media Marketing" at bounding box center [578, 255] width 316 height 29
type input "Social Media Marketing"
click at [629, 303] on div "Delete" at bounding box center [578, 310] width 316 height 26
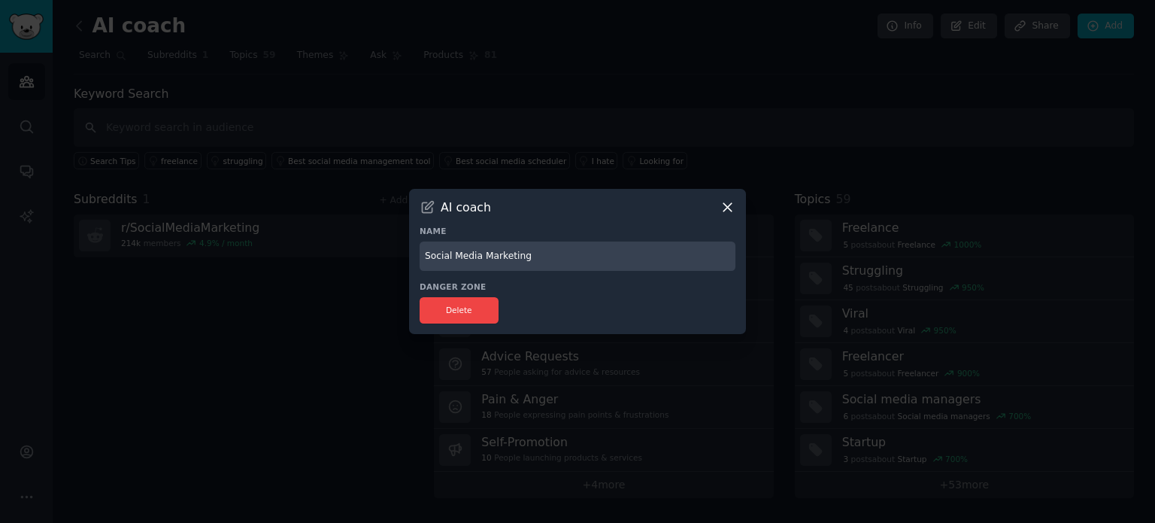
click at [421, 213] on icon at bounding box center [428, 207] width 16 height 16
click at [453, 202] on h3 "AI coach" at bounding box center [466, 207] width 50 height 16
click at [436, 205] on div "AI coach" at bounding box center [578, 207] width 316 height 16
click at [728, 207] on icon at bounding box center [727, 208] width 8 height 8
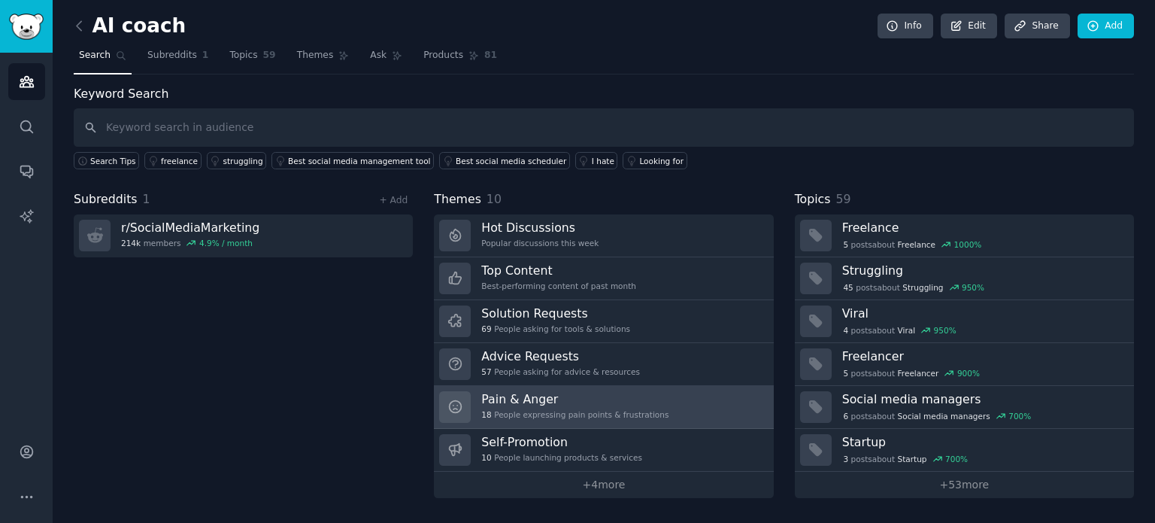
click at [600, 409] on div "18 People expressing pain points & frustrations" at bounding box center [574, 414] width 187 height 11
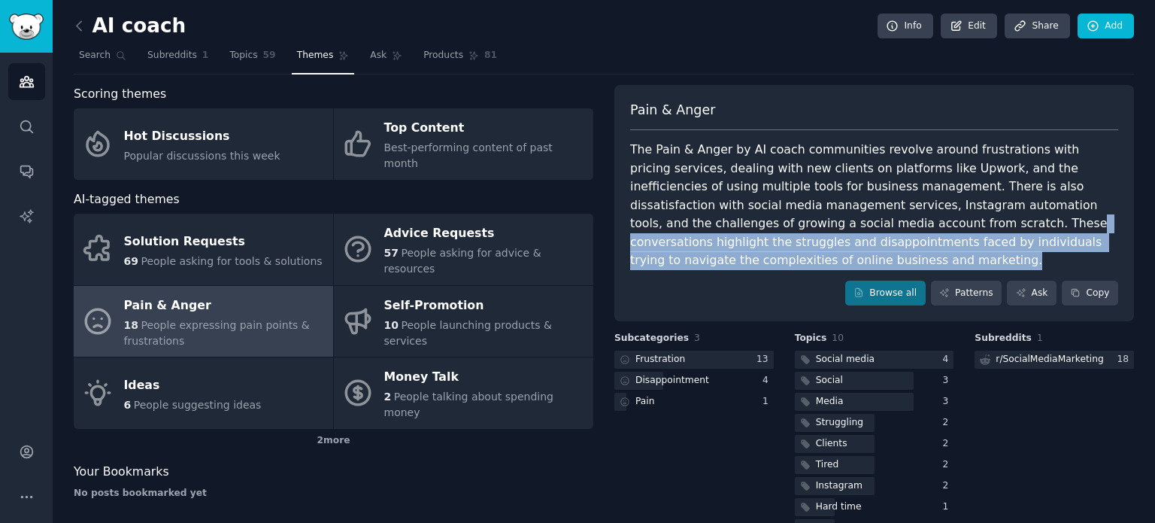
drag, startPoint x: 729, startPoint y: 225, endPoint x: 1065, endPoint y: 234, distance: 337.0
click at [1065, 234] on div "The Pain & Anger by AI coach communities revolve around frustrations with prici…" at bounding box center [874, 205] width 488 height 129
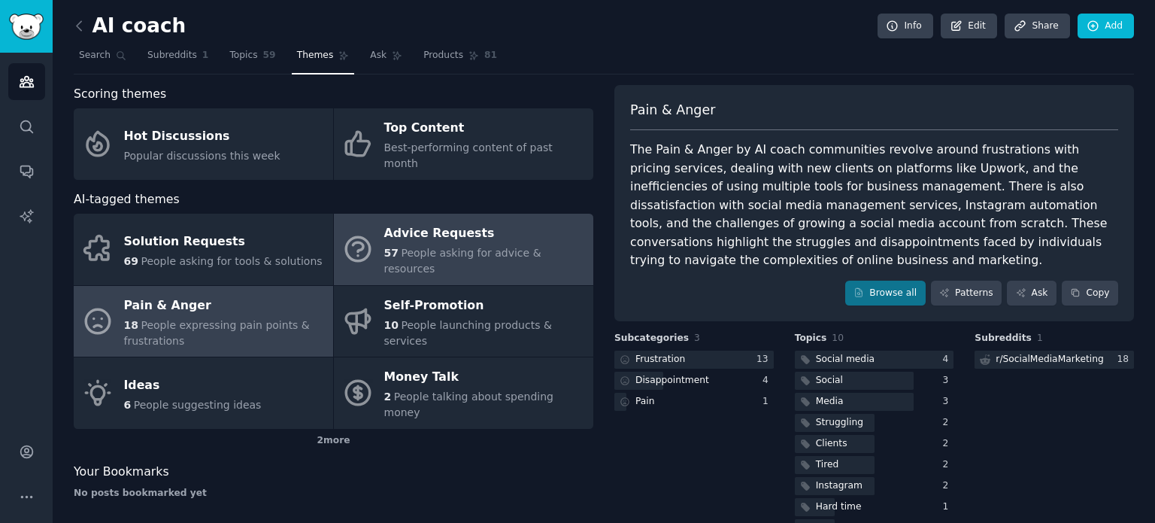
click at [390, 224] on div "Advice Requests" at bounding box center [485, 234] width 202 height 24
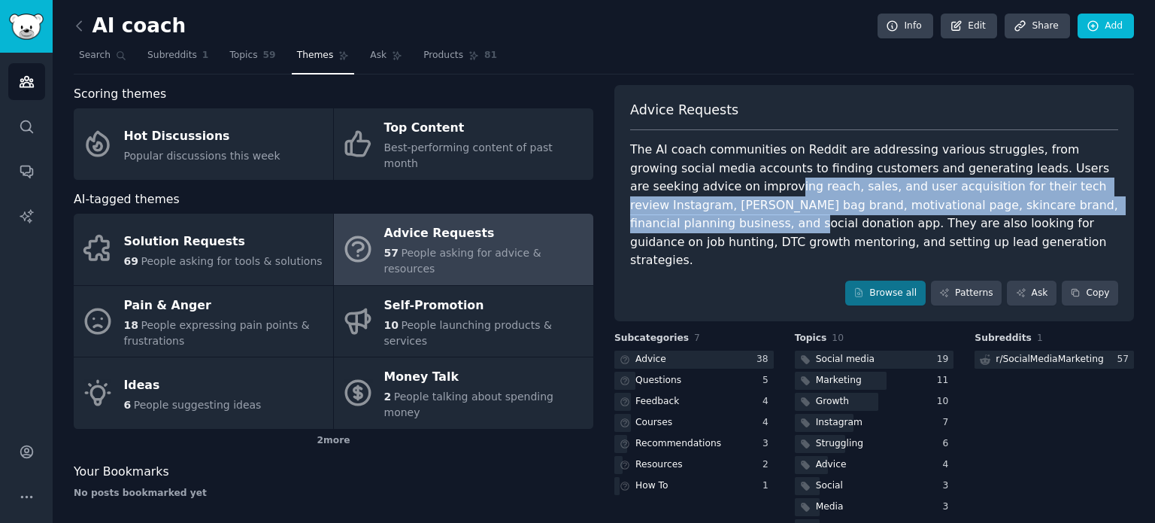
drag, startPoint x: 663, startPoint y: 189, endPoint x: 1056, endPoint y: 207, distance: 393.6
click at [1056, 207] on div "The AI coach communities on Reddit are addressing various struggles, from growi…" at bounding box center [874, 205] width 488 height 129
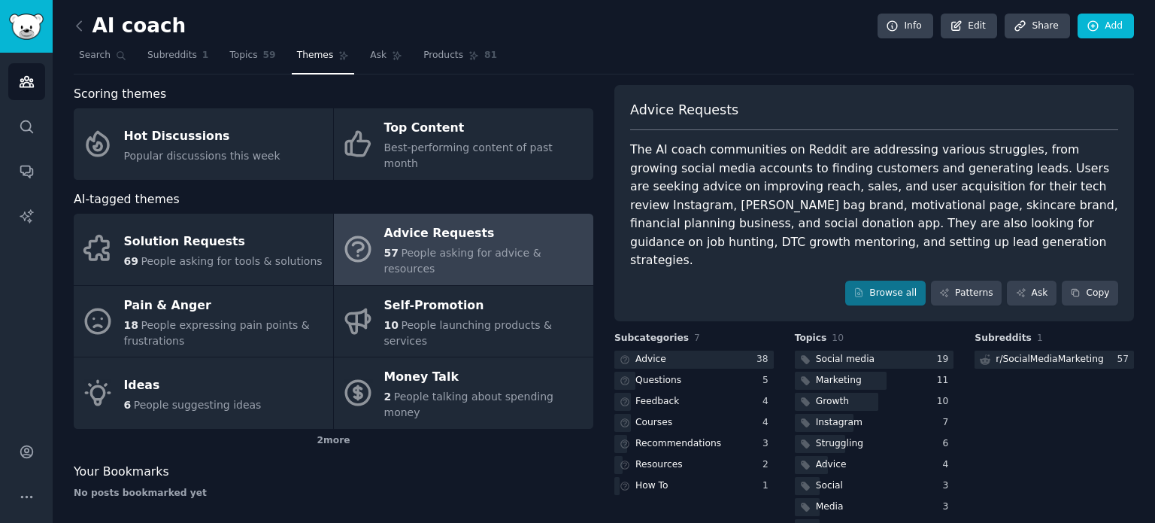
click at [802, 223] on div "The AI coach communities on Reddit are addressing various struggles, from growi…" at bounding box center [874, 205] width 488 height 129
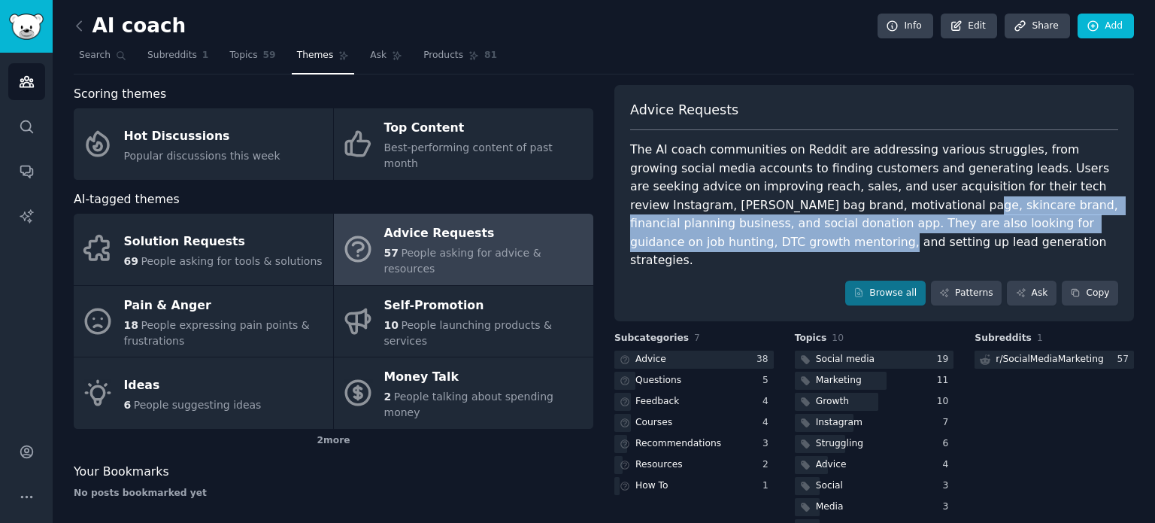
drag, startPoint x: 780, startPoint y: 207, endPoint x: 1081, endPoint y: 217, distance: 300.9
click at [1081, 217] on div "The AI coach communities on Reddit are addressing various struggles, from growi…" at bounding box center [874, 205] width 488 height 129
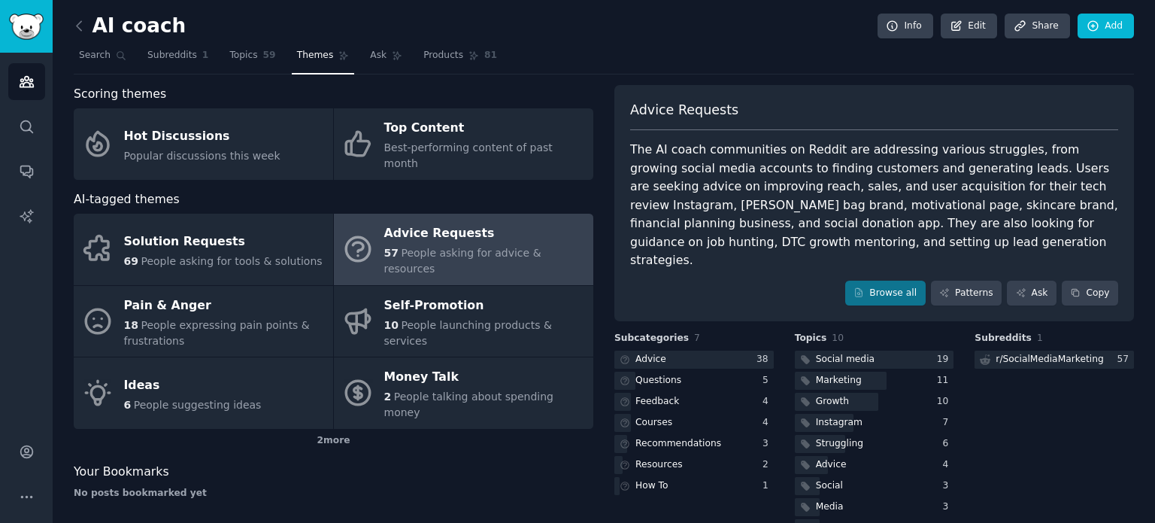
click at [781, 233] on div "The AI coach communities on Reddit are addressing various struggles, from growi…" at bounding box center [874, 205] width 488 height 129
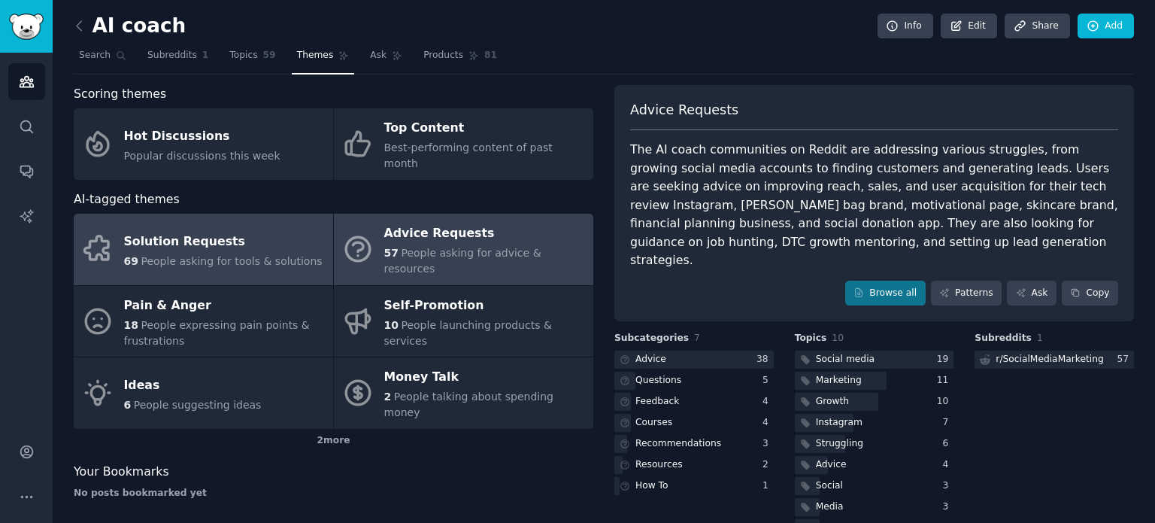
click at [218, 255] on span "People asking for tools & solutions" at bounding box center [231, 261] width 181 height 12
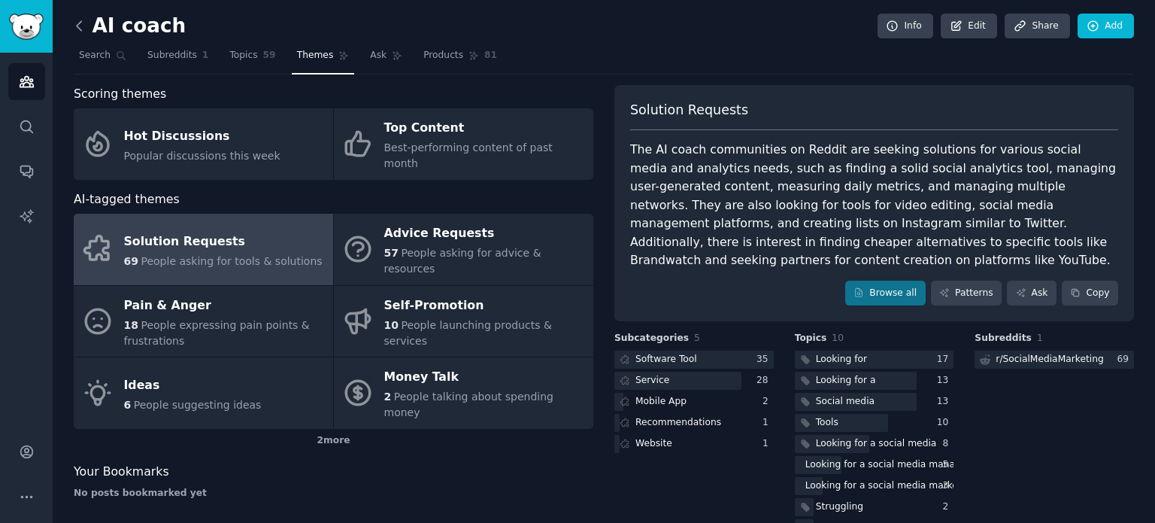
click at [74, 22] on icon at bounding box center [79, 26] width 16 height 16
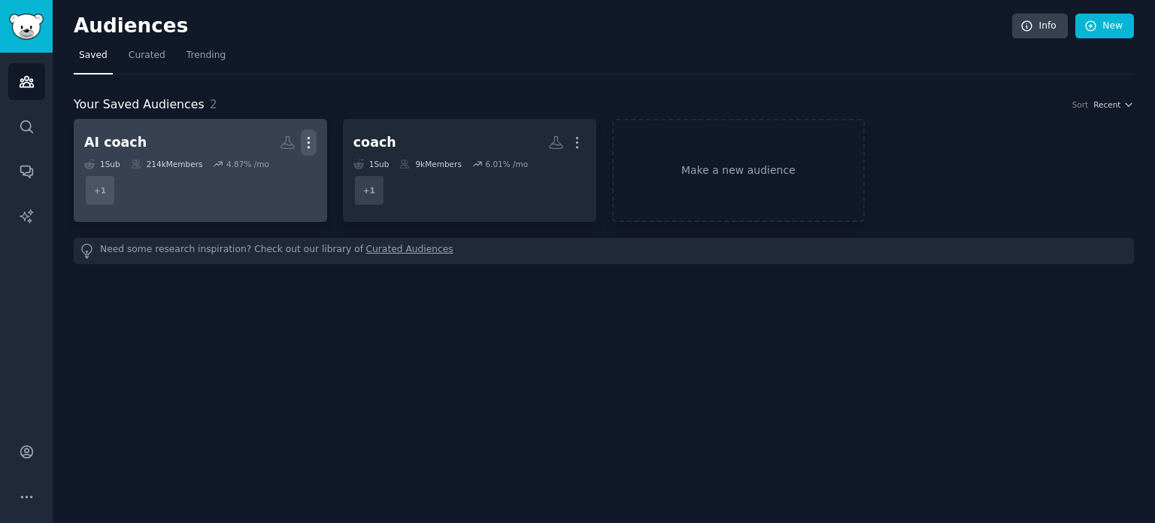
click at [306, 138] on icon "button" at bounding box center [309, 143] width 16 height 16
click at [271, 178] on p "Delete" at bounding box center [267, 174] width 35 height 16
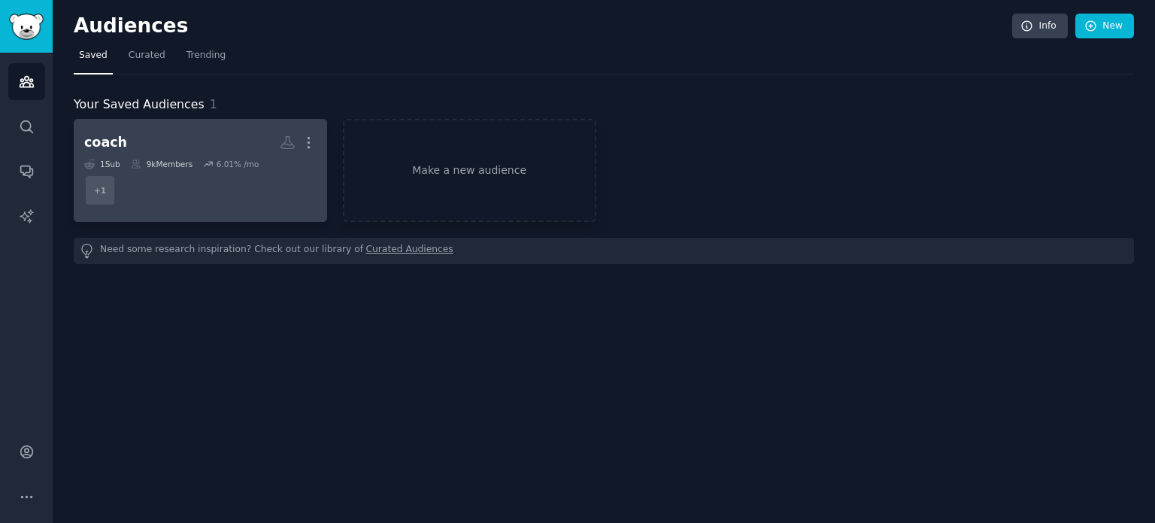
click at [238, 202] on dd "+ 1" at bounding box center [200, 190] width 232 height 42
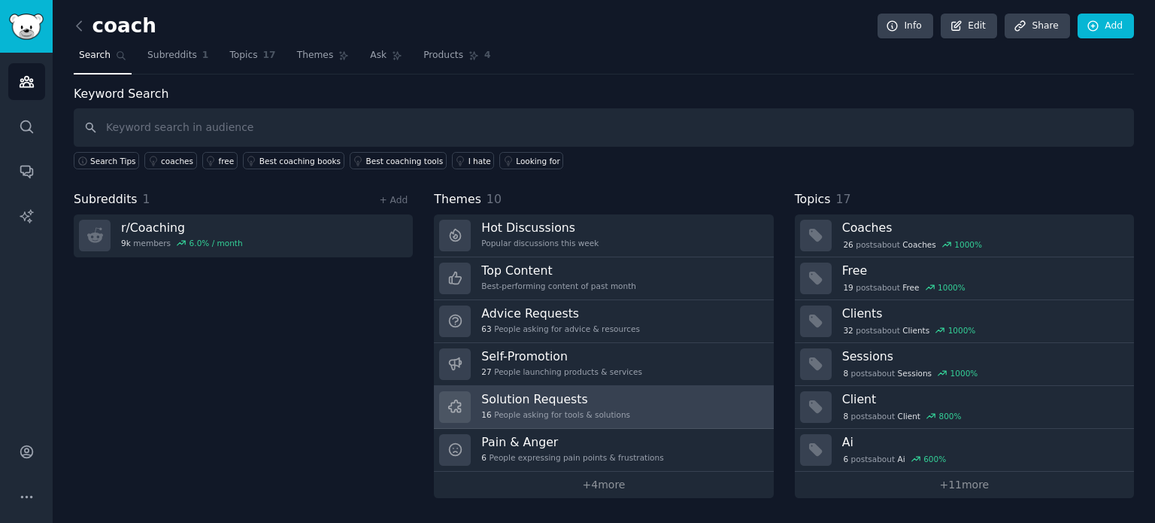
click at [608, 413] on div "16 People asking for tools & solutions" at bounding box center [555, 414] width 149 height 11
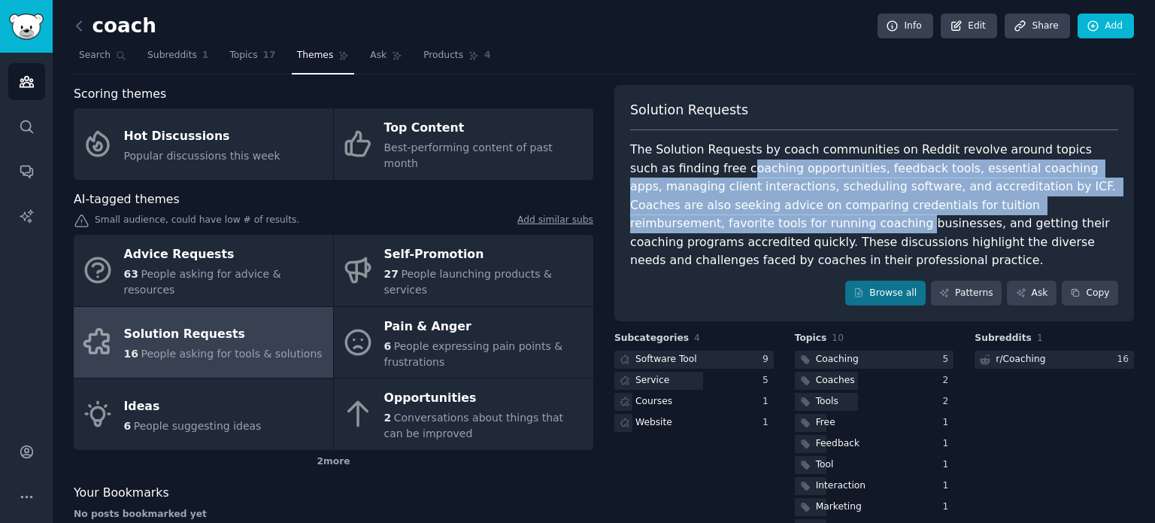
drag, startPoint x: 697, startPoint y: 168, endPoint x: 1098, endPoint y: 200, distance: 402.0
click at [1098, 200] on div "The Solution Requests by coach communities on Reddit revolve around topics such…" at bounding box center [874, 205] width 488 height 129
click at [893, 186] on div "The Solution Requests by coach communities on Reddit revolve around topics such…" at bounding box center [874, 205] width 488 height 129
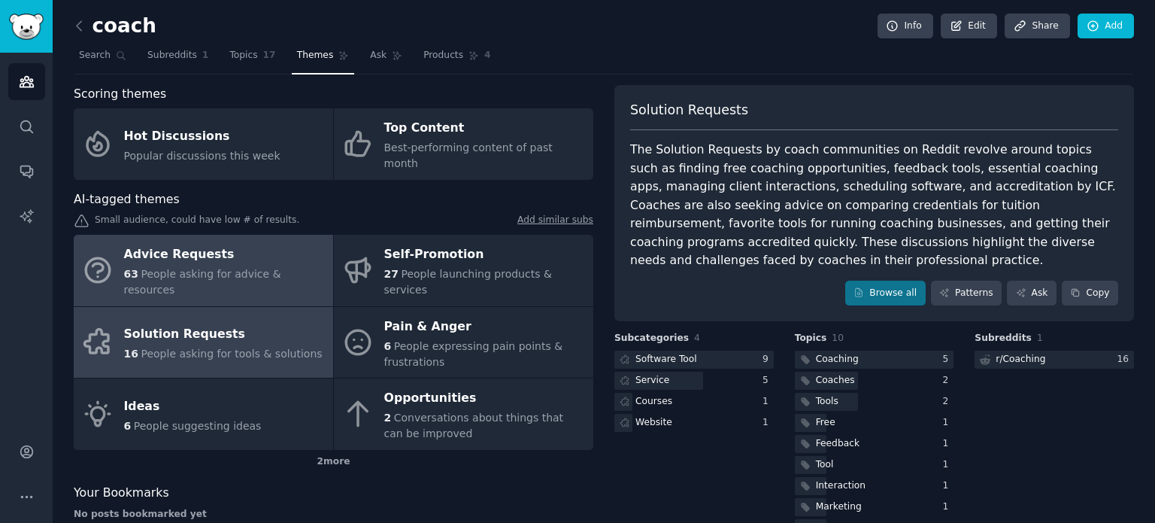
click at [258, 243] on div "Advice Requests" at bounding box center [225, 255] width 202 height 24
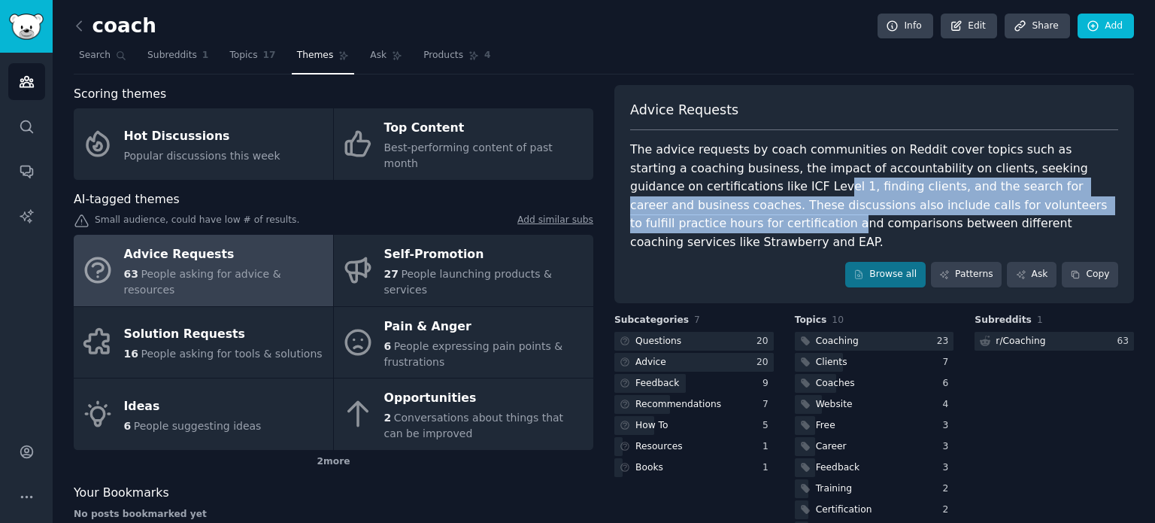
drag, startPoint x: 684, startPoint y: 184, endPoint x: 1071, endPoint y: 198, distance: 387.5
click at [1071, 198] on div "The advice requests by coach communities on Reddit cover topics such as startin…" at bounding box center [874, 196] width 488 height 111
click at [770, 199] on div "The advice requests by coach communities on Reddit cover topics such as startin…" at bounding box center [874, 196] width 488 height 111
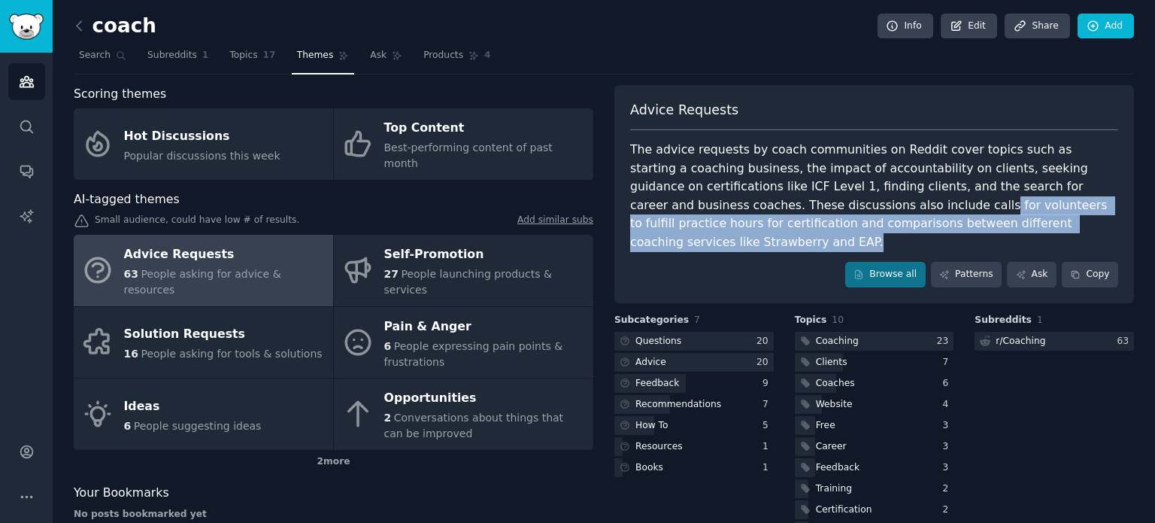
drag, startPoint x: 777, startPoint y: 202, endPoint x: 1049, endPoint y: 214, distance: 271.7
click at [1049, 214] on div "The advice requests by coach communities on Reddit cover topics such as startin…" at bounding box center [874, 196] width 488 height 111
click at [1051, 217] on div "The advice requests by coach communities on Reddit cover topics such as startin…" at bounding box center [874, 196] width 488 height 111
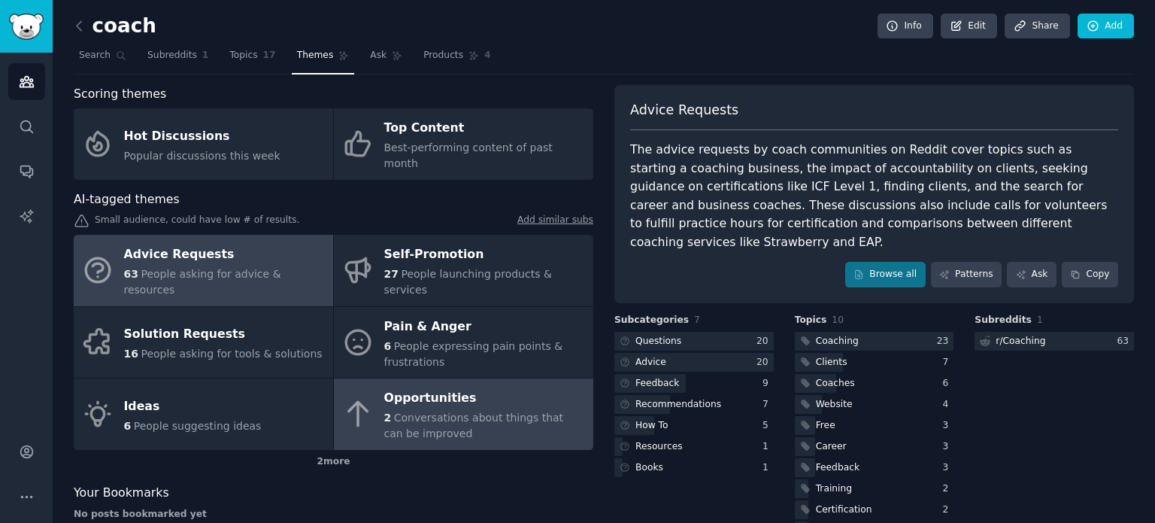
scroll to position [21, 0]
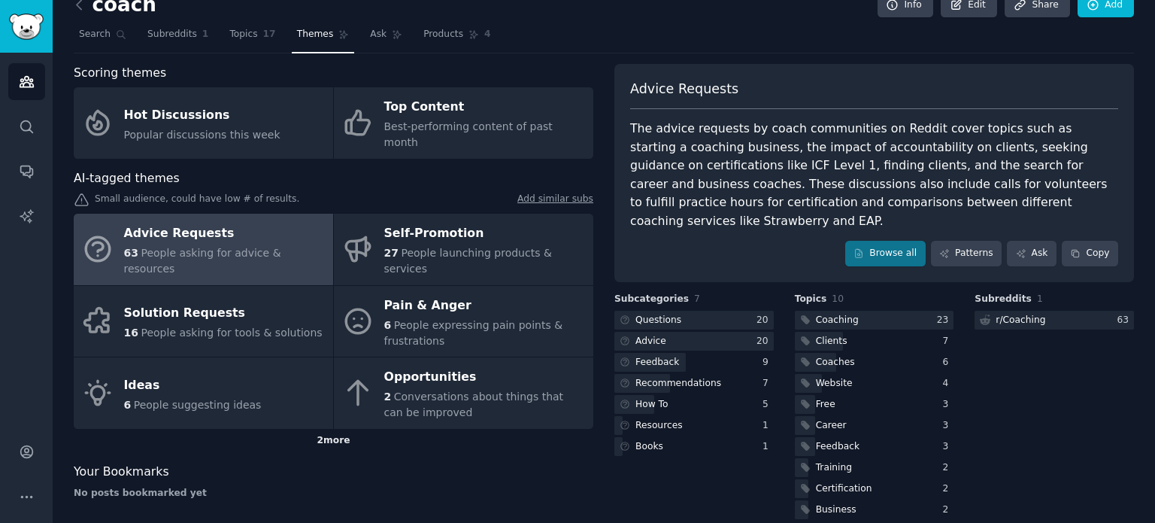
click at [344, 429] on div "2 more" at bounding box center [334, 441] width 520 height 24
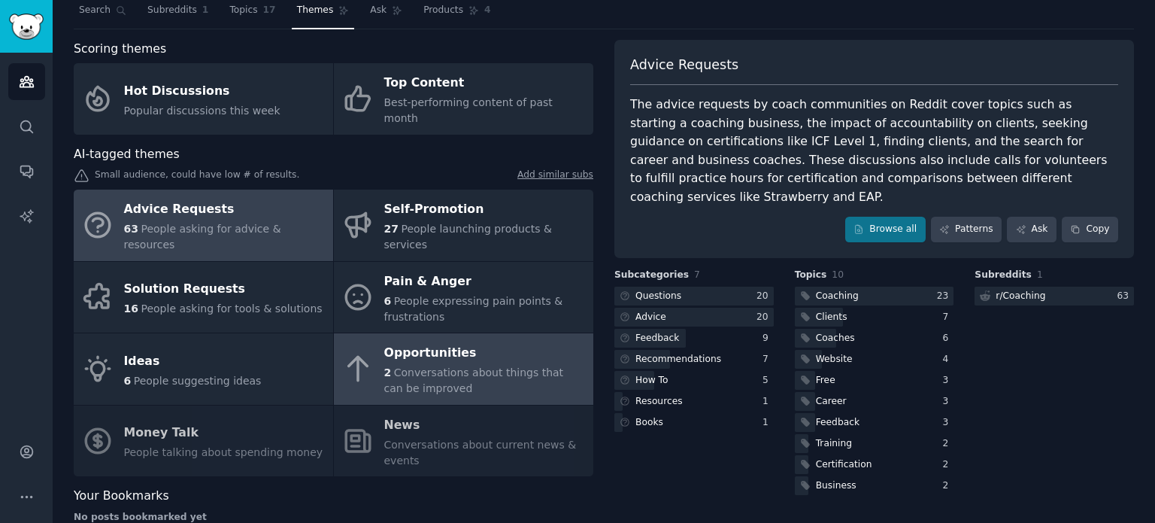
scroll to position [0, 0]
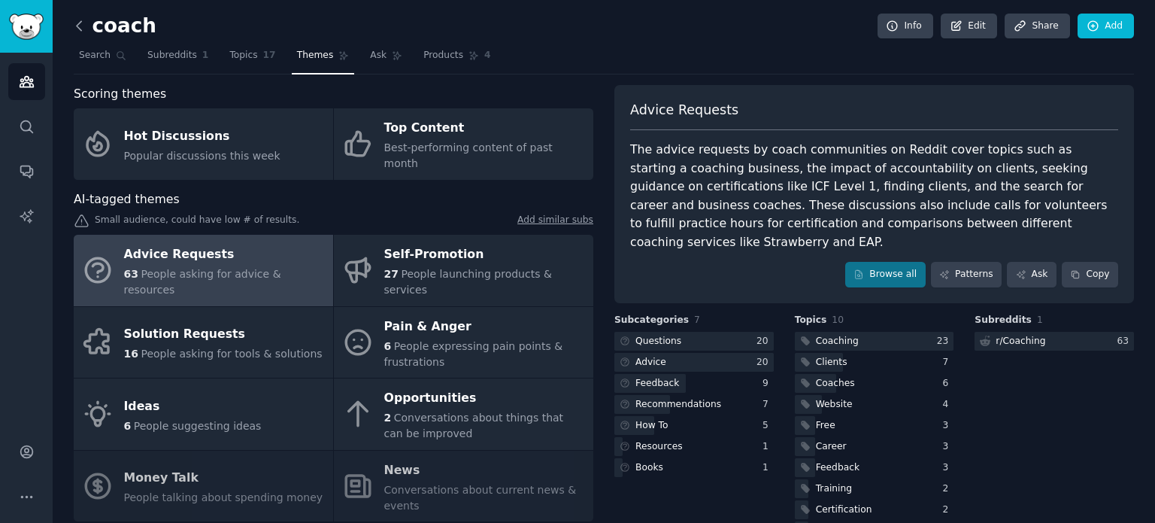
click at [77, 23] on icon at bounding box center [79, 26] width 16 height 16
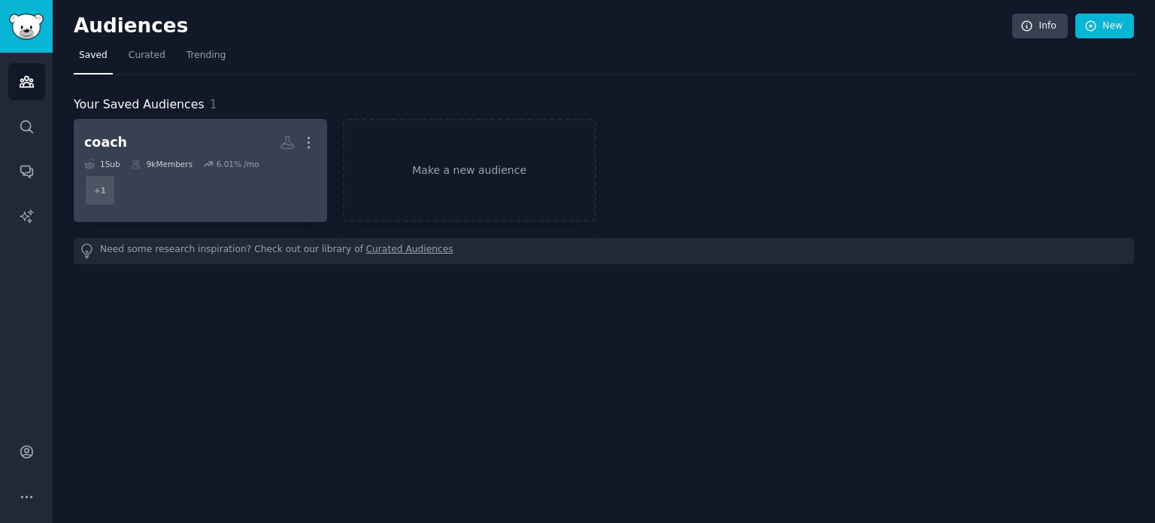
click at [224, 162] on div "6.01 % /mo" at bounding box center [238, 164] width 43 height 11
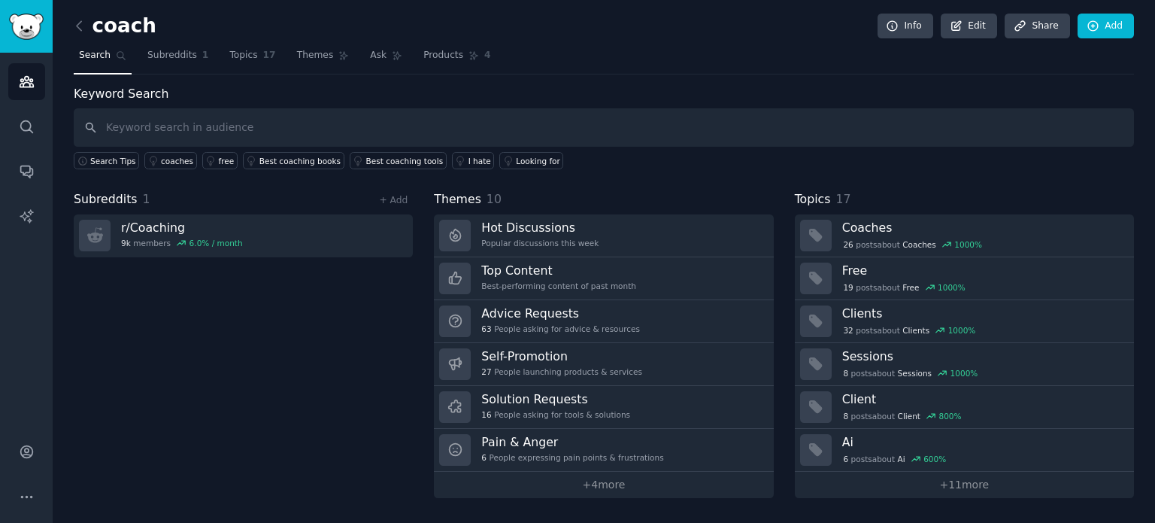
click at [289, 132] on input "text" at bounding box center [604, 127] width 1060 height 38
type input "AI"
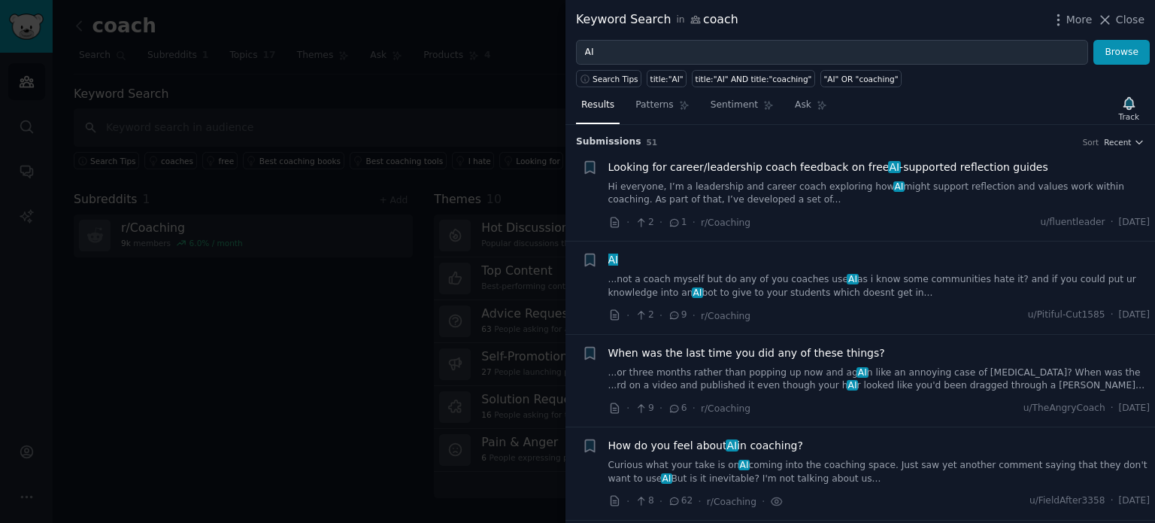
click at [941, 182] on link "Hi everyone, I’m a leadership and career coach exploring how AI might support r…" at bounding box center [879, 193] width 542 height 26
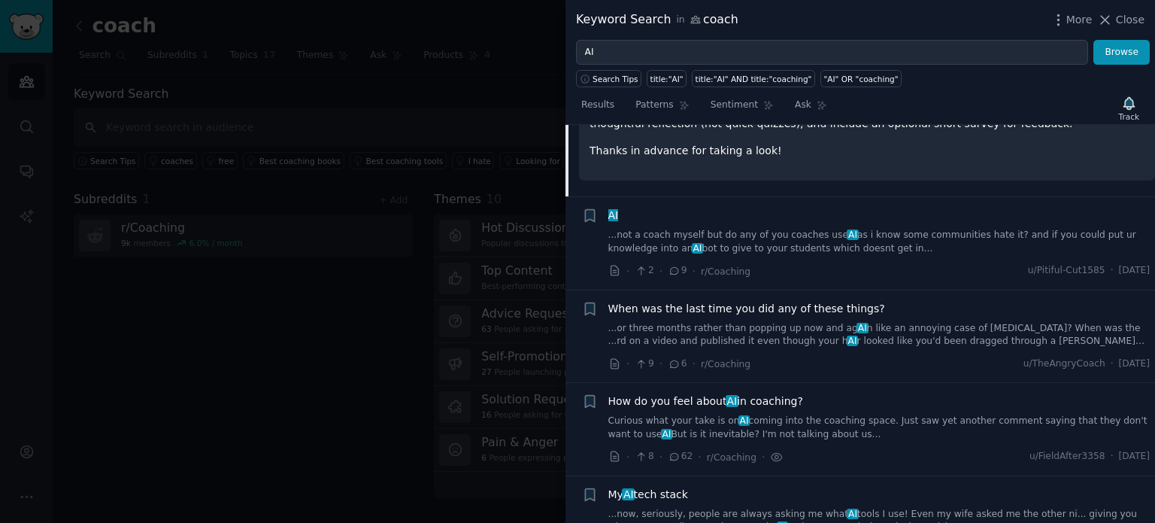
scroll to position [402, 0]
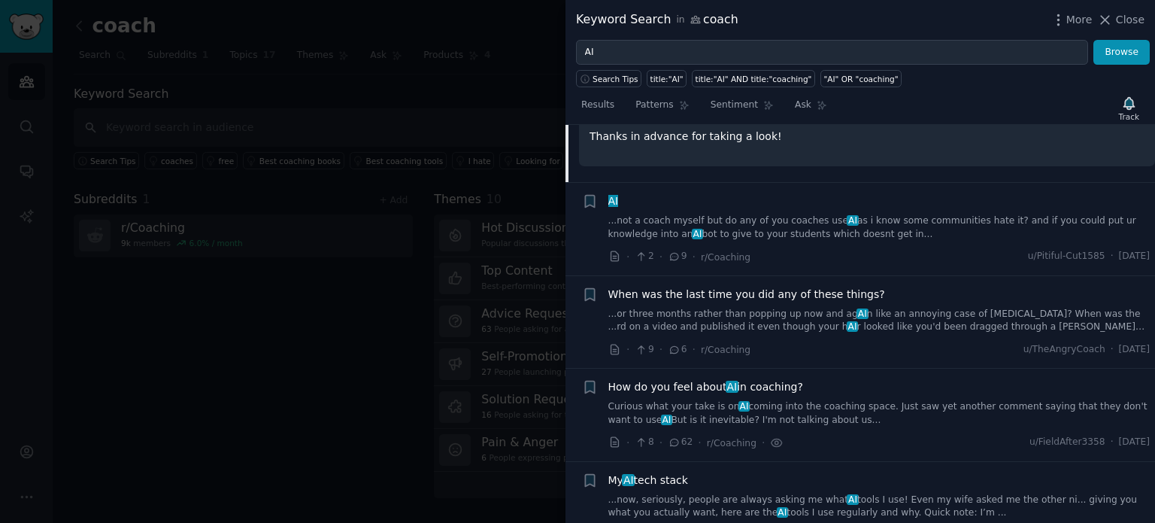
click at [773, 223] on link "...not a coach myself but do any of you coaches use AI as i know some communiti…" at bounding box center [879, 227] width 542 height 26
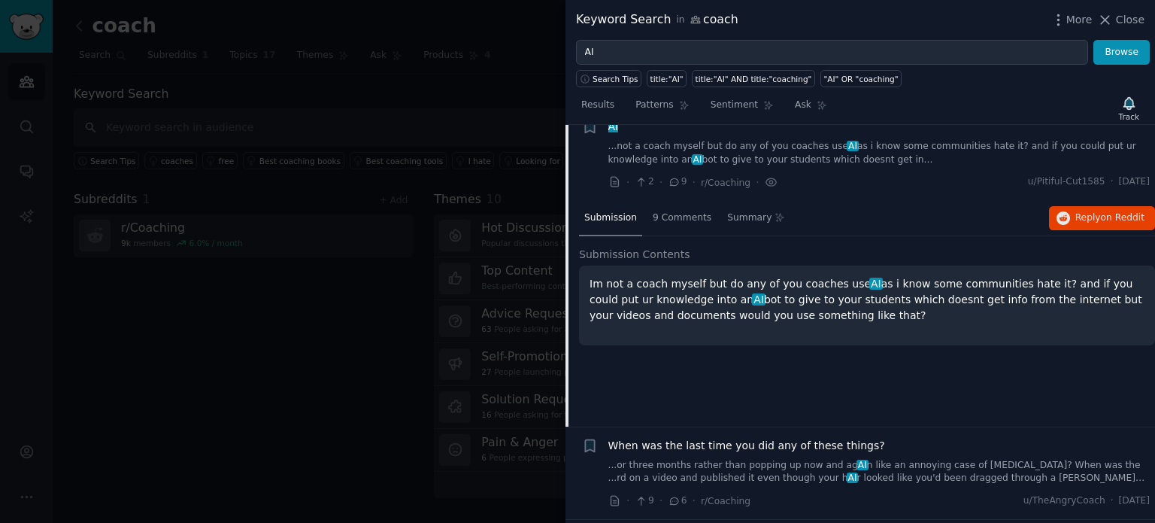
scroll to position [117, 0]
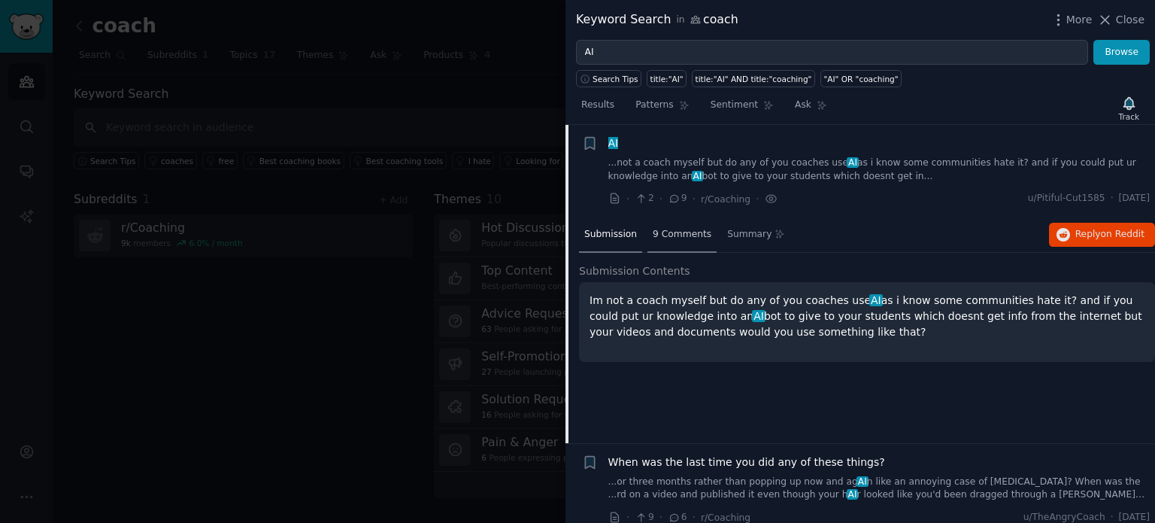
click at [677, 231] on span "9 Comments" at bounding box center [682, 235] width 59 height 14
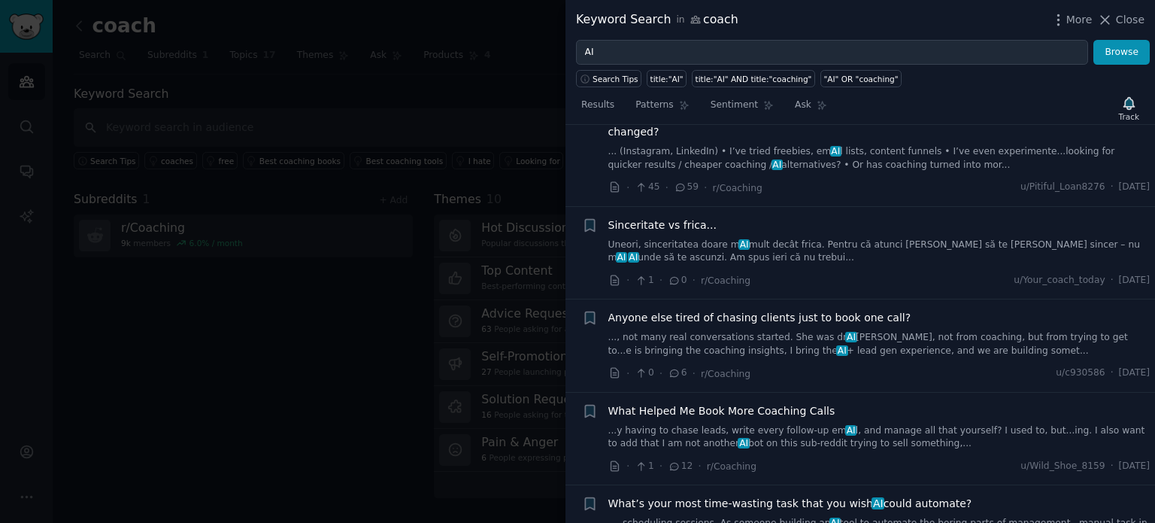
scroll to position [1580, 0]
click at [715, 330] on link "..., not many real conversations started. She was dr AI ned, not from coaching,…" at bounding box center [879, 343] width 542 height 26
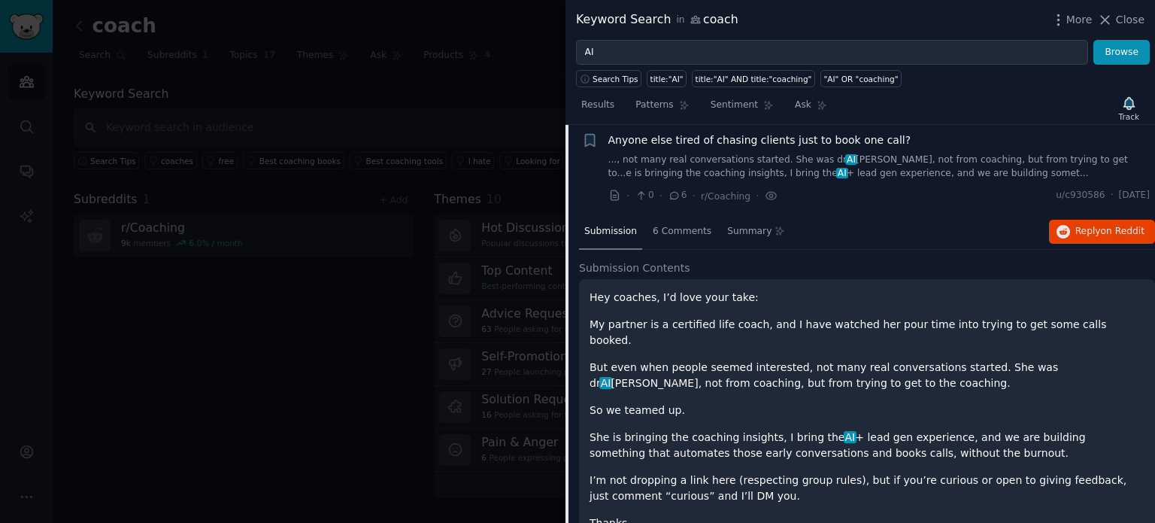
scroll to position [1530, 0]
click at [671, 222] on div "6 Comments" at bounding box center [681, 233] width 69 height 36
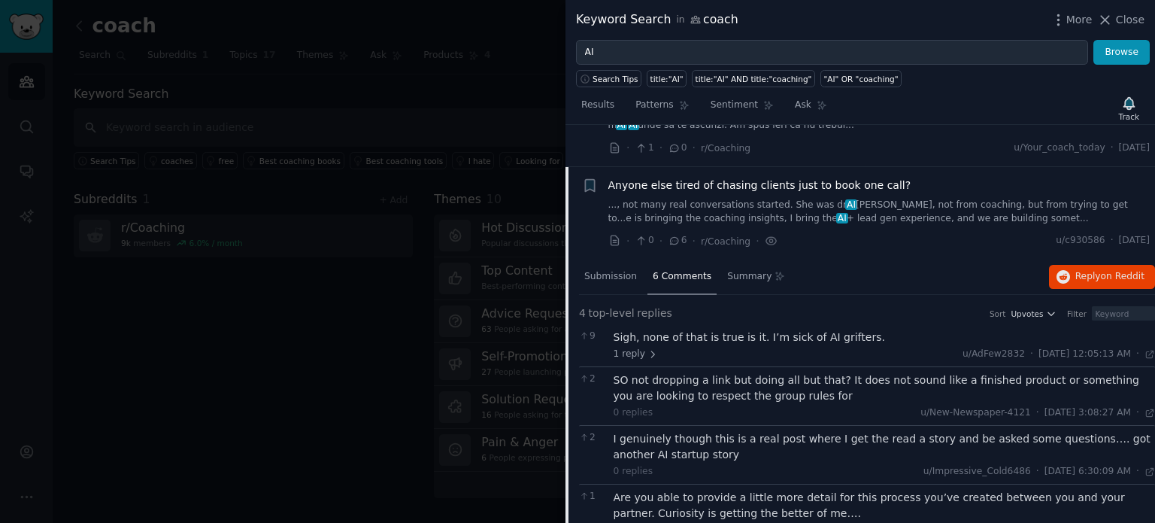
scroll to position [1463, 0]
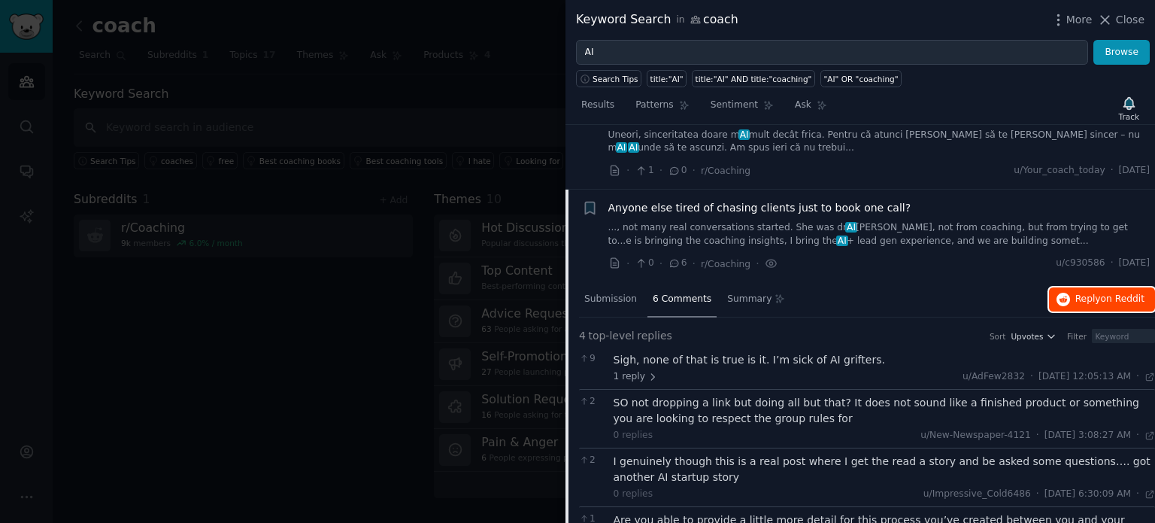
click at [1097, 292] on span "Reply on Reddit" at bounding box center [1109, 299] width 69 height 14
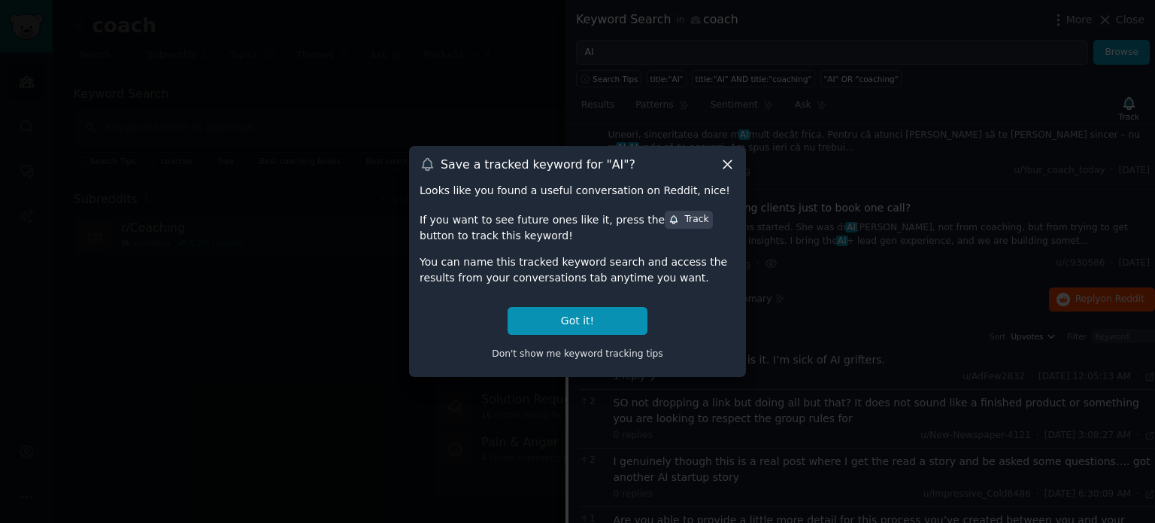
click at [726, 165] on icon at bounding box center [727, 164] width 8 height 8
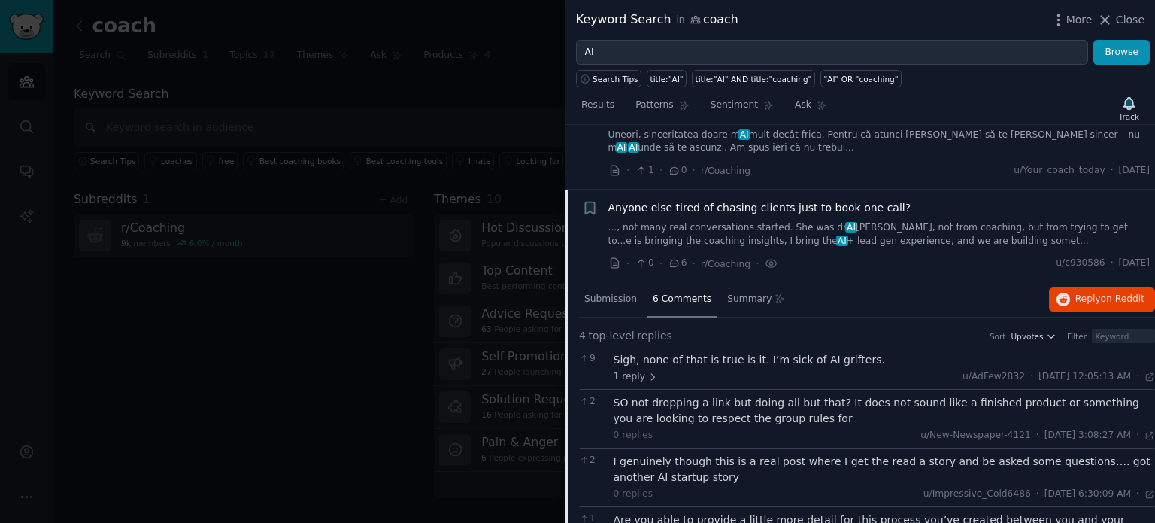
click at [371, 396] on div at bounding box center [577, 261] width 1155 height 523
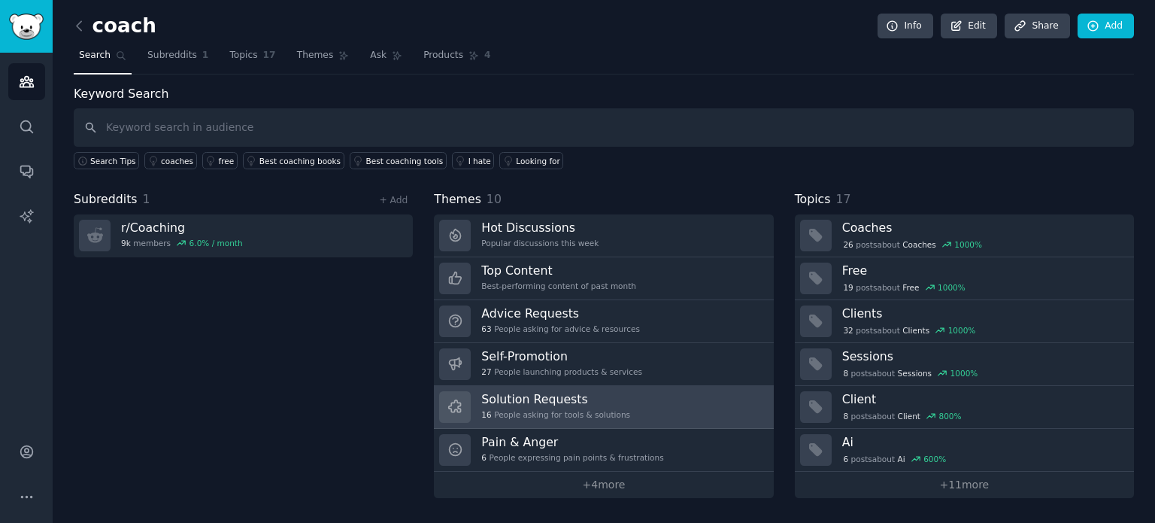
click at [616, 394] on link "Solution Requests 16 People asking for tools & solutions" at bounding box center [603, 407] width 339 height 43
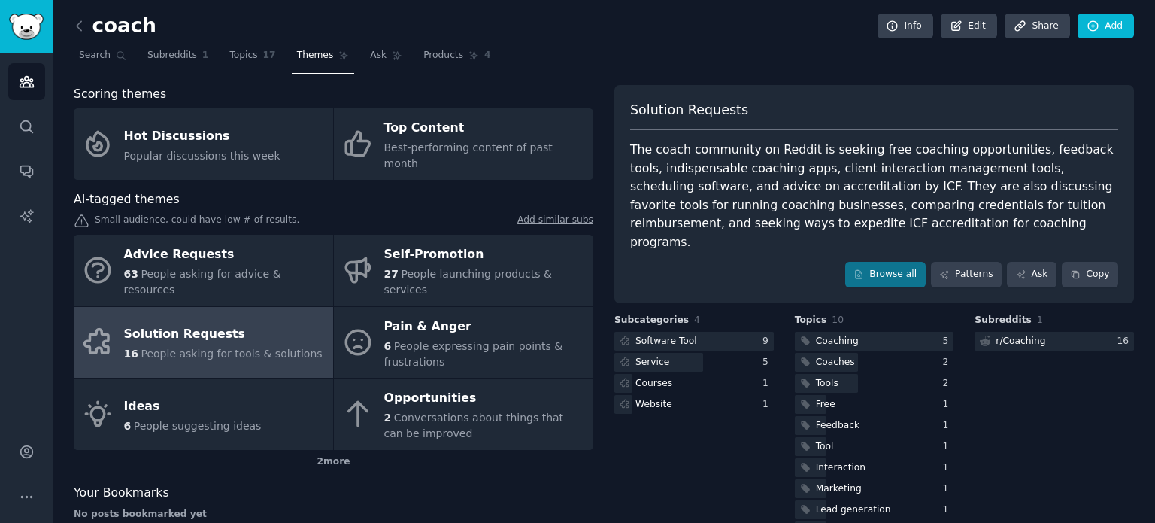
click at [686, 216] on div "The coach community on Reddit is seeking free coaching opportunities, feedback …" at bounding box center [874, 196] width 488 height 111
